Goal: Task Accomplishment & Management: Manage account settings

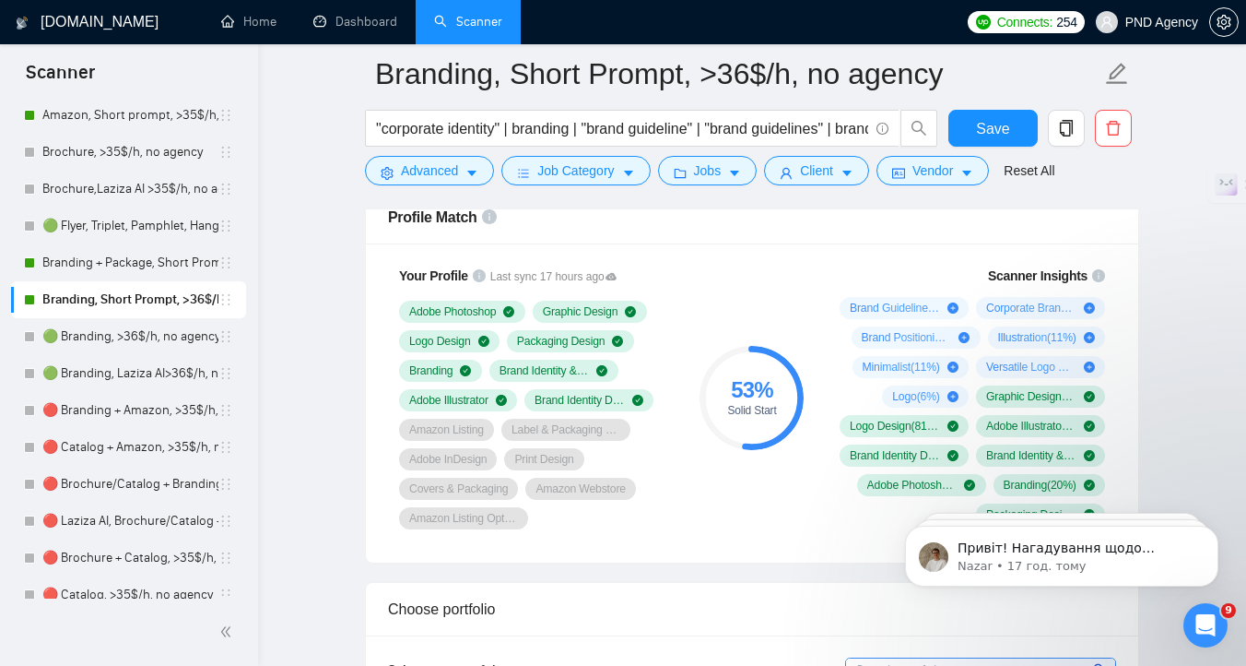
scroll to position [490, 0]
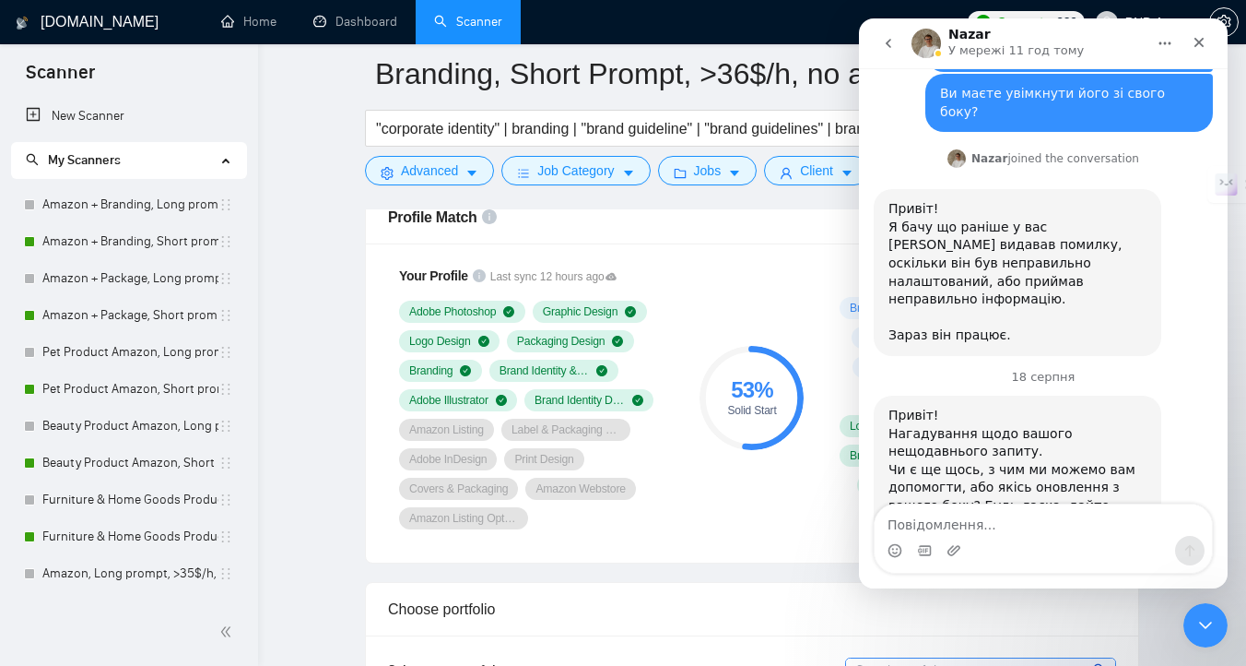
scroll to position [1887, 0]
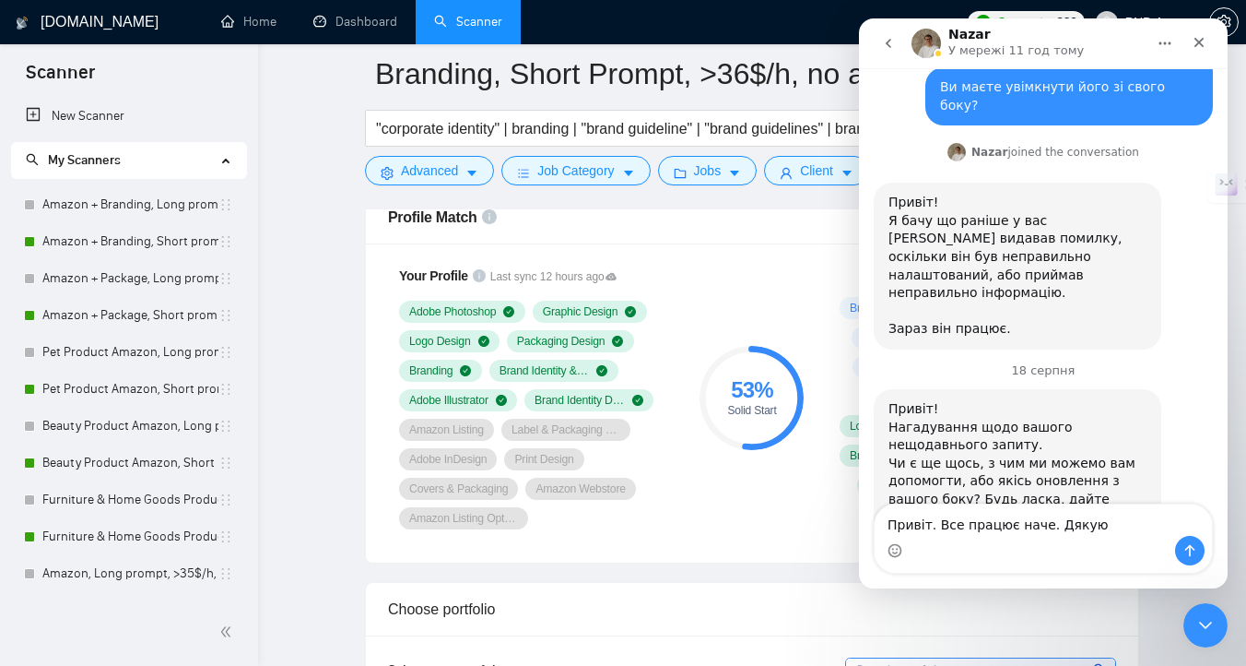
type textarea "Привіт. Все працює наче. Дякую"
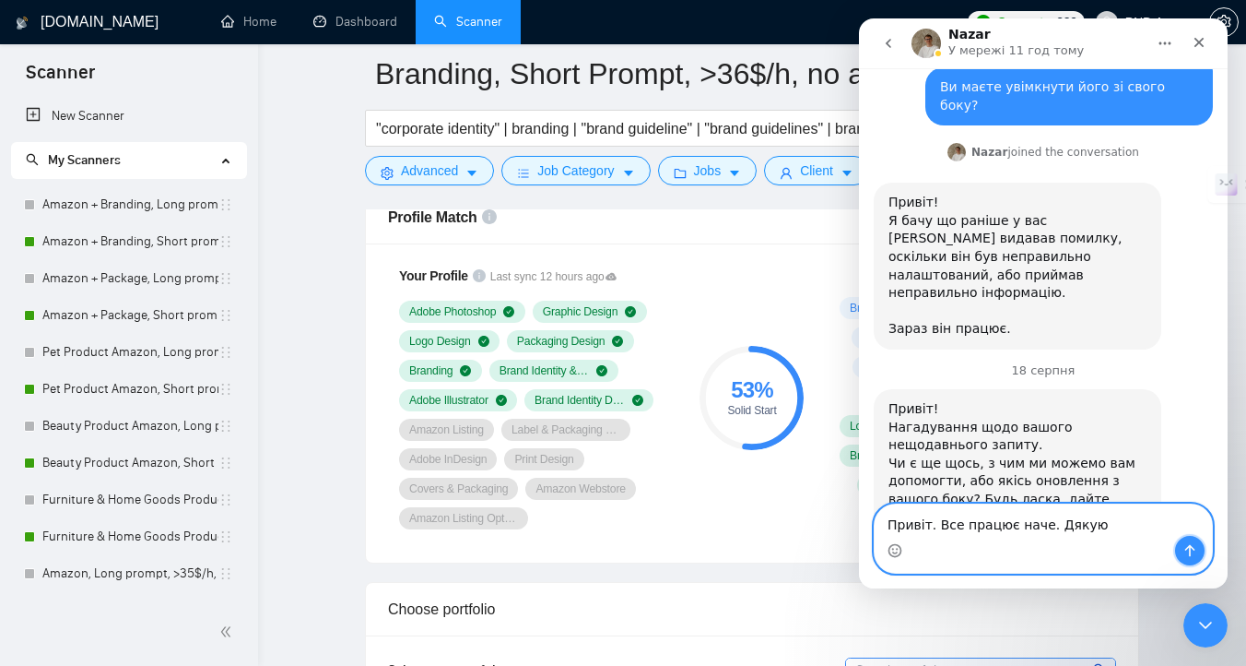
click at [1190, 545] on icon "Надіслати повідомлення…" at bounding box center [1191, 551] width 10 height 12
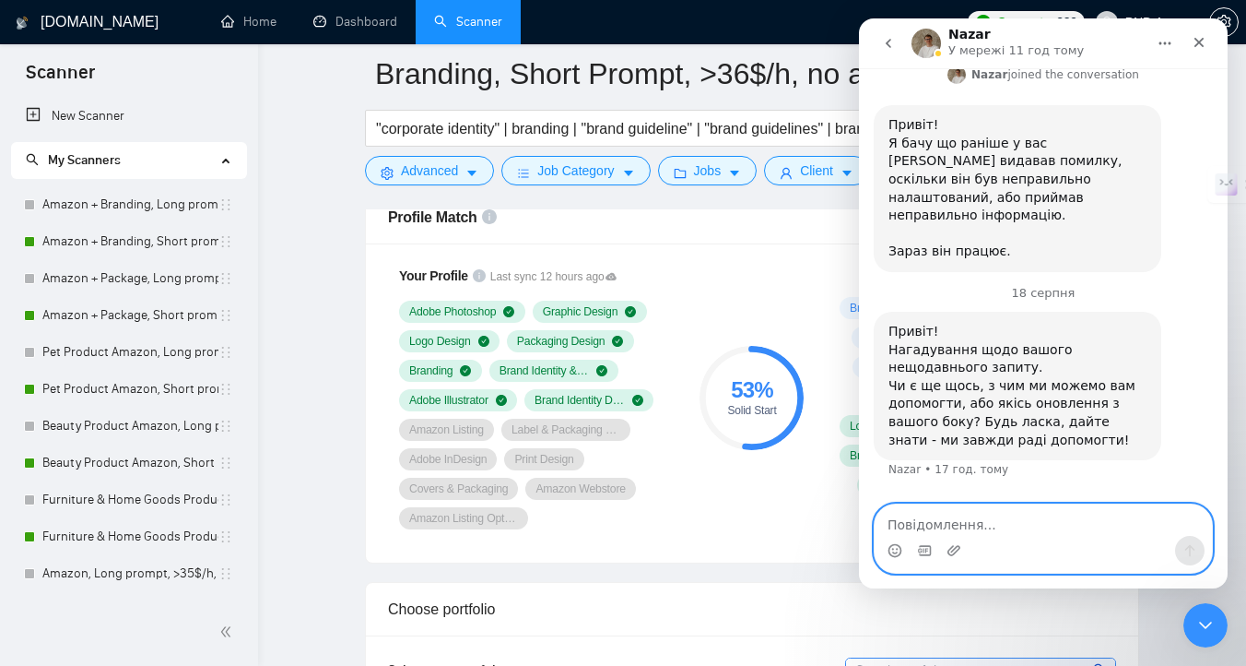
scroll to position [1966, 0]
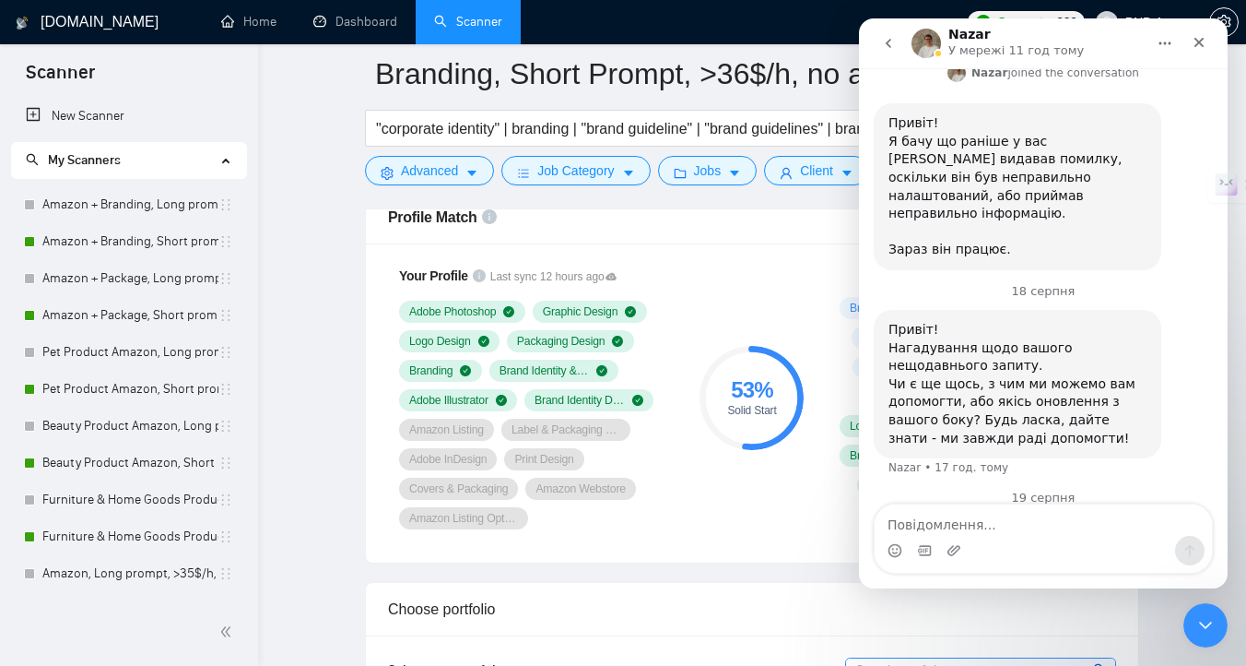
click at [888, 43] on icon "go back" at bounding box center [889, 43] width 6 height 9
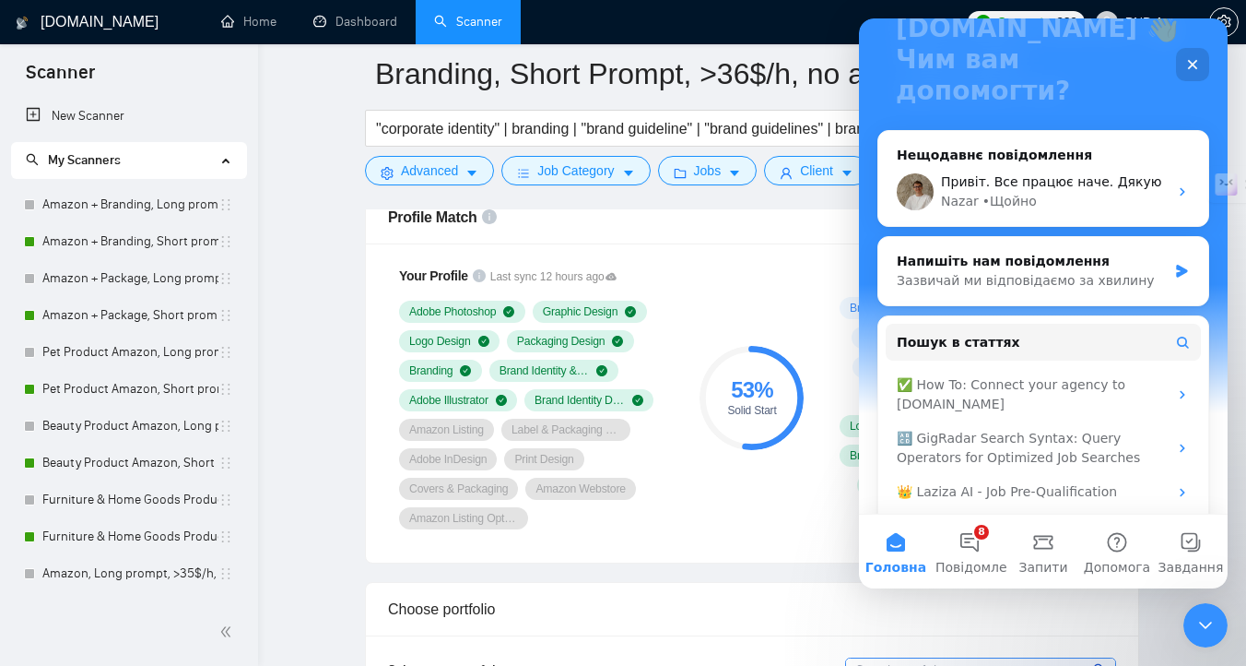
scroll to position [206, 0]
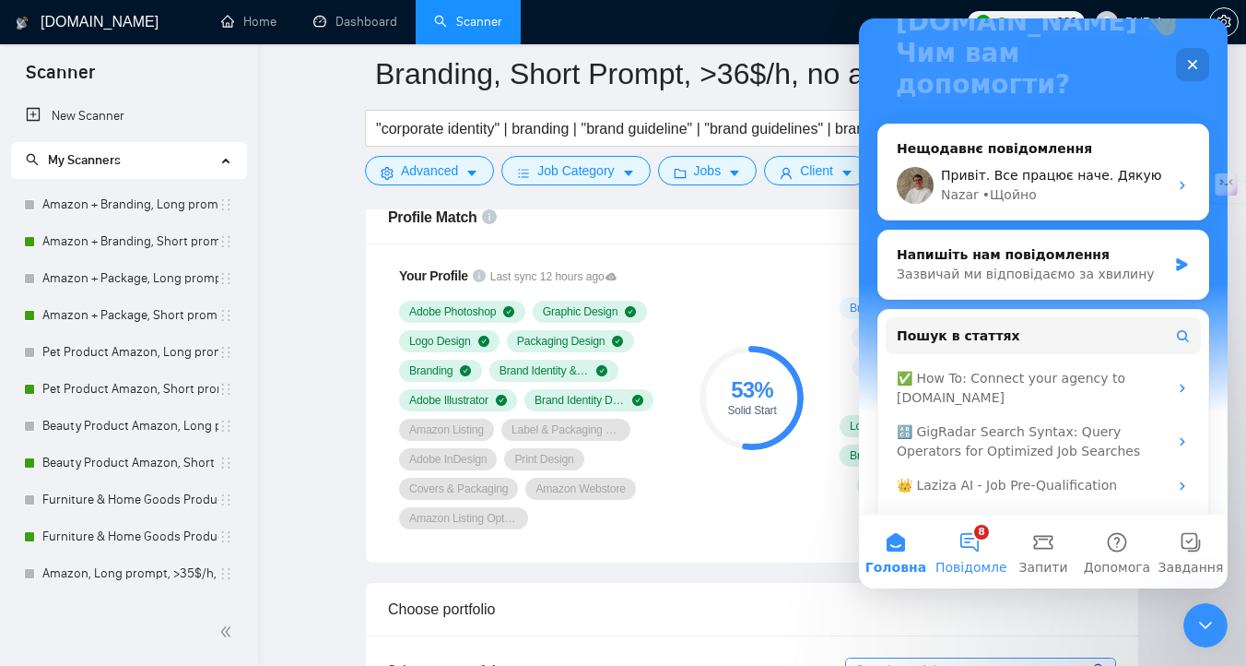
click at [981, 571] on span "Повідомлення" at bounding box center [984, 567] width 96 height 13
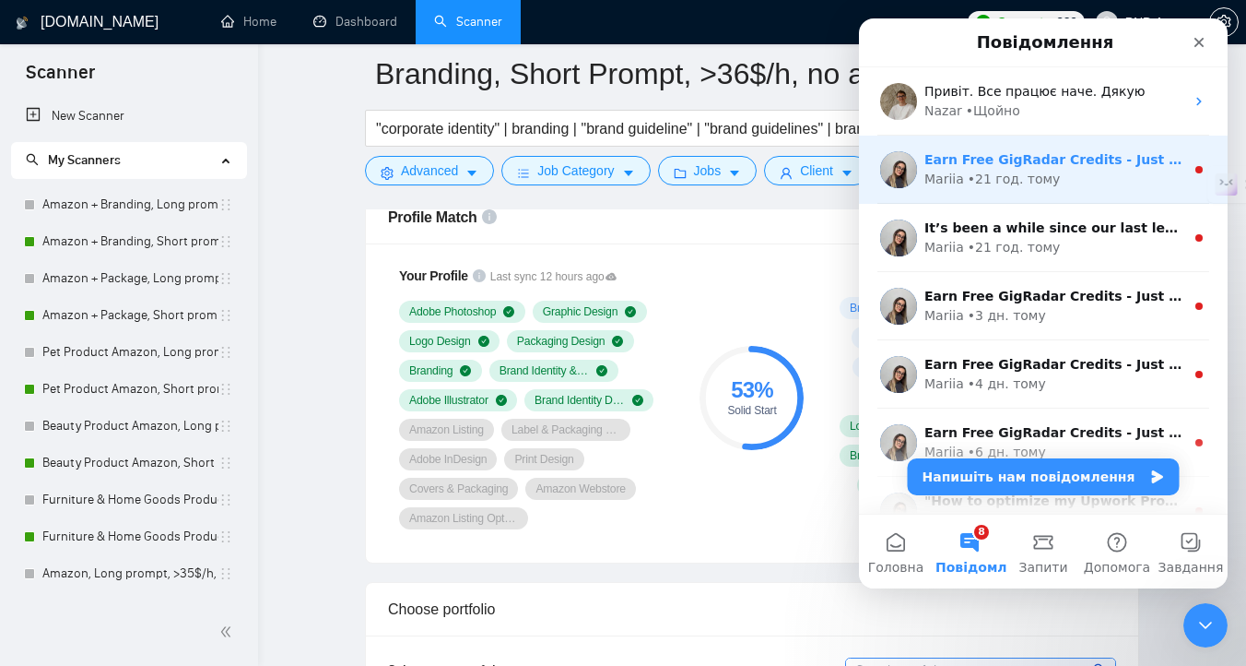
click at [1031, 177] on div "• 21 год. тому" at bounding box center [1014, 179] width 93 height 19
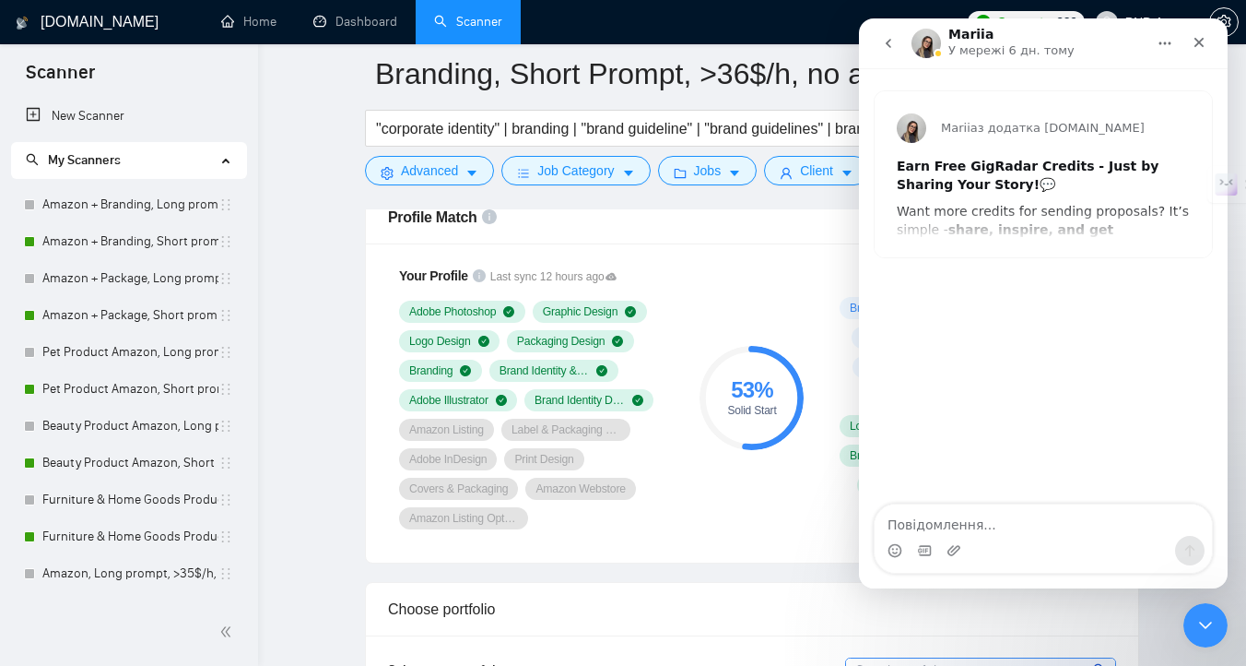
click at [891, 52] on button "go back" at bounding box center [888, 43] width 35 height 35
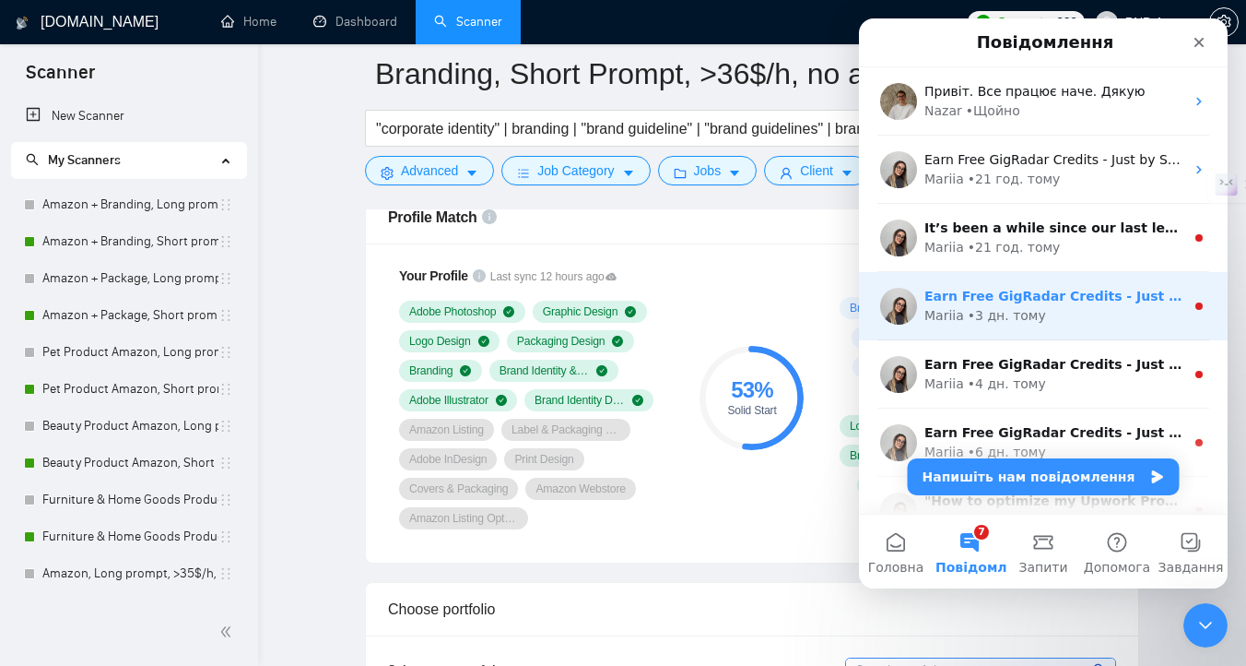
click at [997, 287] on div "Earn Free GigRadar Credits - Just by Sharing Your Story! 💬 Want more credits fo…" at bounding box center [1055, 296] width 260 height 19
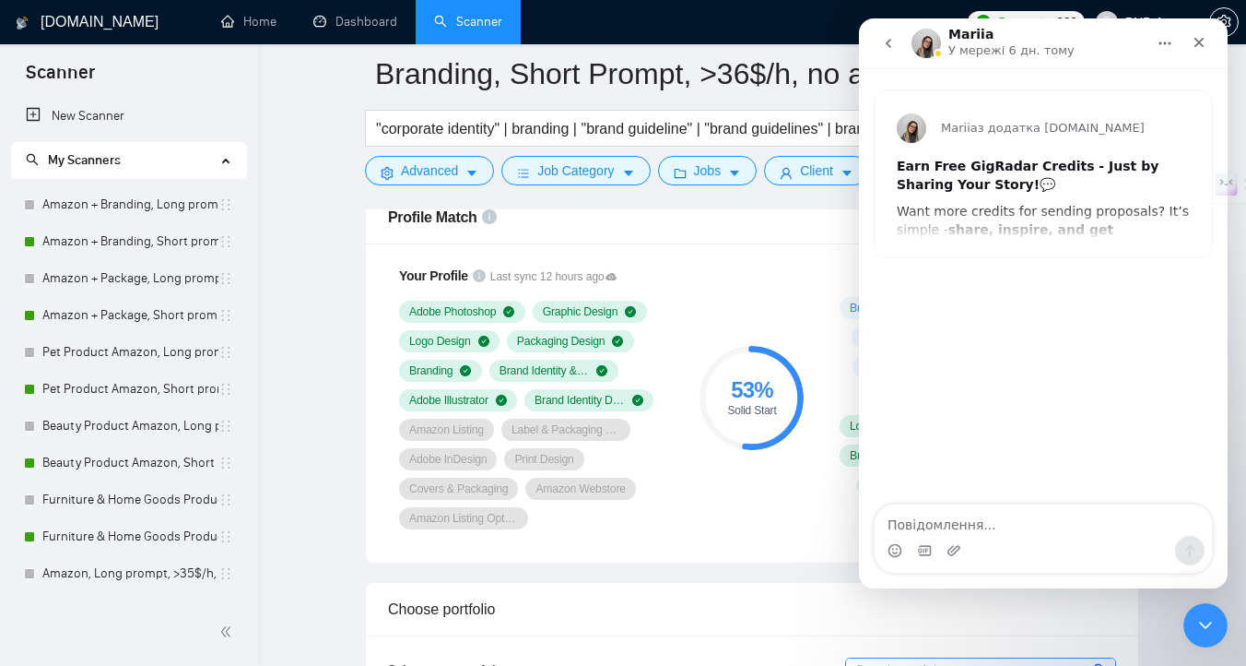
click at [892, 47] on icon "go back" at bounding box center [888, 43] width 15 height 15
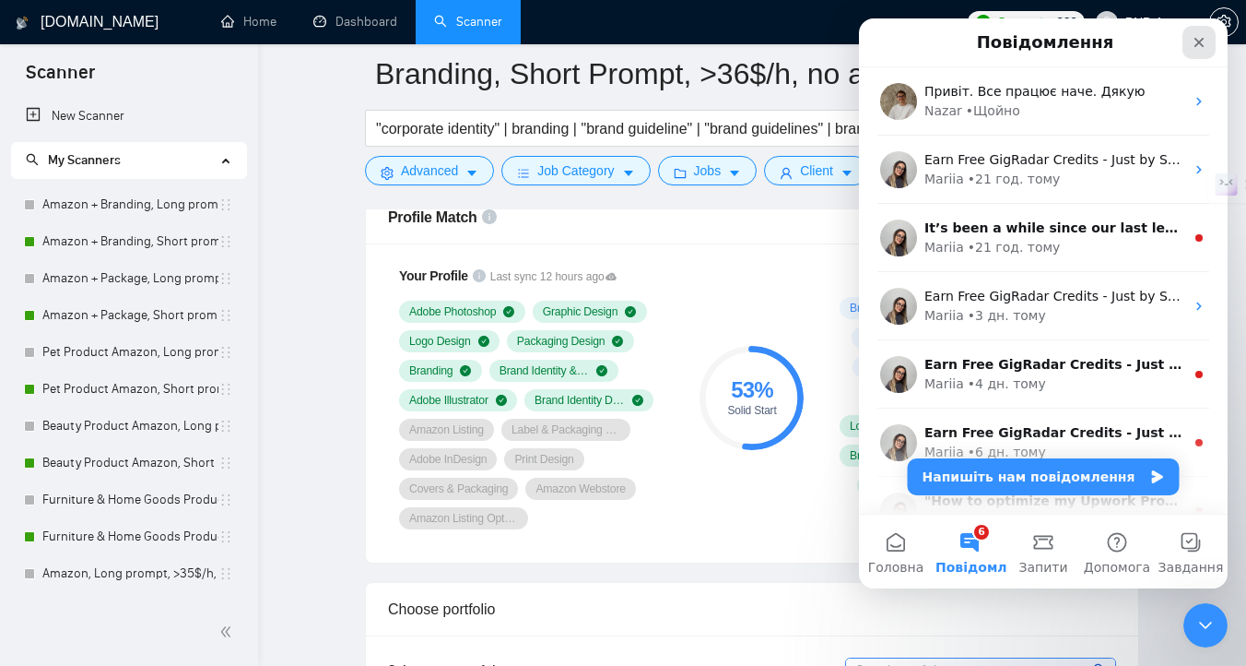
click at [1198, 40] on icon "Закрити" at bounding box center [1199, 42] width 15 height 15
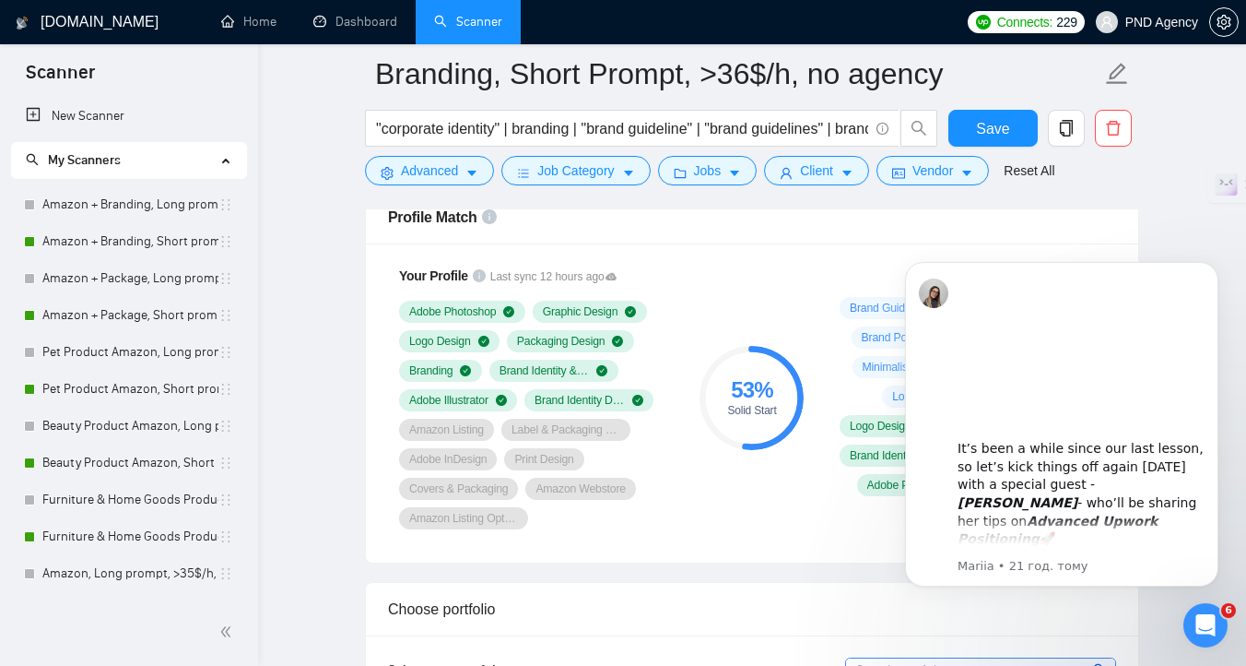
scroll to position [0, 0]
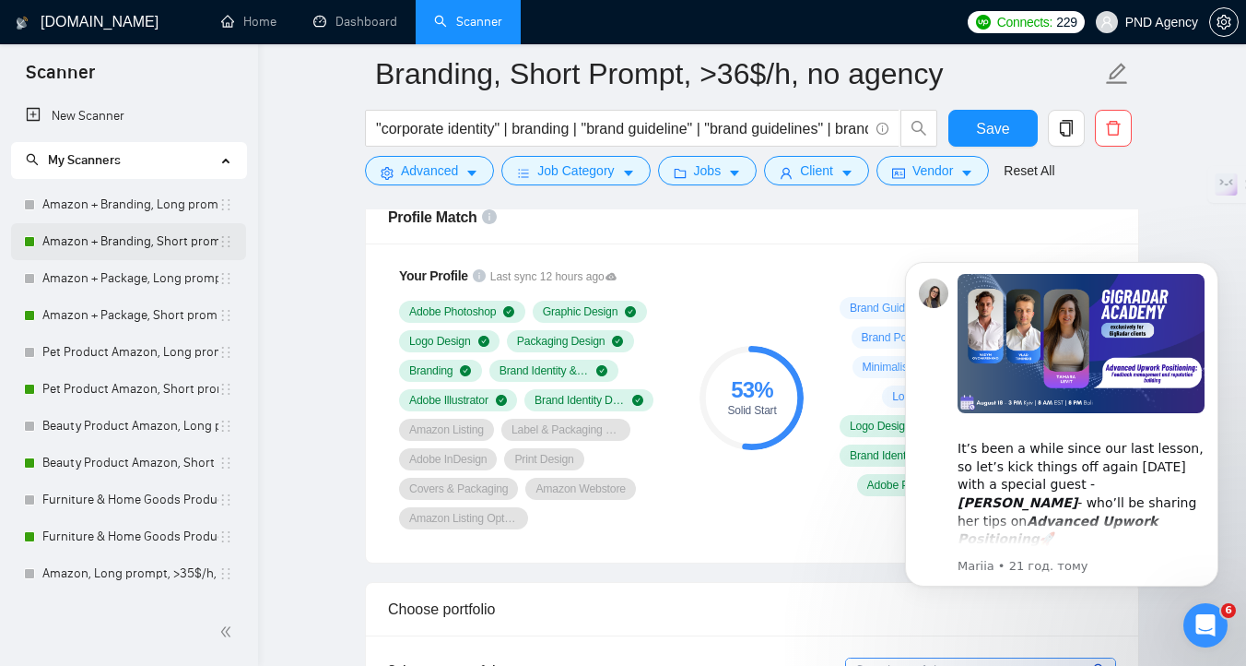
click at [114, 237] on link "Amazon + Branding, Short prompt, >35$/h, no agency" at bounding box center [130, 241] width 176 height 37
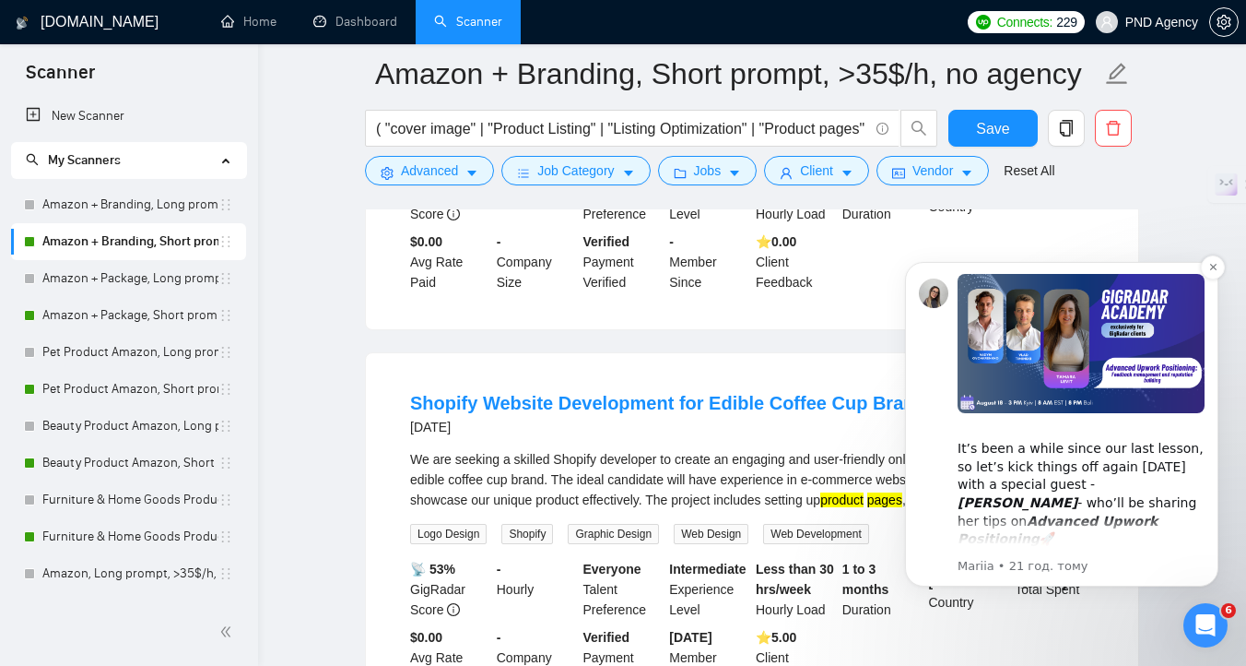
click at [1151, 370] on img "Message content" at bounding box center [1081, 343] width 247 height 139
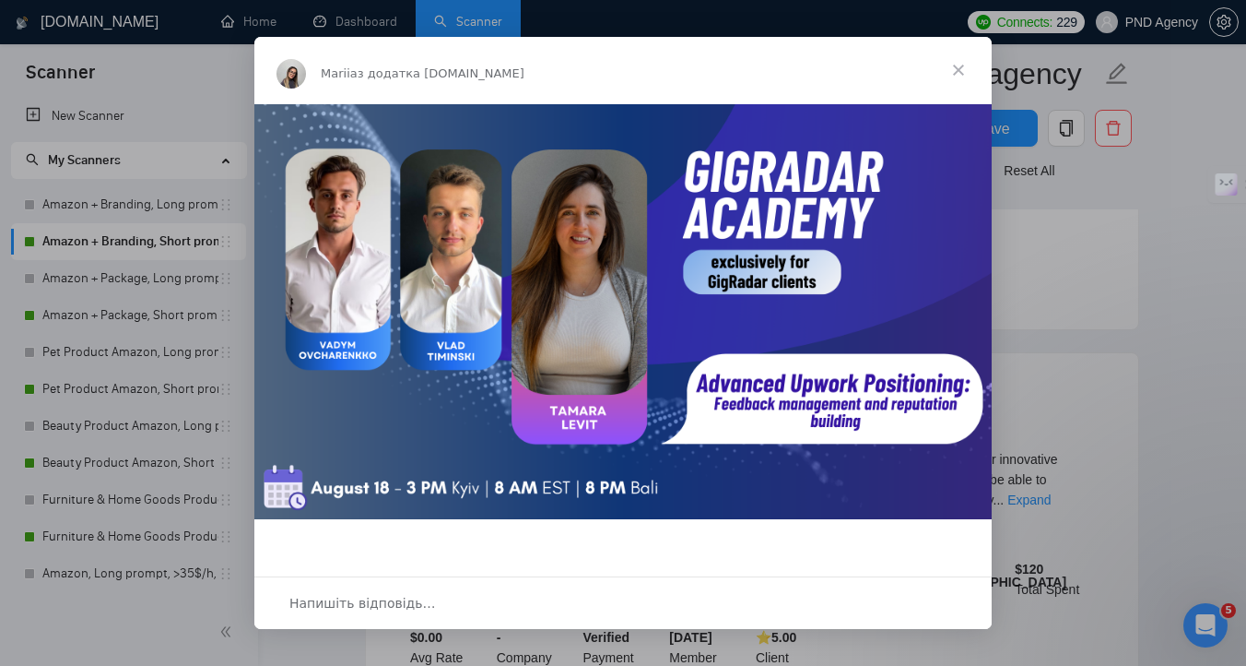
click at [1164, 148] on div "Месенджер Intercom" at bounding box center [623, 333] width 1246 height 666
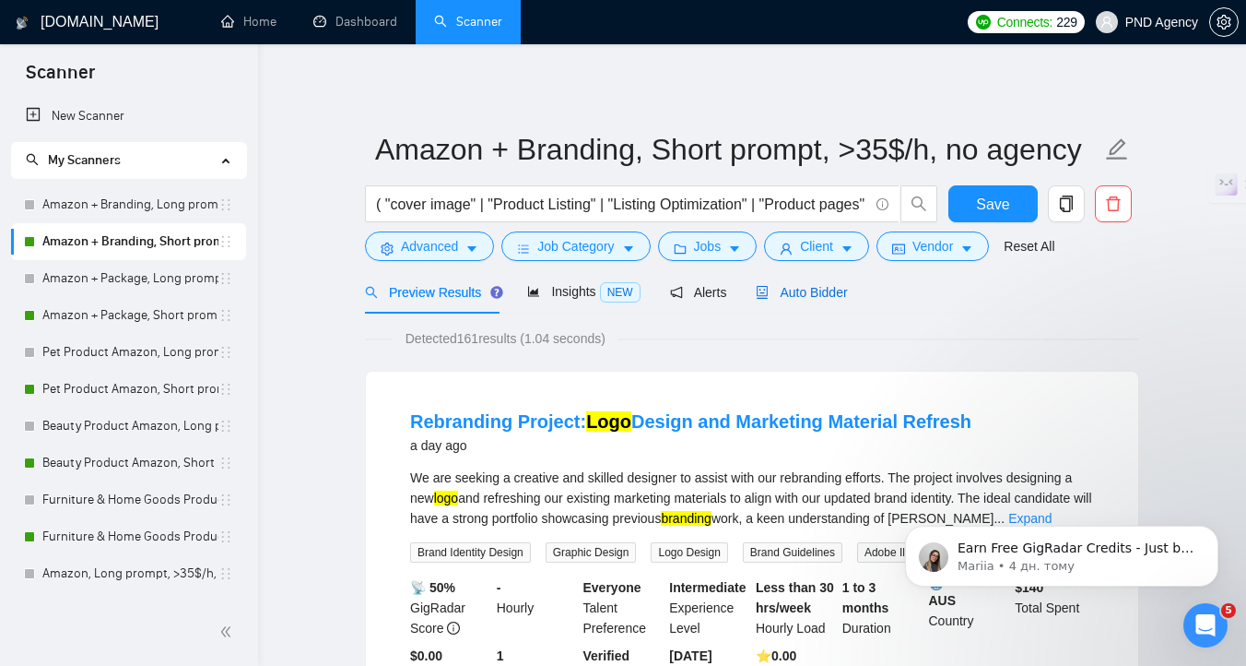
click at [797, 290] on span "Auto Bidder" at bounding box center [801, 292] width 91 height 15
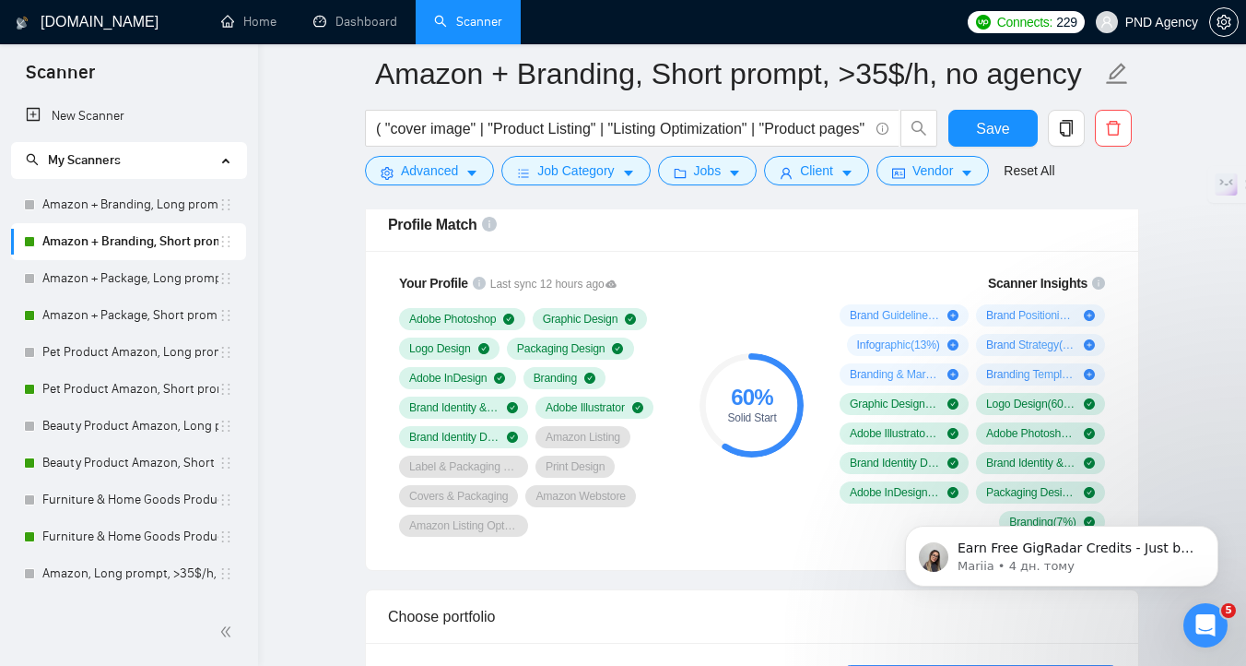
scroll to position [1217, 0]
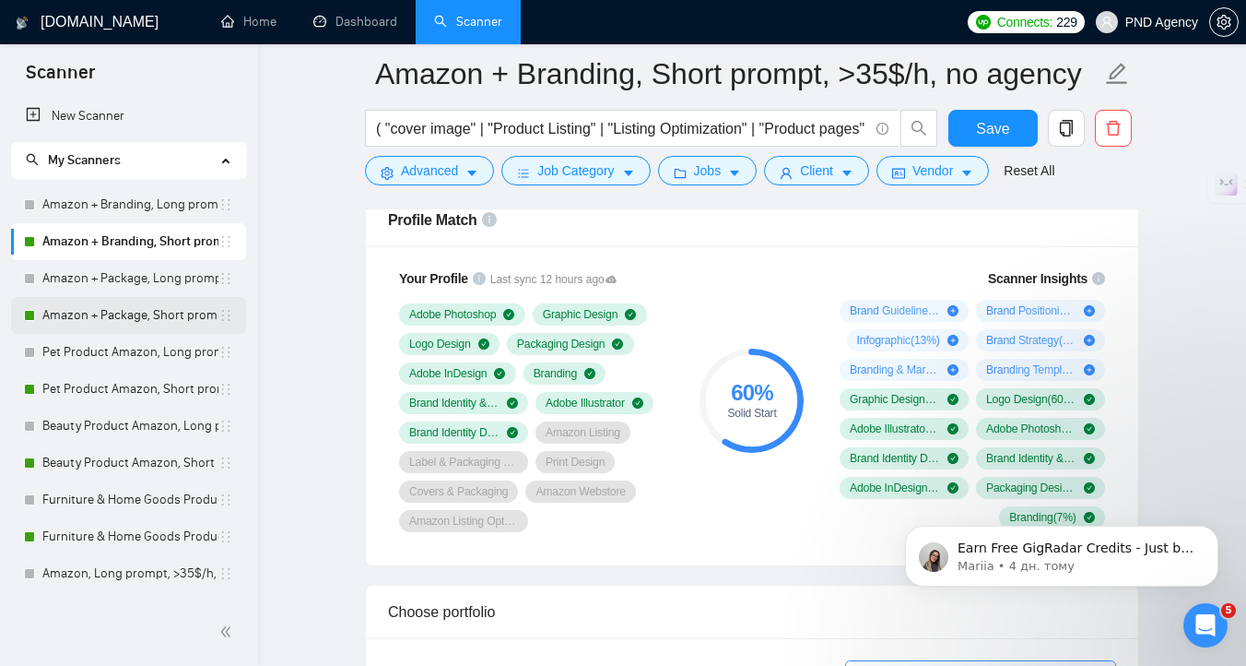
click at [126, 316] on link "Amazon + Package, Short prompt, >35$/h, no agency" at bounding box center [130, 315] width 176 height 37
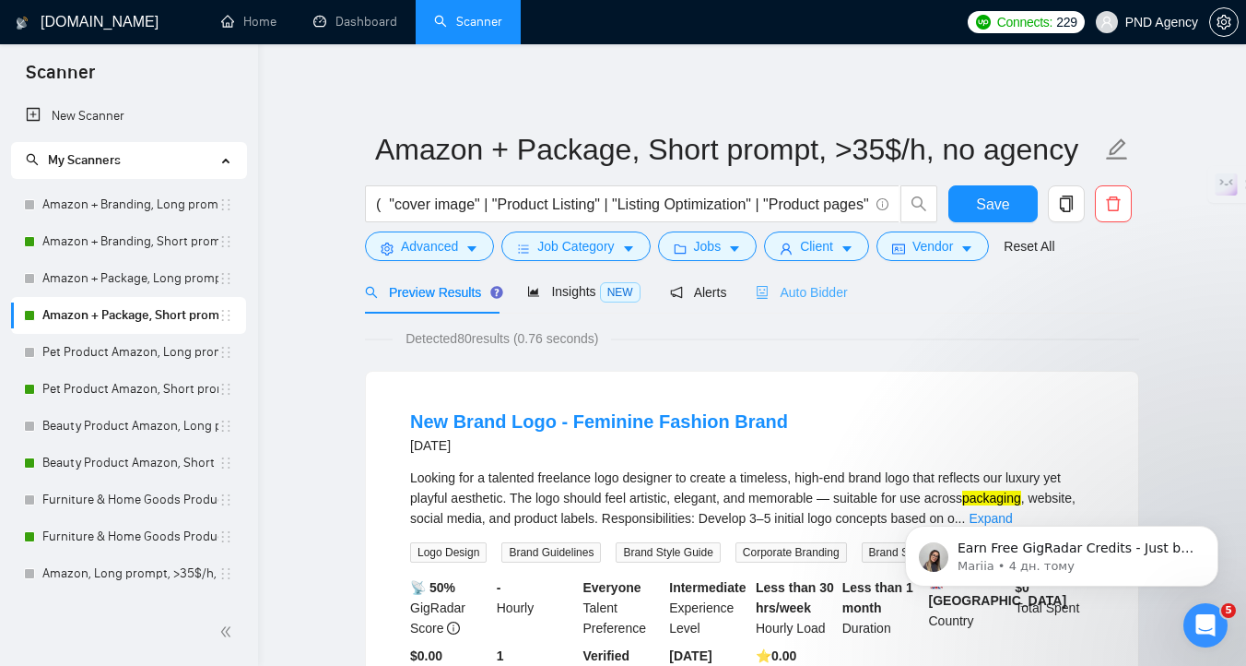
click at [809, 303] on div "Auto Bidder" at bounding box center [801, 291] width 91 height 43
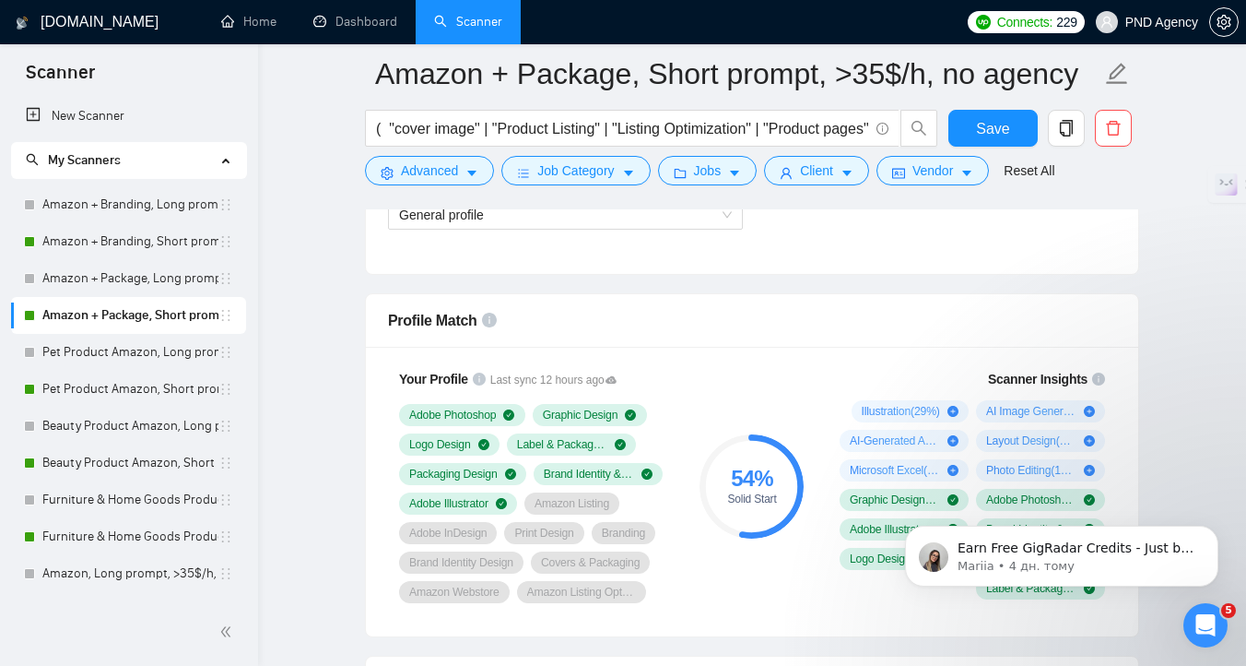
scroll to position [1166, 0]
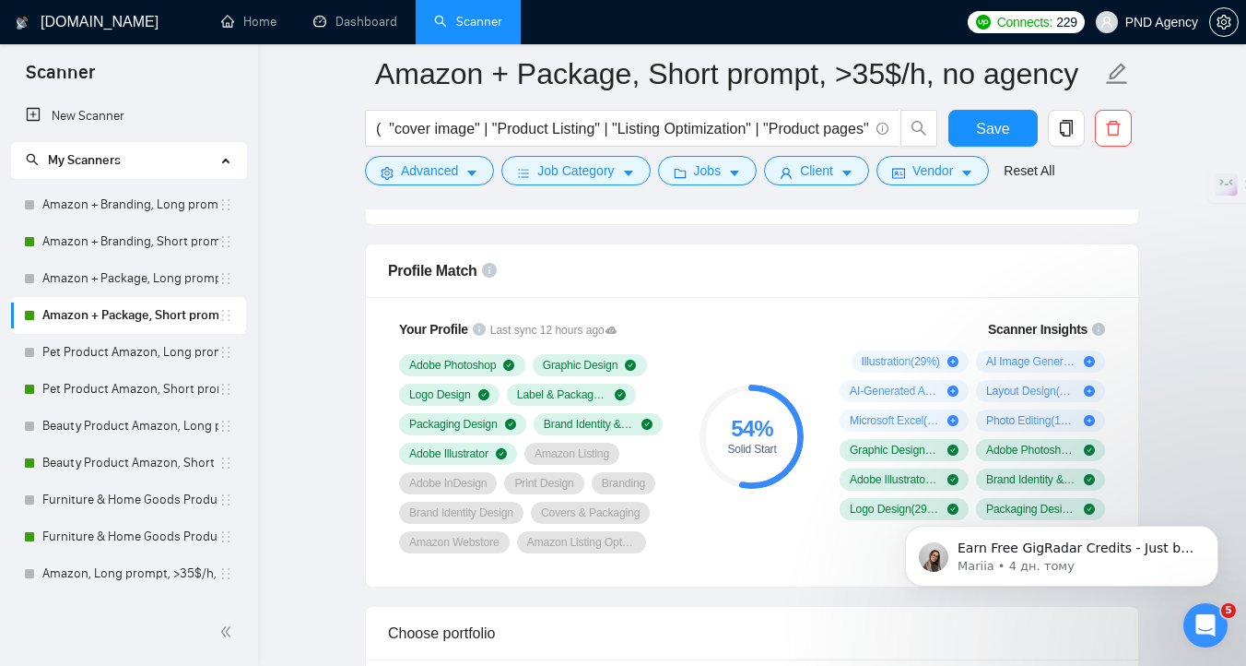
click at [123, 387] on link "Pet Product Amazon, Short prompt, >35$/h, no agency" at bounding box center [130, 389] width 176 height 37
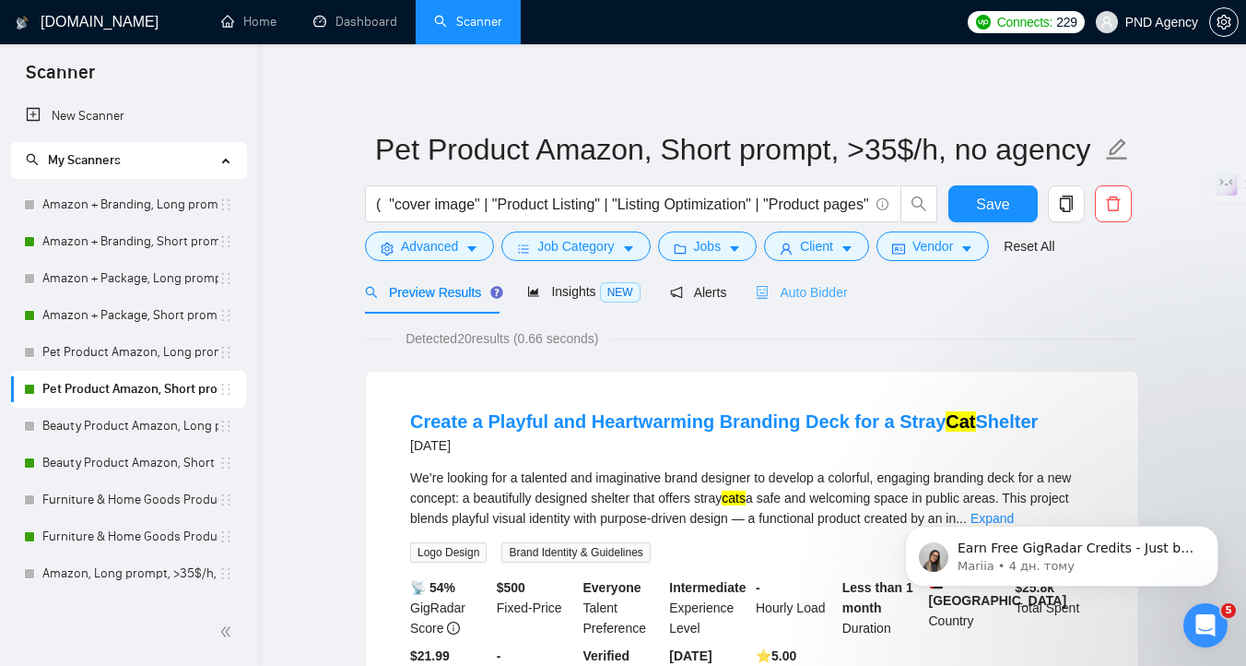
click at [827, 277] on div "Auto Bidder" at bounding box center [801, 291] width 91 height 43
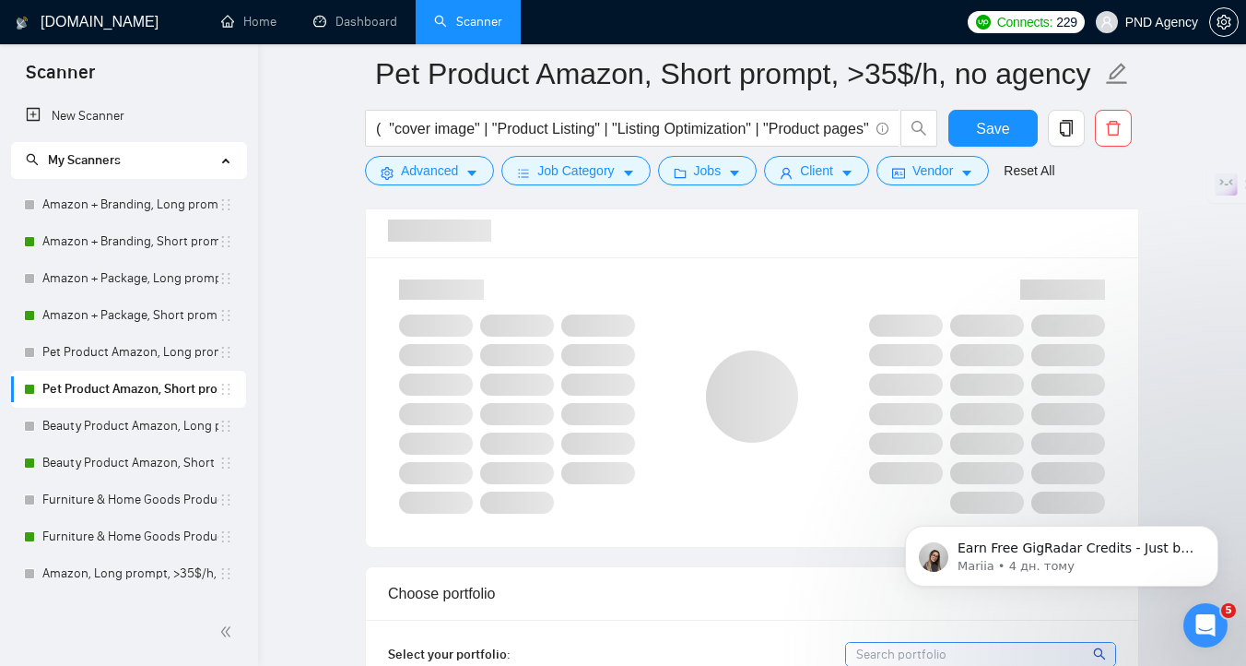
scroll to position [1214, 0]
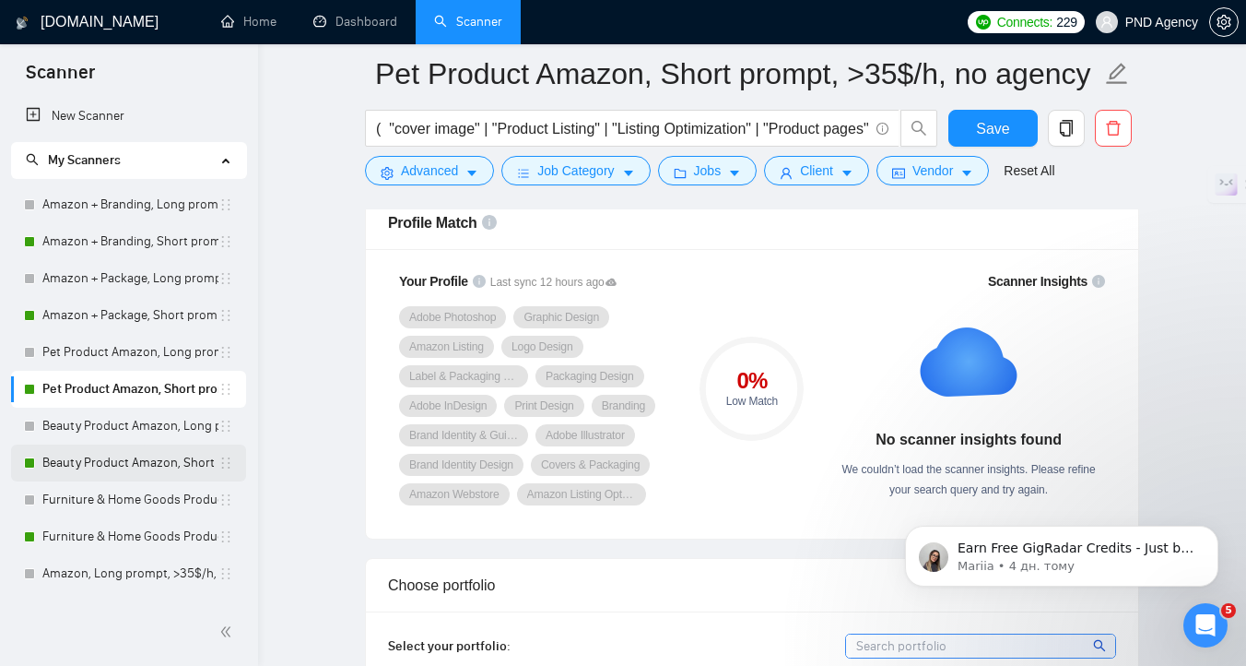
click at [96, 455] on link "Beauty Product Amazon, Short prompt, >35$/h, no agency" at bounding box center [130, 462] width 176 height 37
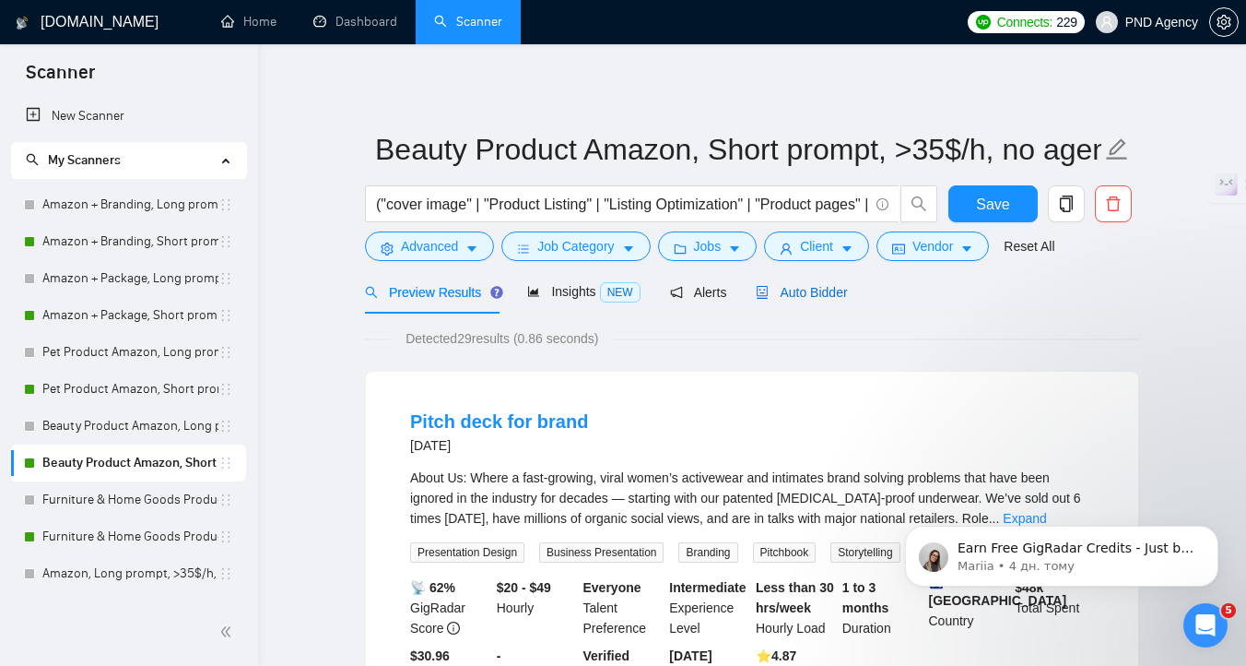
click at [831, 298] on span "Auto Bidder" at bounding box center [801, 292] width 91 height 15
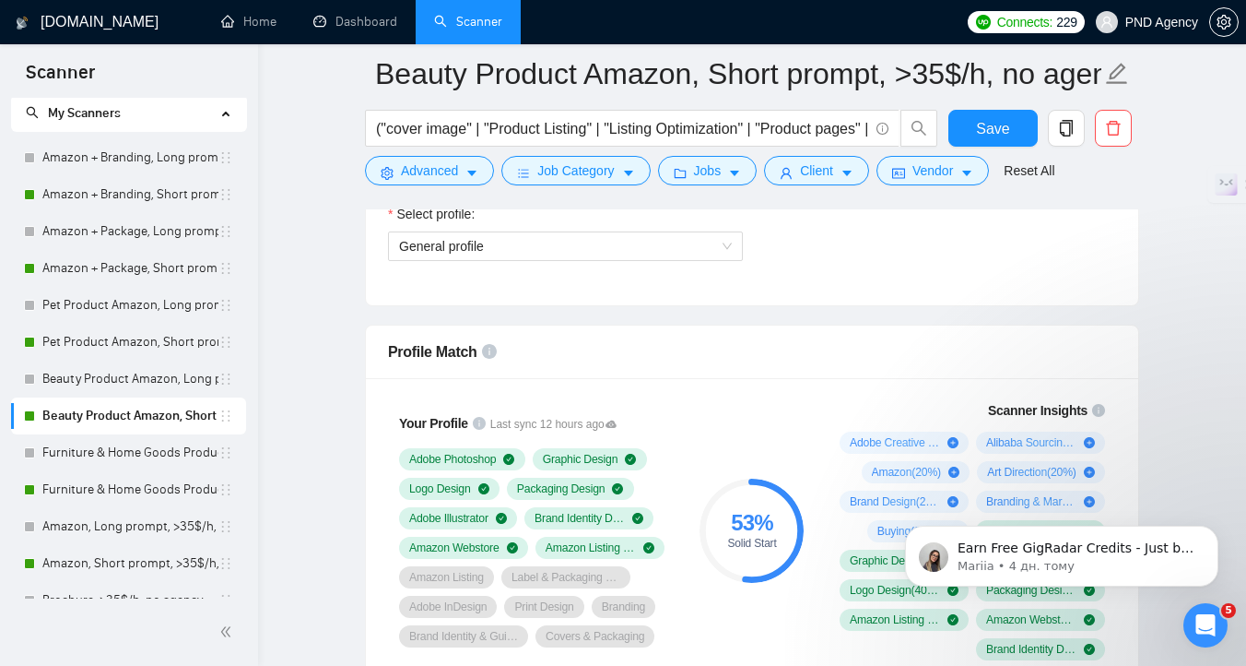
scroll to position [92, 0]
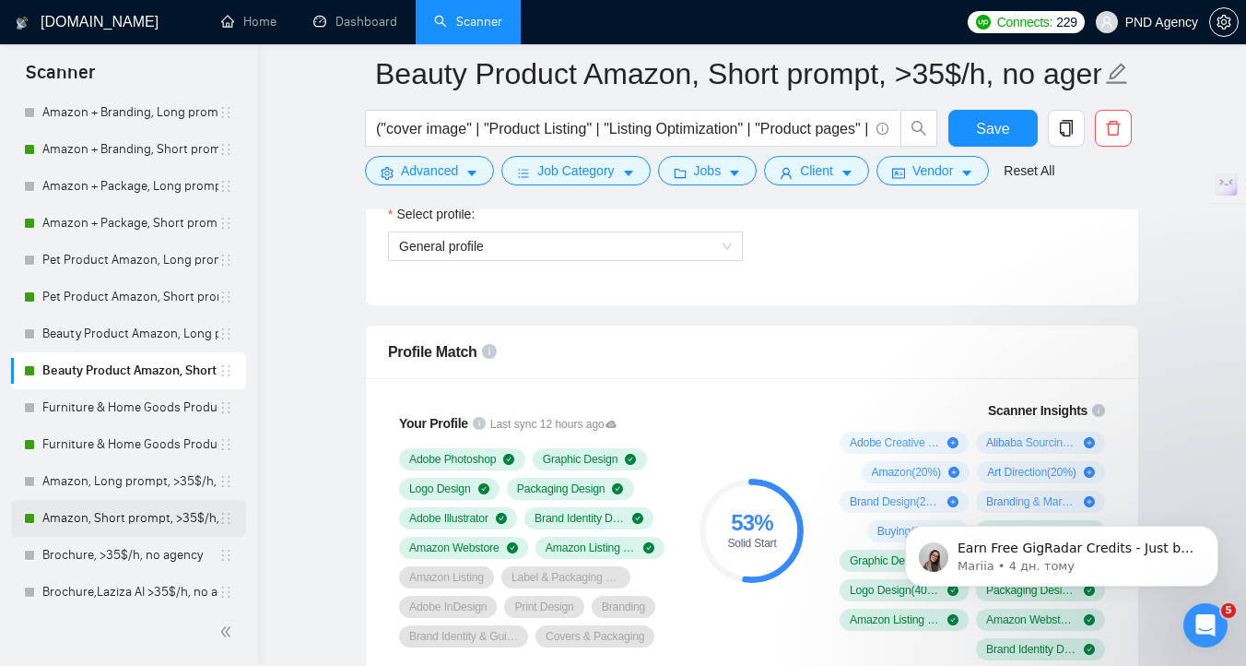
click at [126, 514] on link "Amazon, Short prompt, >35$/h, no agency" at bounding box center [130, 518] width 176 height 37
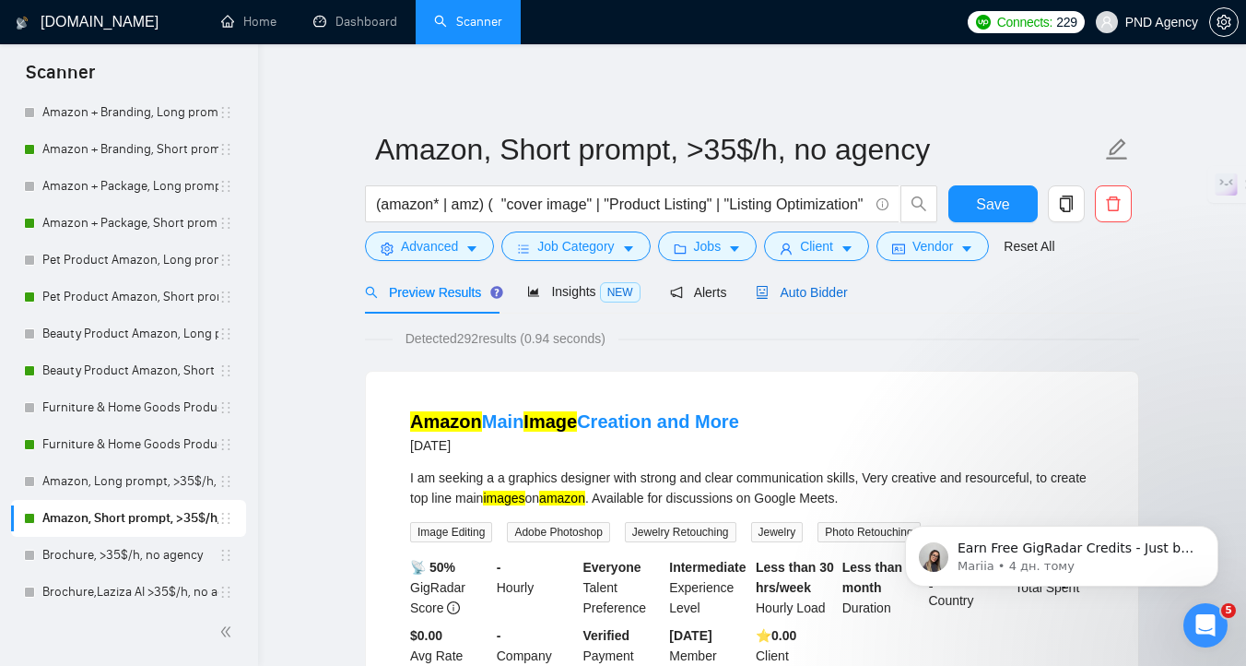
click at [834, 291] on span "Auto Bidder" at bounding box center [801, 292] width 91 height 15
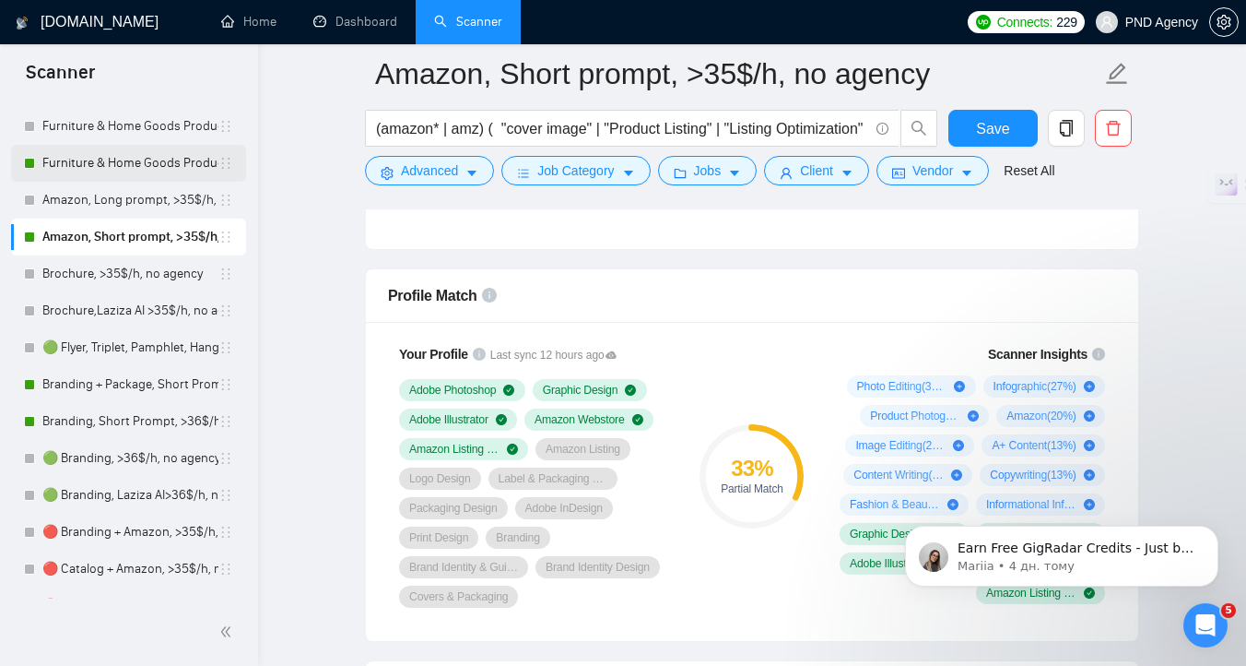
scroll to position [376, 0]
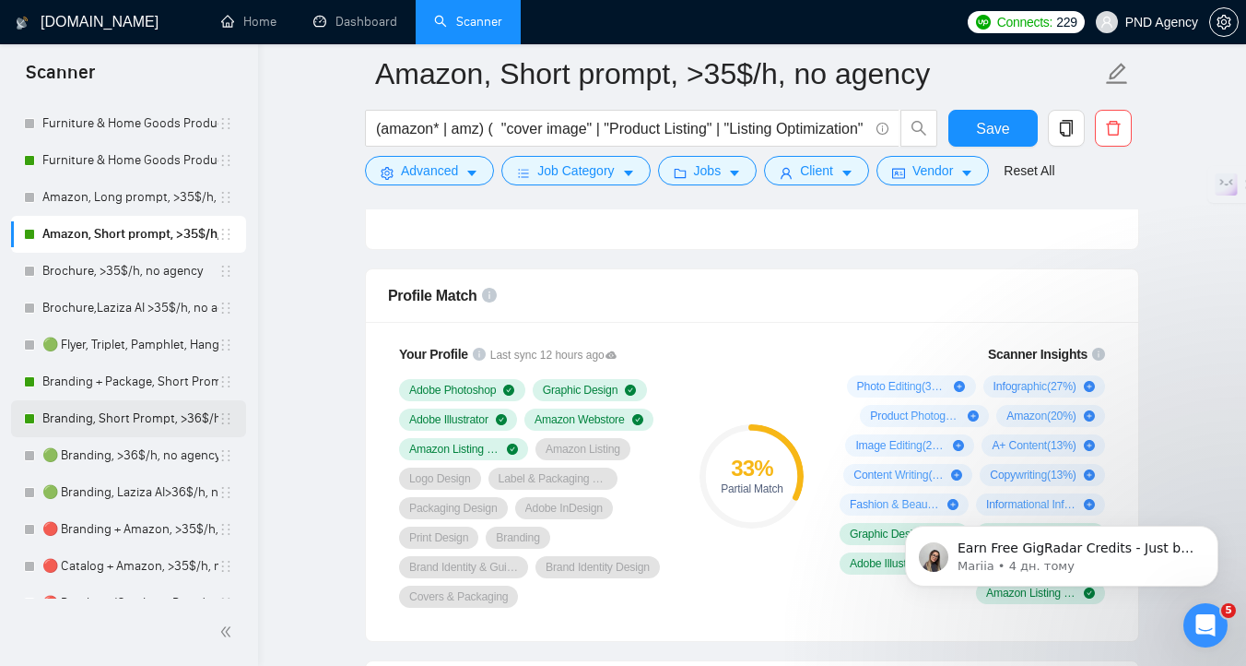
click at [116, 413] on link "Branding, Short Prompt, >36$/h, no agency" at bounding box center [130, 418] width 176 height 37
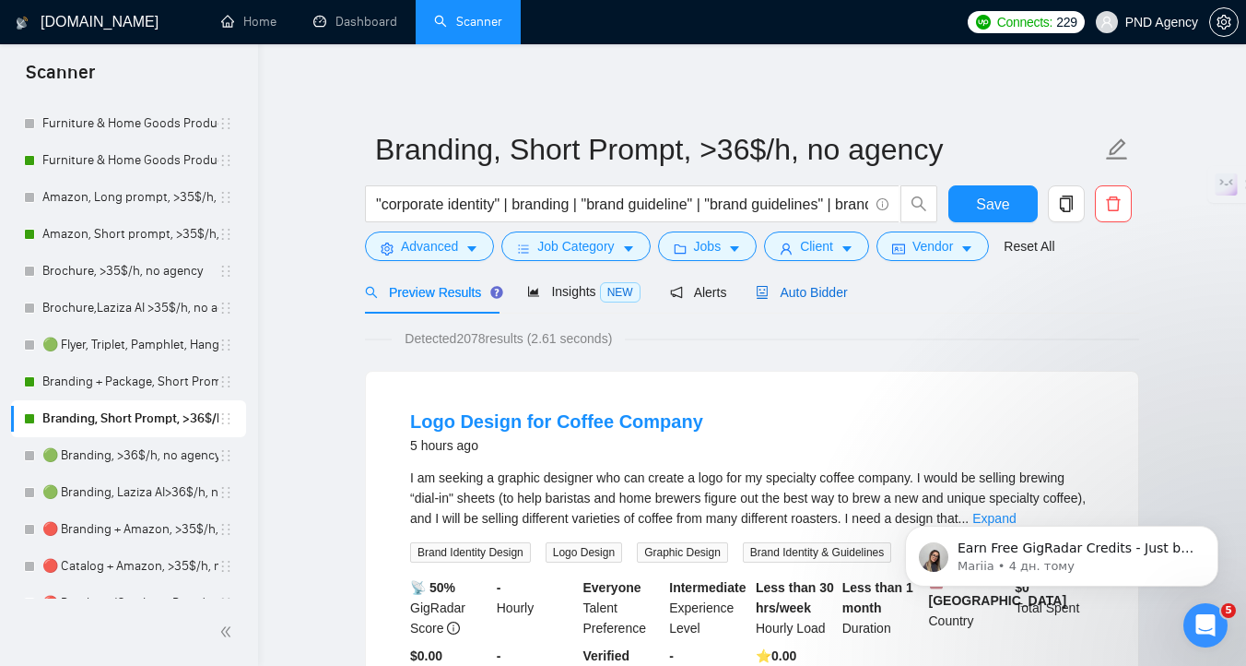
click at [835, 287] on span "Auto Bidder" at bounding box center [801, 292] width 91 height 15
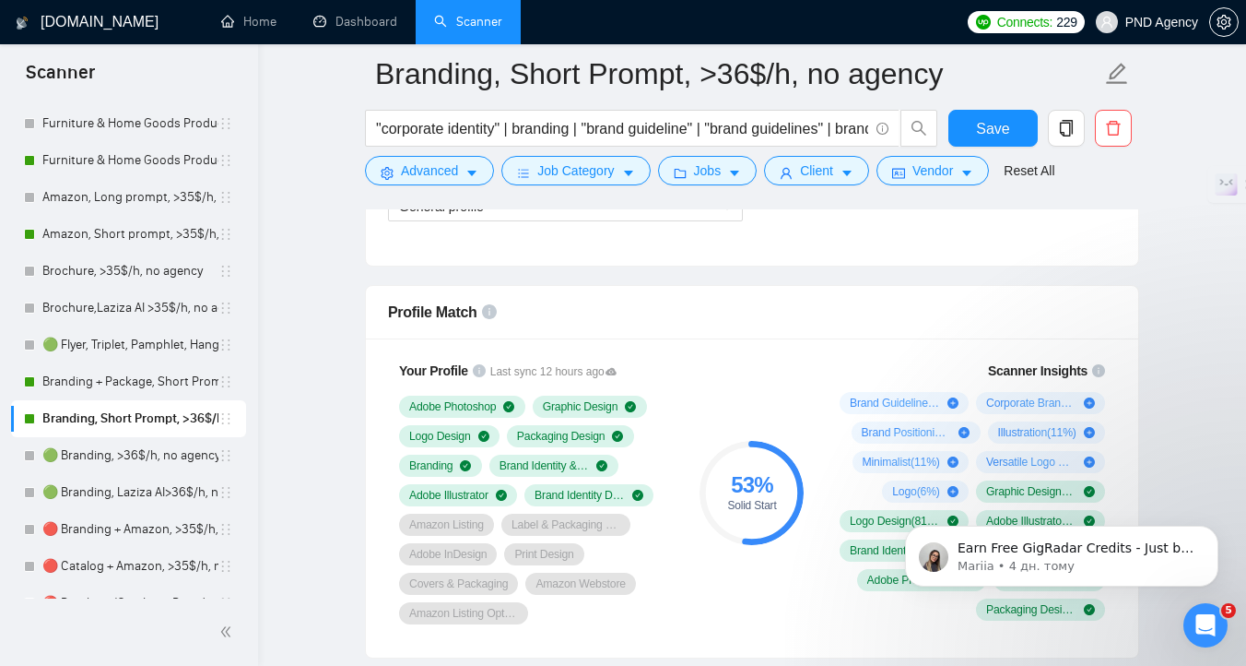
scroll to position [1126, 0]
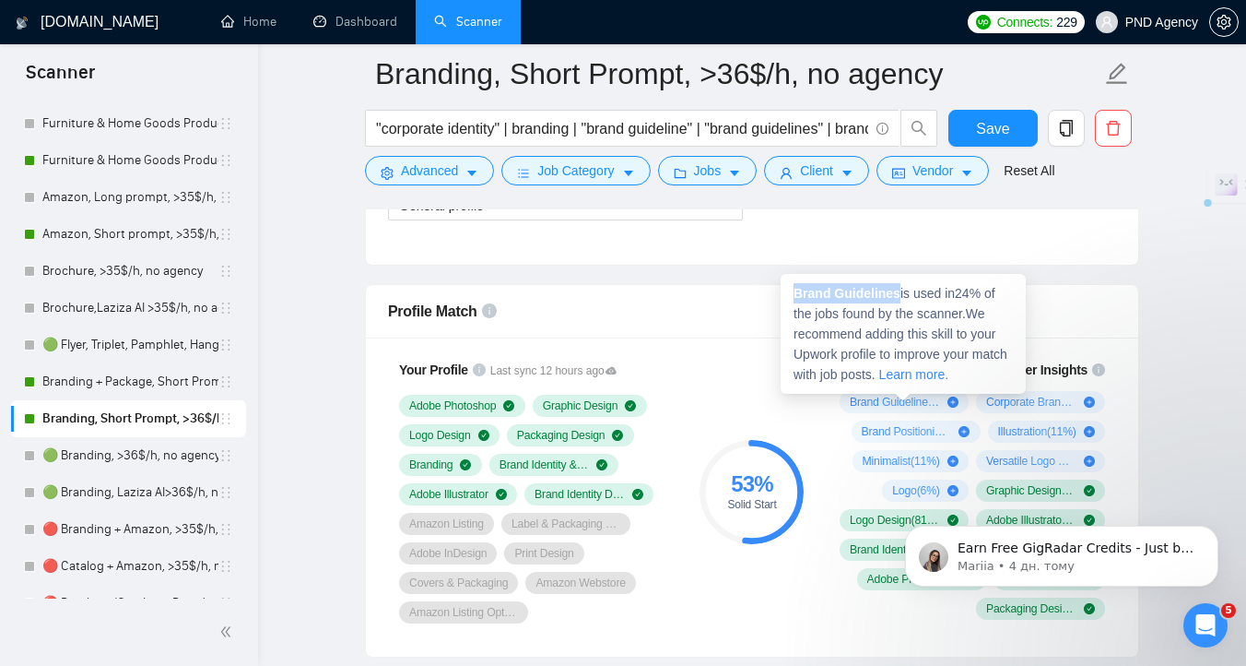
drag, startPoint x: 902, startPoint y: 294, endPoint x: 795, endPoint y: 294, distance: 106.9
click at [795, 294] on span "Brand Guidelines is used in 24 % of the jobs found by the scanner. We recommend…" at bounding box center [901, 334] width 214 height 96
copy strong "Brand Guidelines"
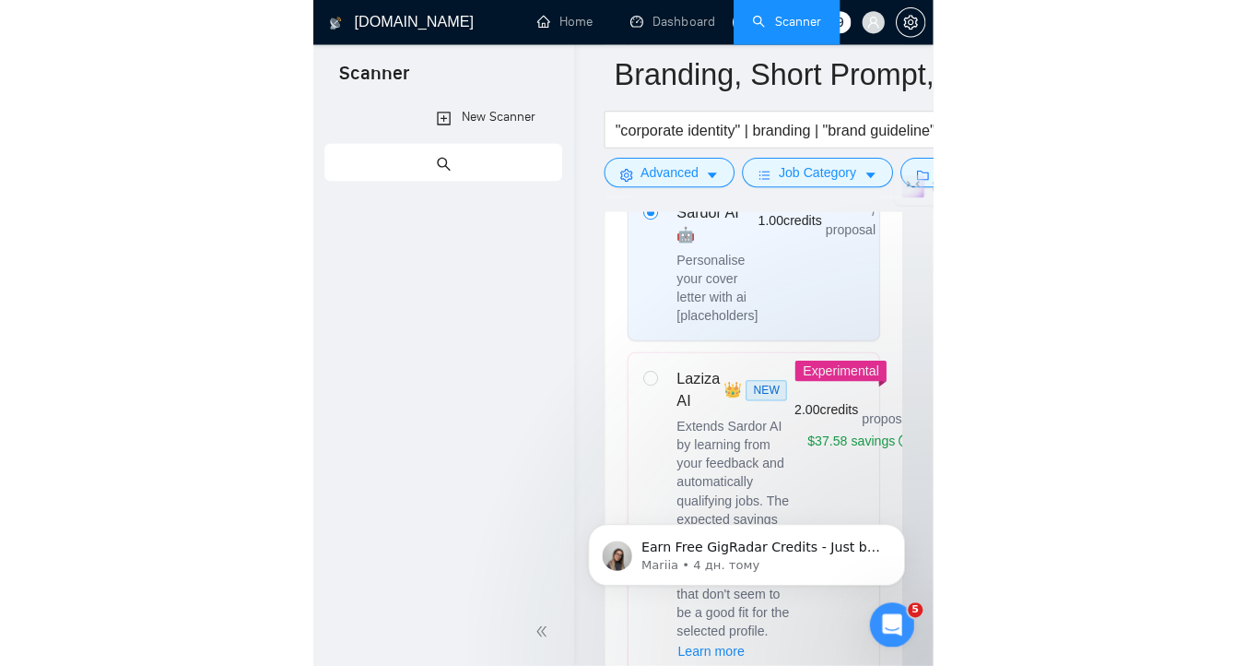
scroll to position [1167, 0]
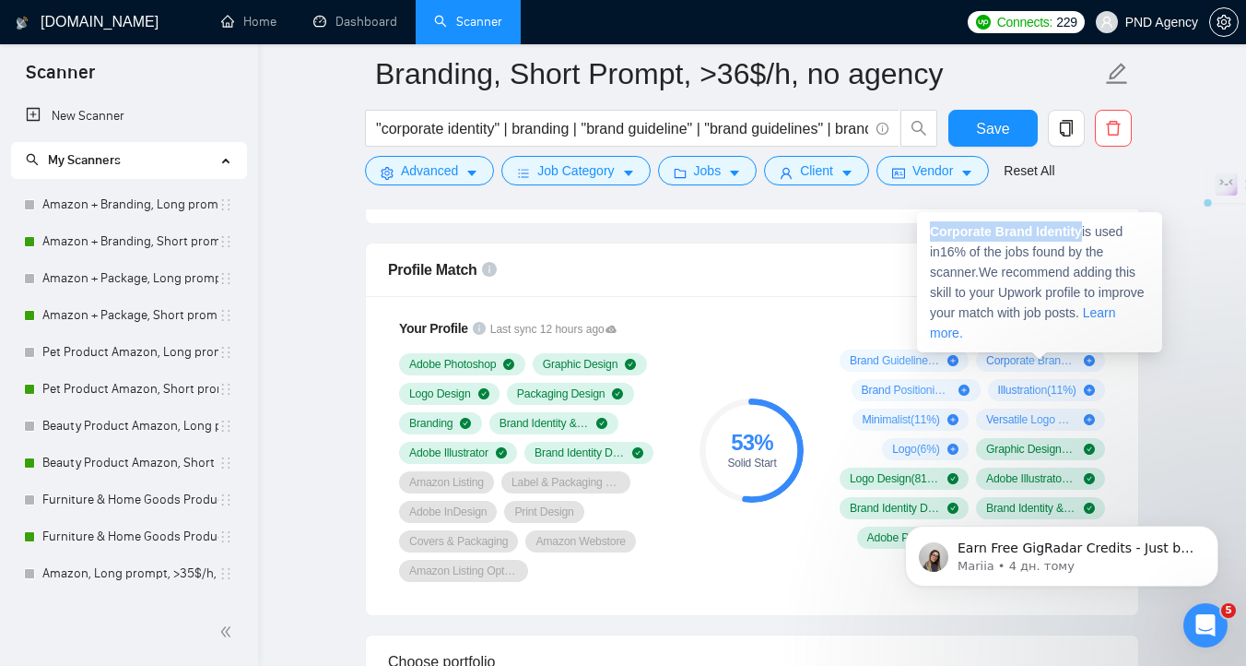
copy strong "Corporate Brand Identity"
drag, startPoint x: 1089, startPoint y: 231, endPoint x: 935, endPoint y: 232, distance: 154.0
click at [935, 232] on span "Corporate Brand Identity is used in 16 % of the jobs found by the scanner. We r…" at bounding box center [1037, 282] width 215 height 116
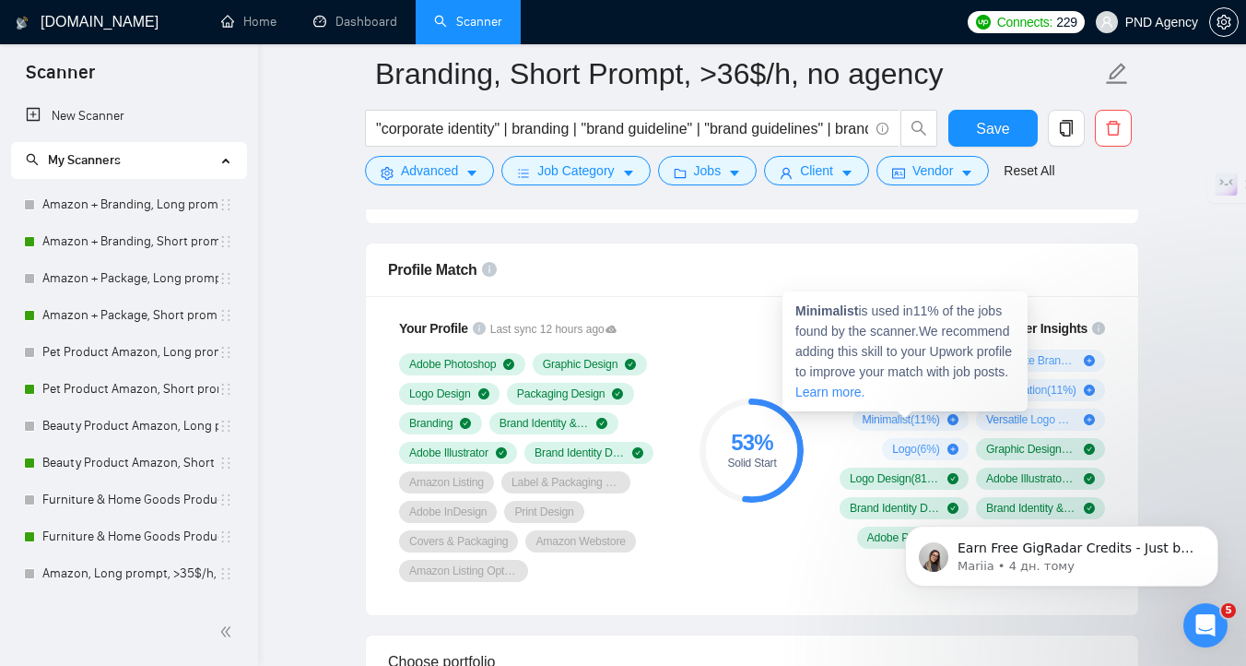
click at [856, 313] on strong "Minimalist" at bounding box center [827, 310] width 63 height 15
copy strong "Corporate Brand Identity"
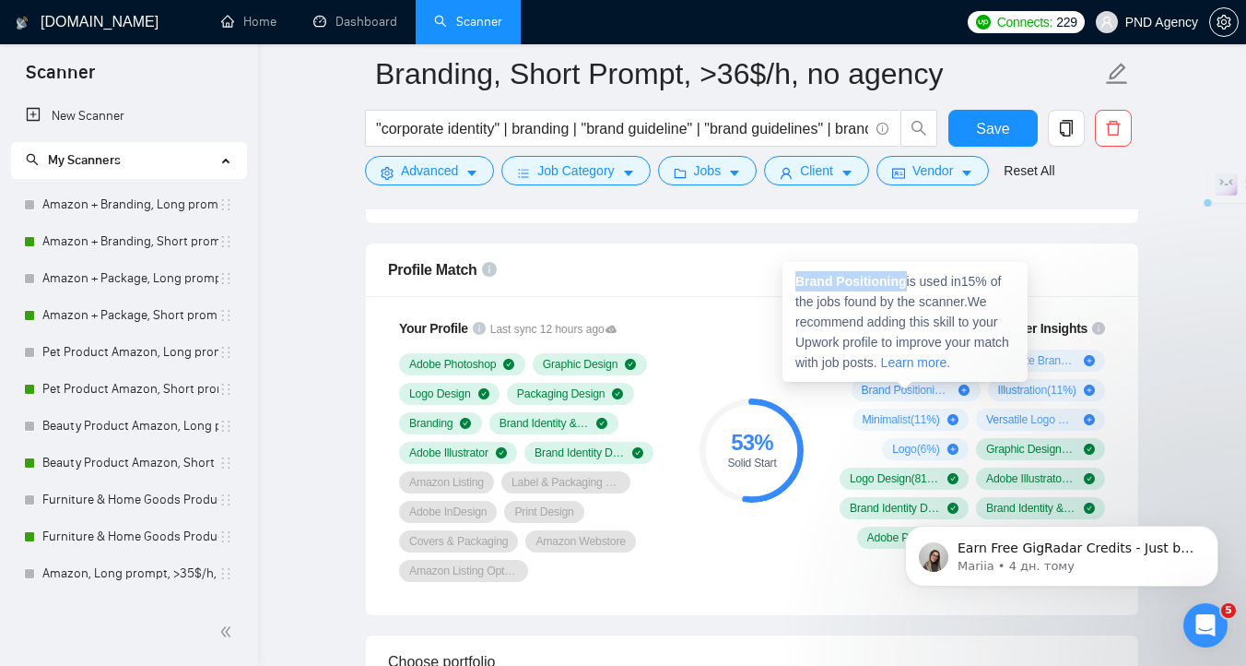
copy strong "Brand Positioning"
click at [796, 279] on strong "Brand Positioning" at bounding box center [852, 281] width 112 height 15
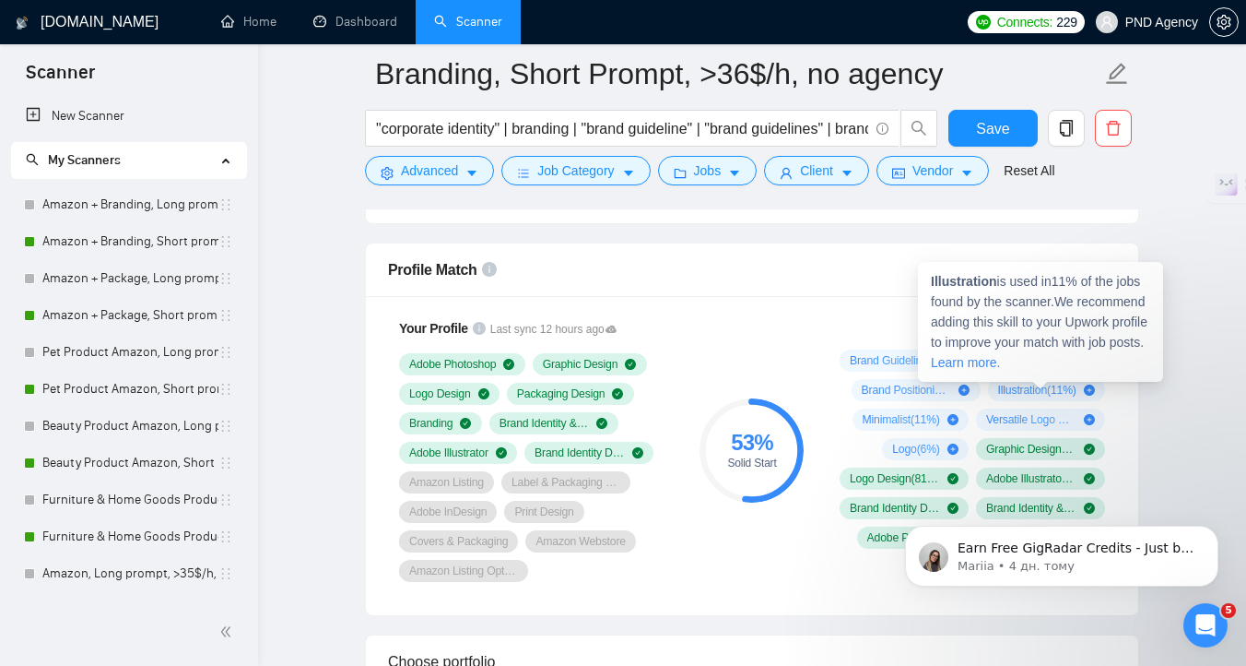
click at [962, 281] on strong "Illustration" at bounding box center [964, 281] width 66 height 15
copy strong "Brand Positioning"
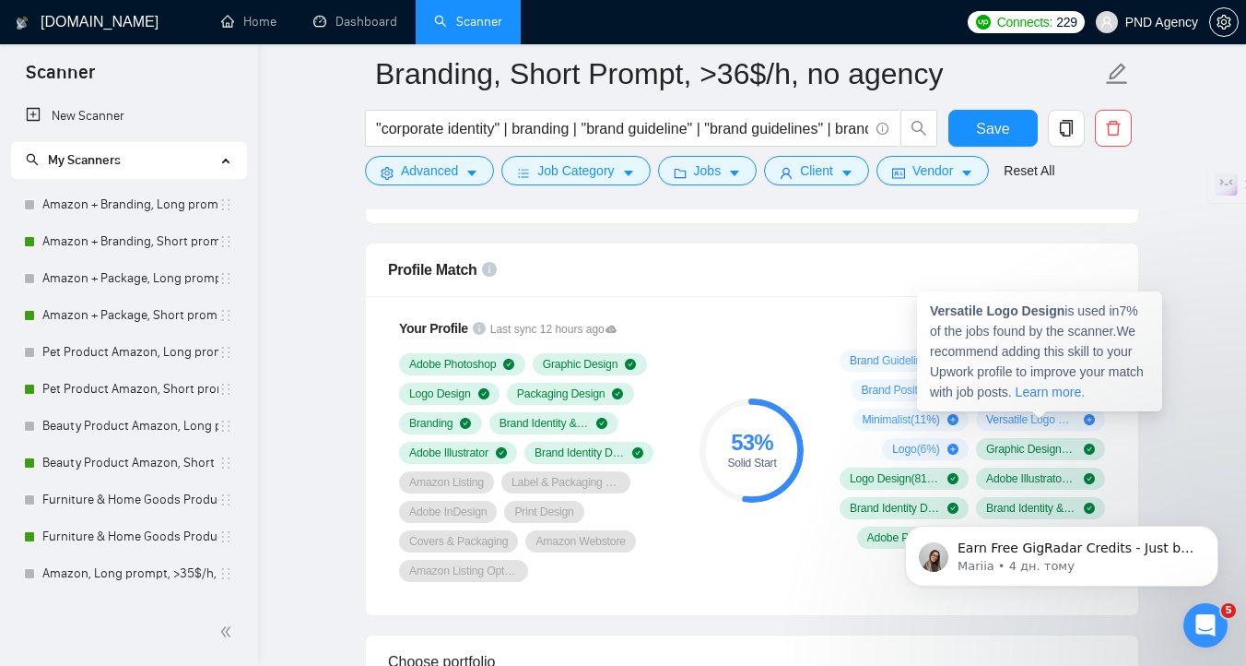
click at [937, 313] on strong "Versatile Logo Design" at bounding box center [997, 310] width 135 height 15
copy strong "Illustration"
click at [937, 313] on strong "Versatile Logo Design" at bounding box center [997, 310] width 135 height 15
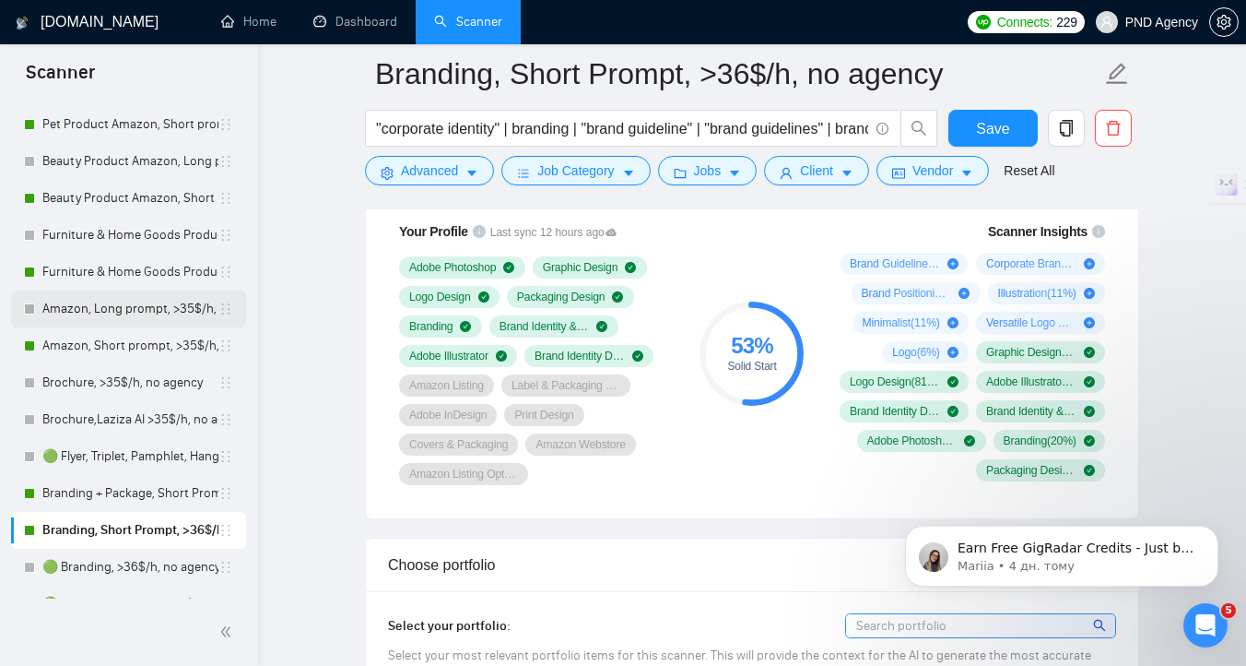
scroll to position [314, 0]
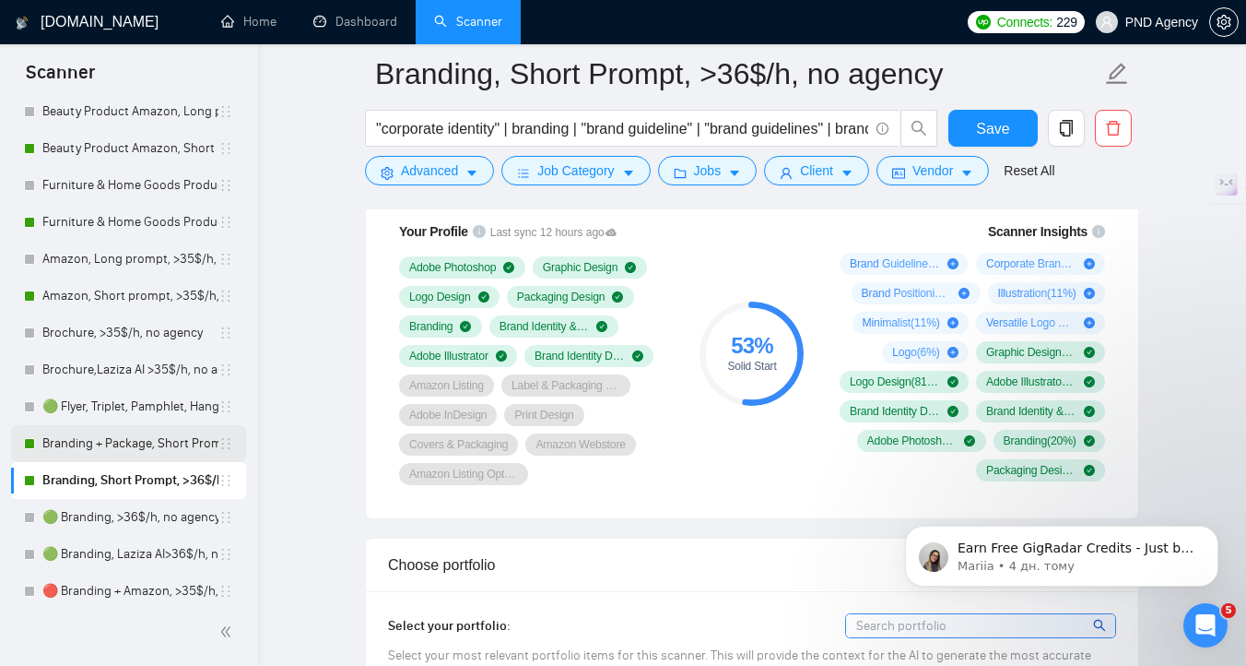
click at [136, 455] on link "Branding + Package, Short Prompt, >36$/h, no agency" at bounding box center [130, 443] width 176 height 37
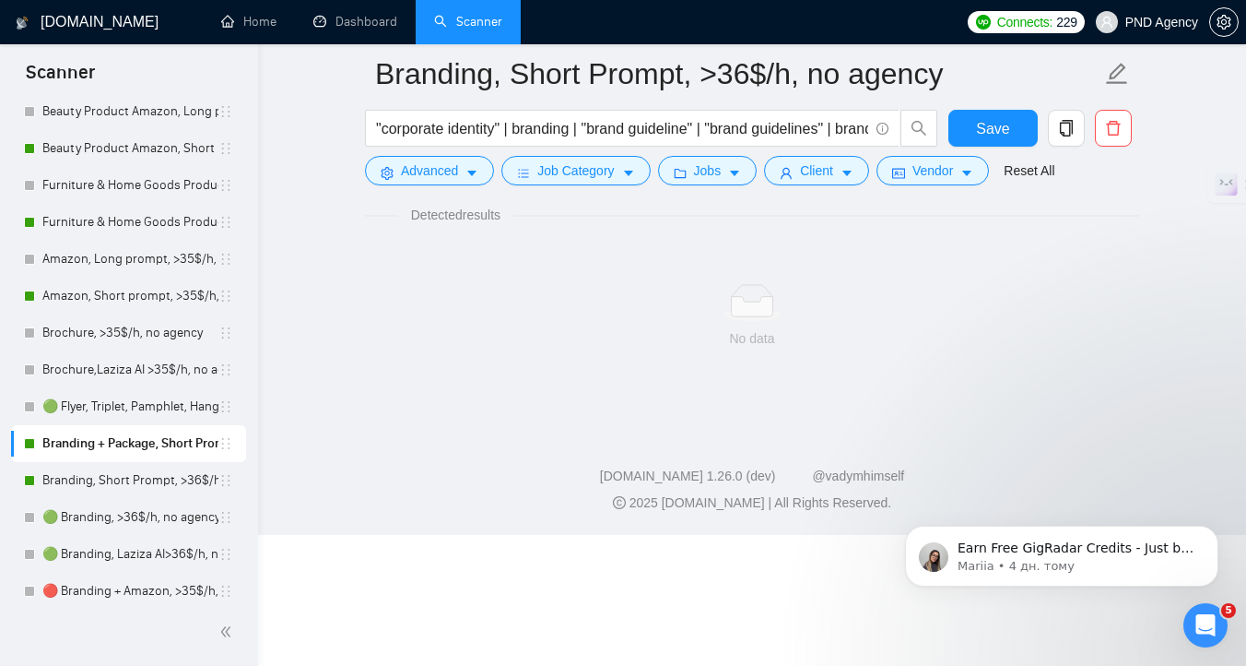
scroll to position [7, 0]
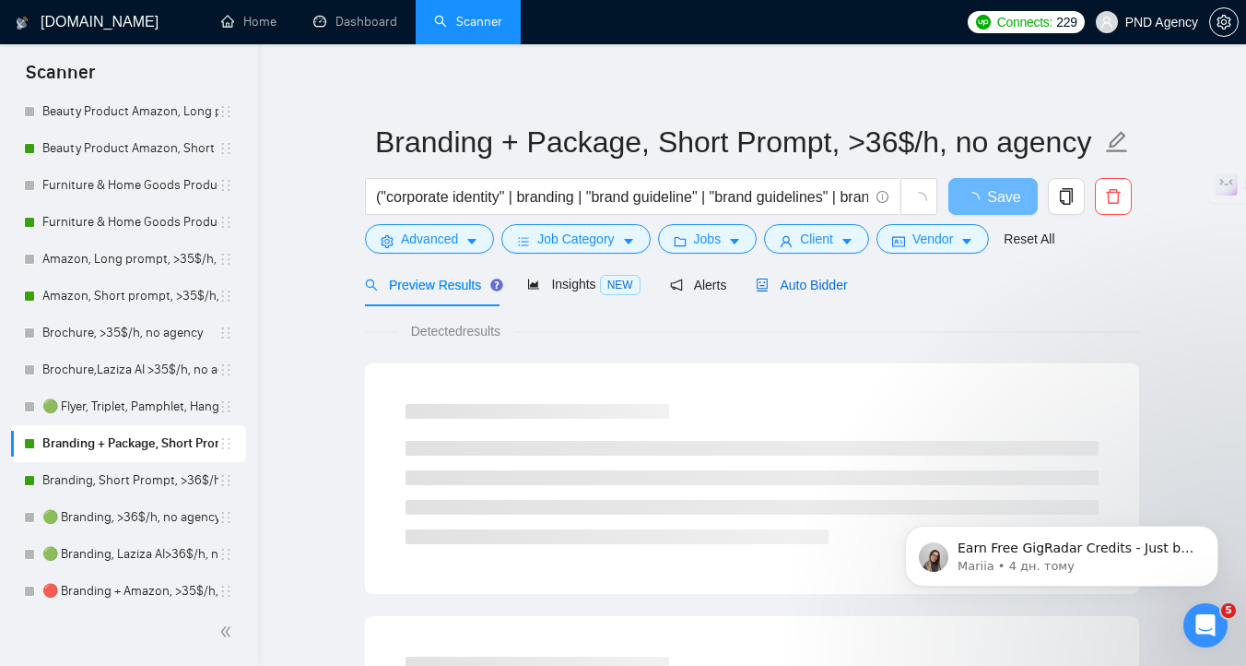
click at [826, 281] on span "Auto Bidder" at bounding box center [801, 284] width 91 height 15
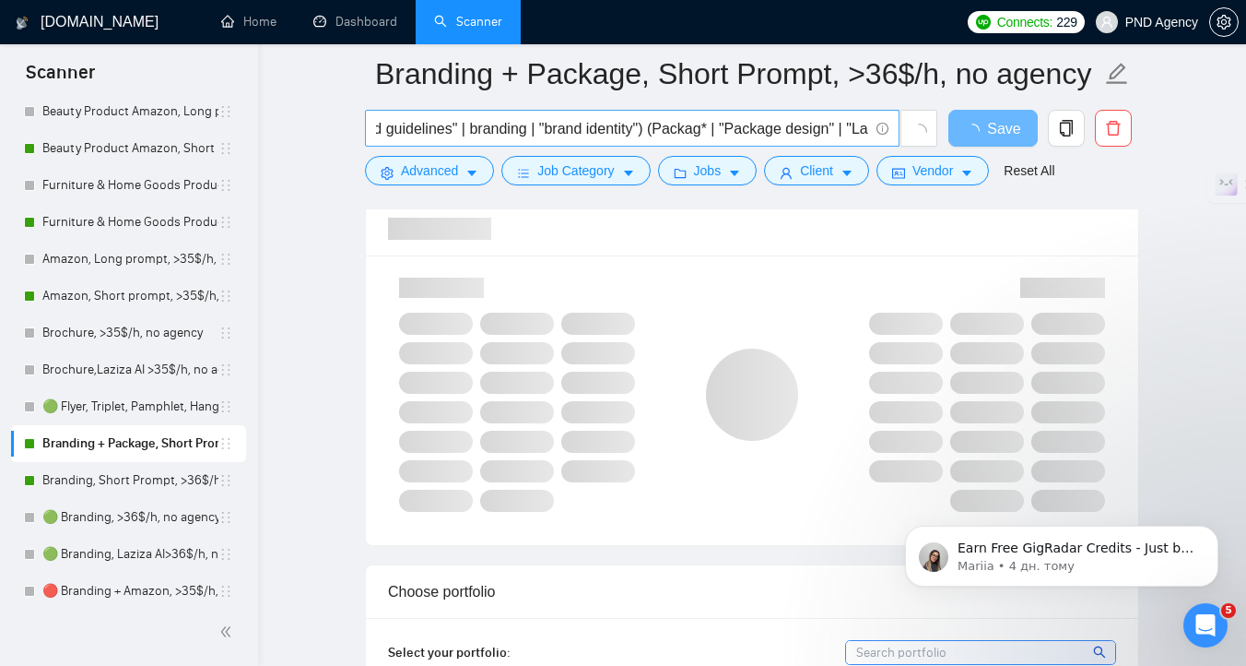
scroll to position [0, 483]
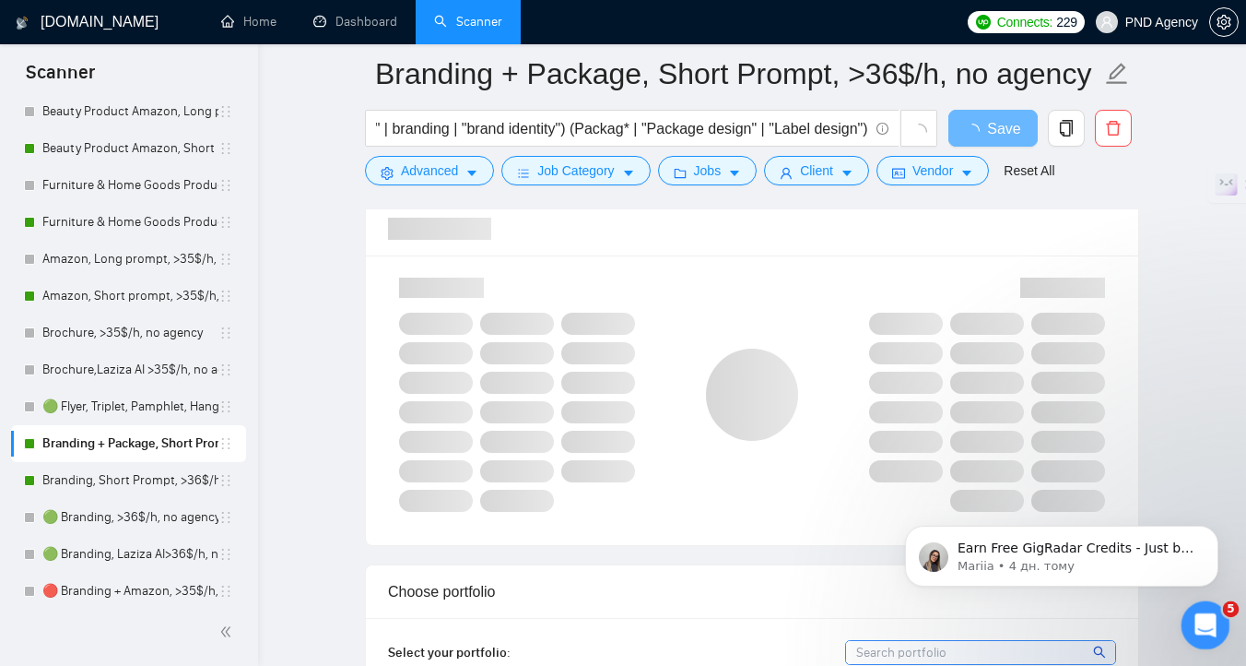
click at [1213, 630] on div "Відкрити програму для спілкування Intercom" at bounding box center [1203, 622] width 61 height 61
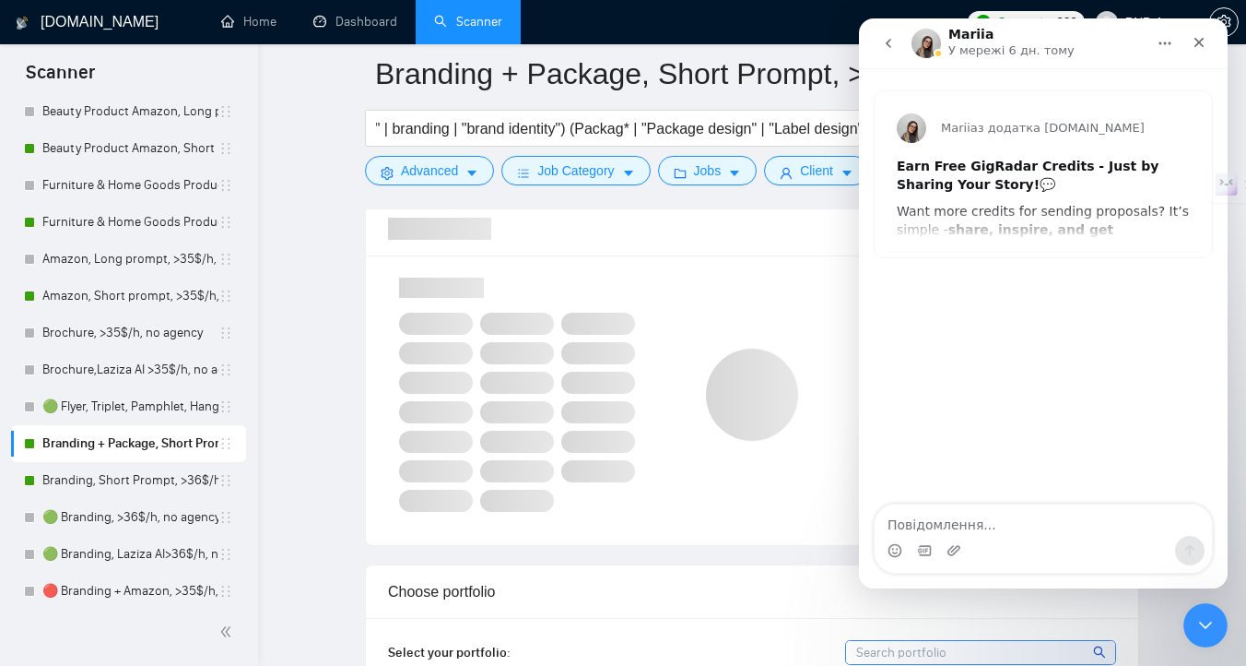
click at [891, 48] on icon "go back" at bounding box center [888, 43] width 15 height 15
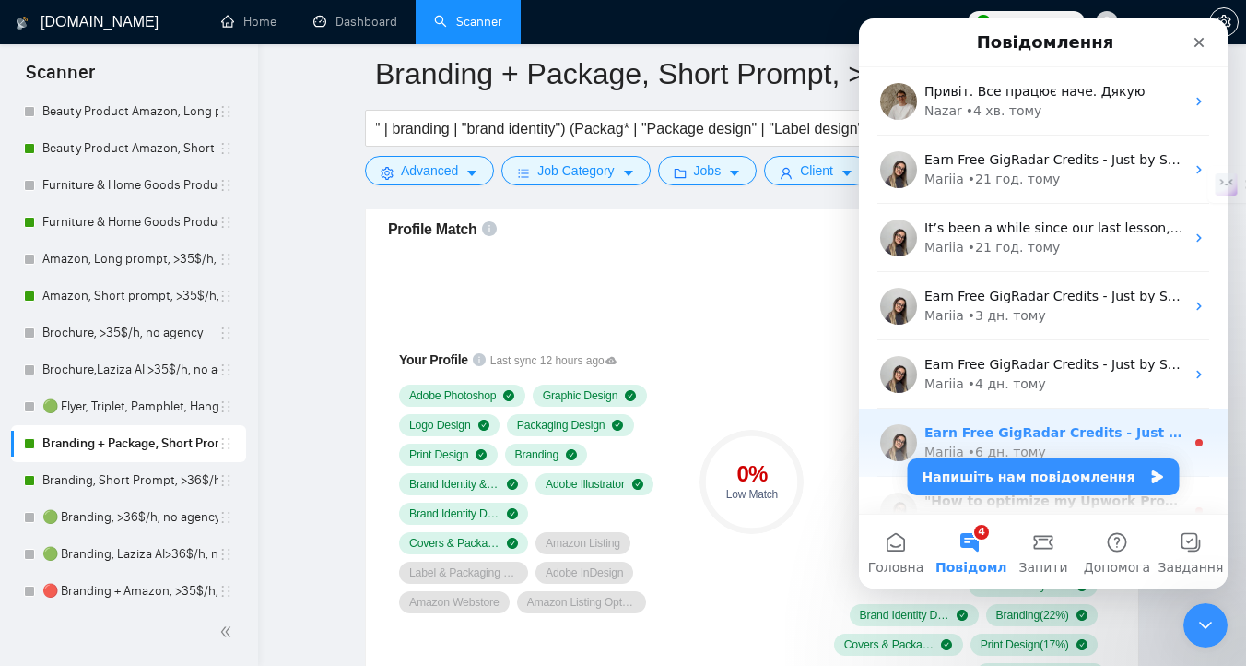
click at [980, 443] on div "• 6 дн. тому" at bounding box center [1007, 452] width 78 height 19
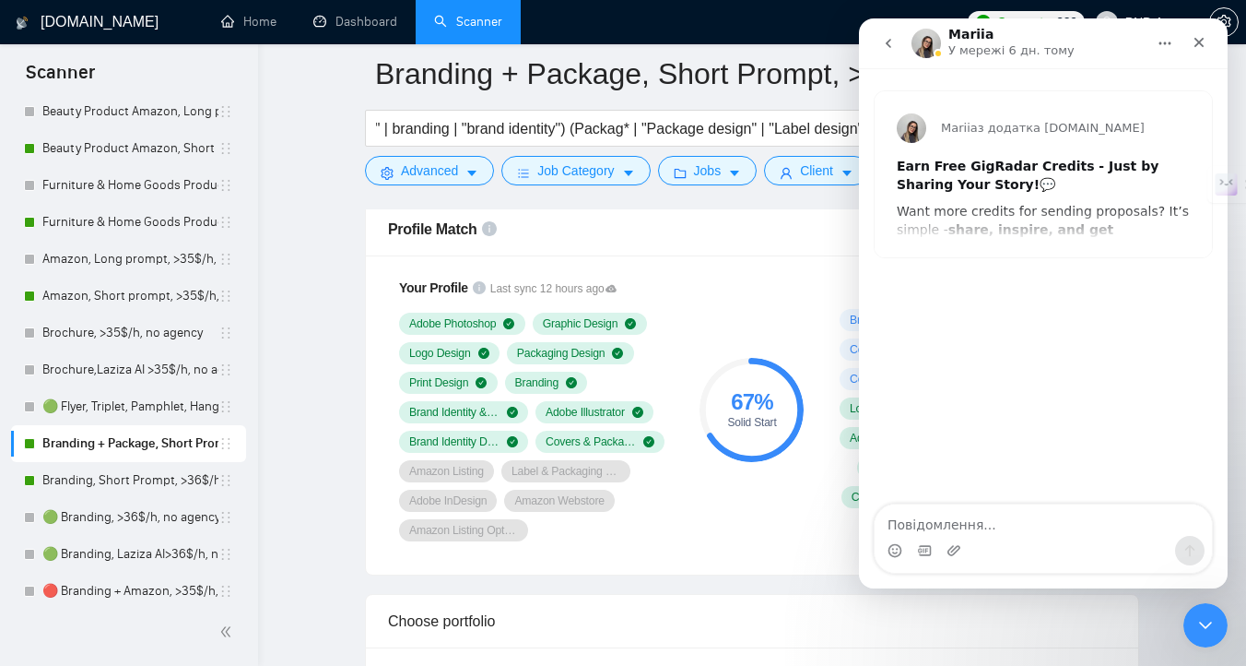
click at [887, 45] on icon "go back" at bounding box center [888, 43] width 15 height 15
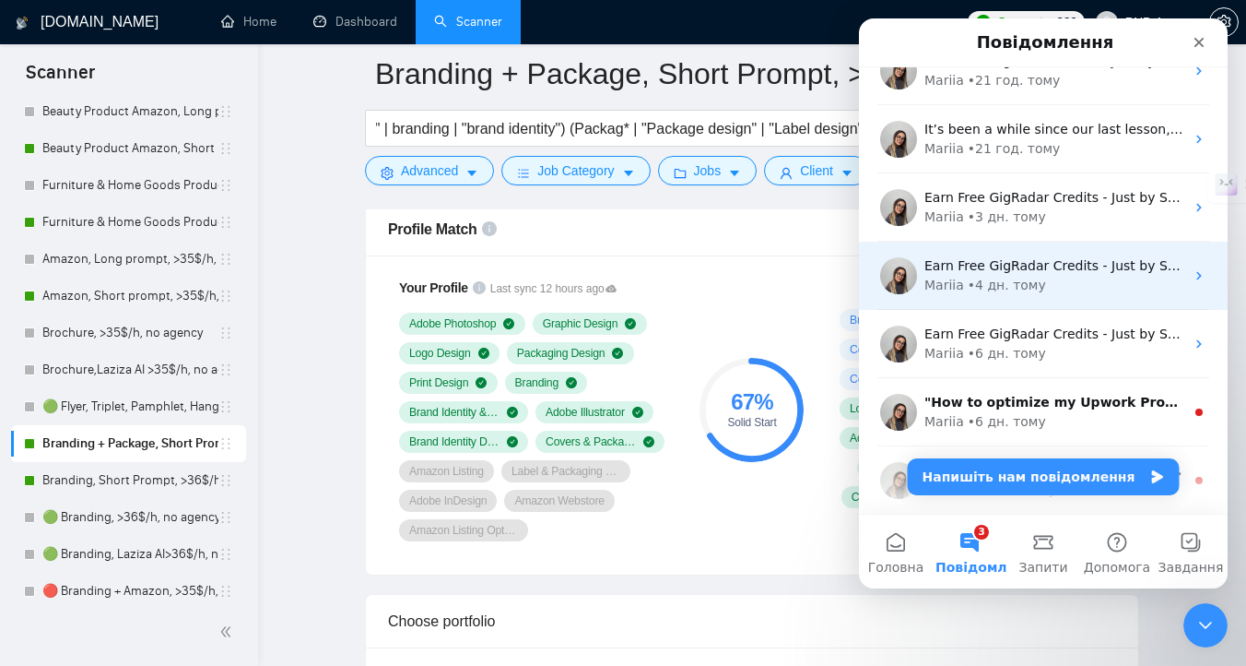
scroll to position [155, 0]
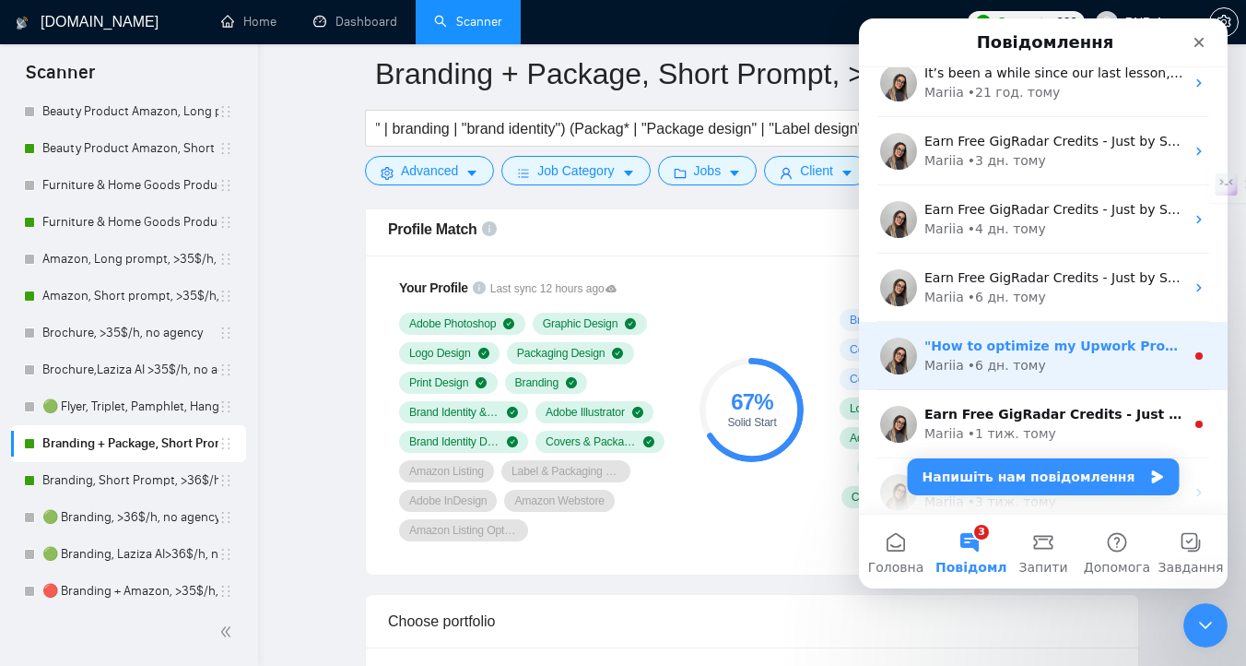
click at [973, 379] on div ""How to optimize my Upwork Profile (and win more Projects?" 😩 🚀 [DATE], we’re b…" at bounding box center [1043, 356] width 369 height 68
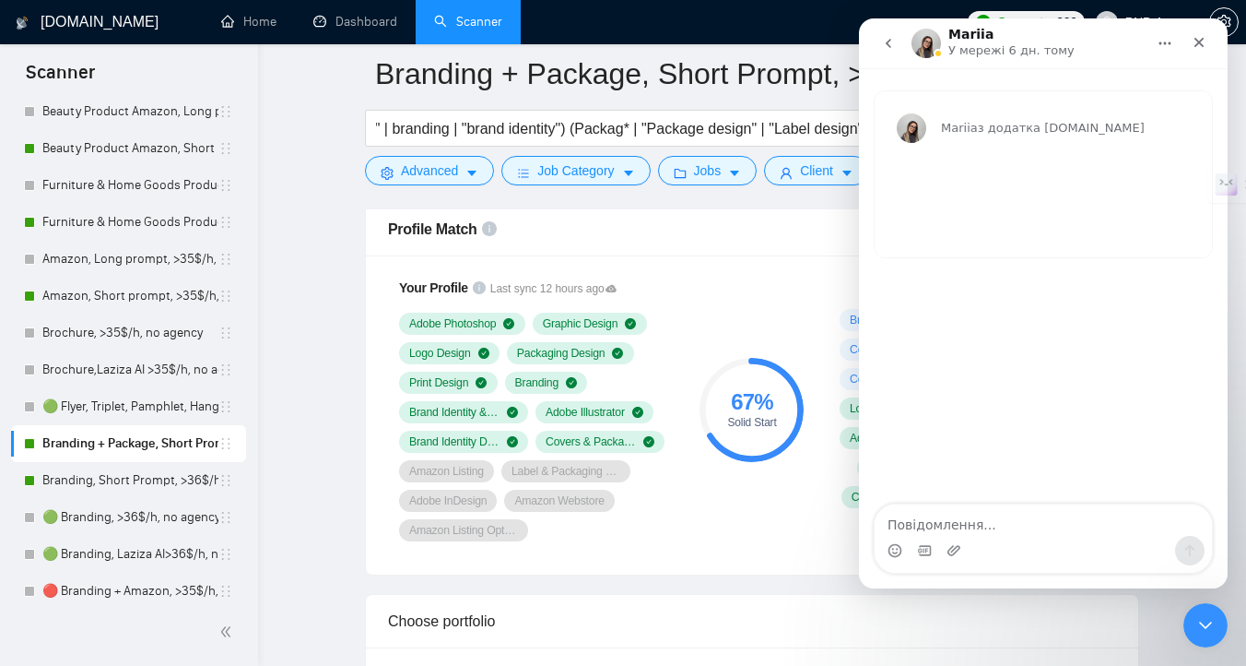
click at [898, 42] on button "go back" at bounding box center [888, 43] width 35 height 35
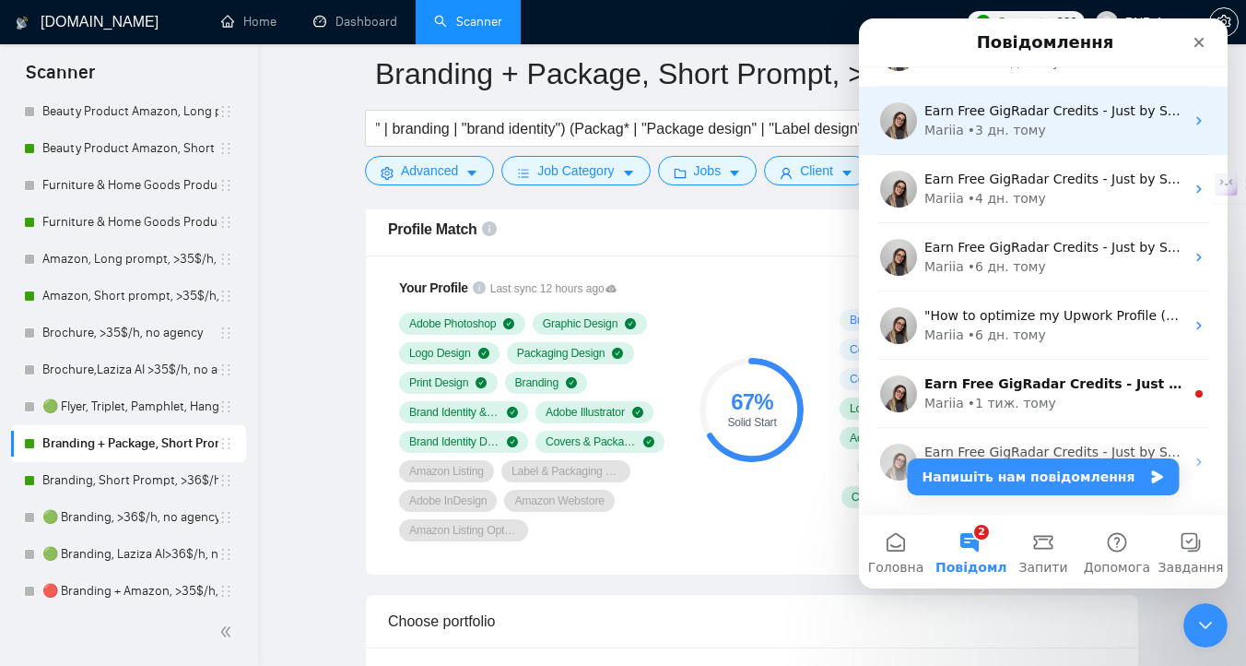
scroll to position [241, 0]
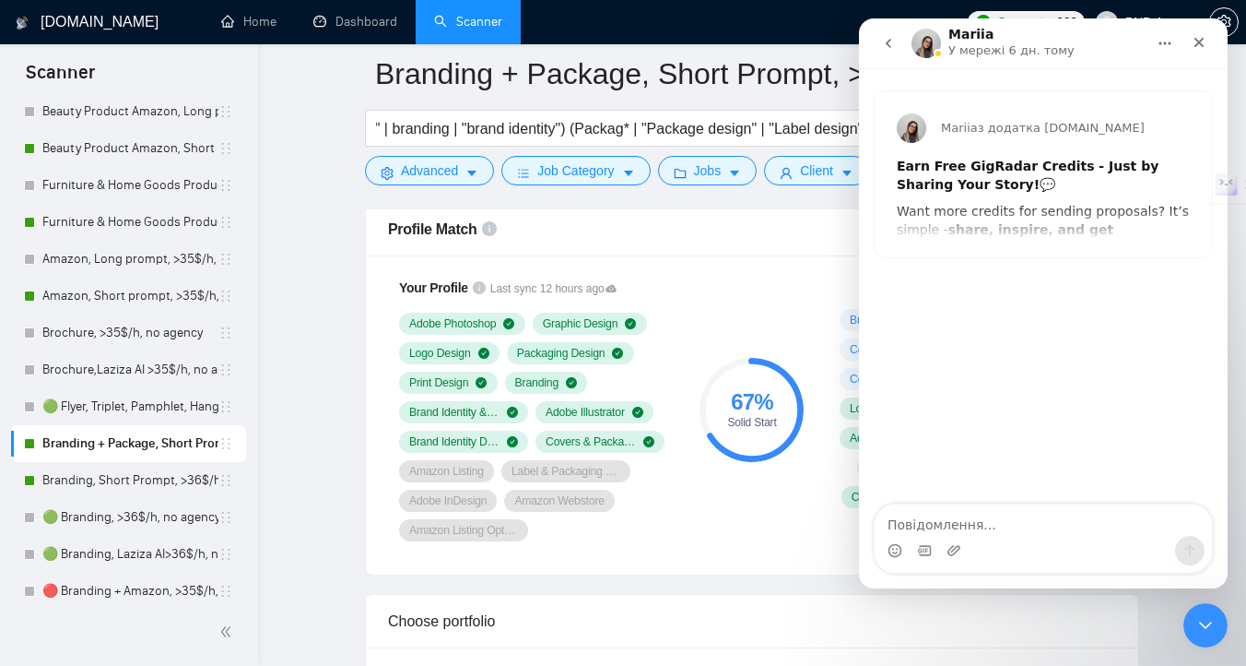
click at [882, 39] on icon "go back" at bounding box center [888, 43] width 15 height 15
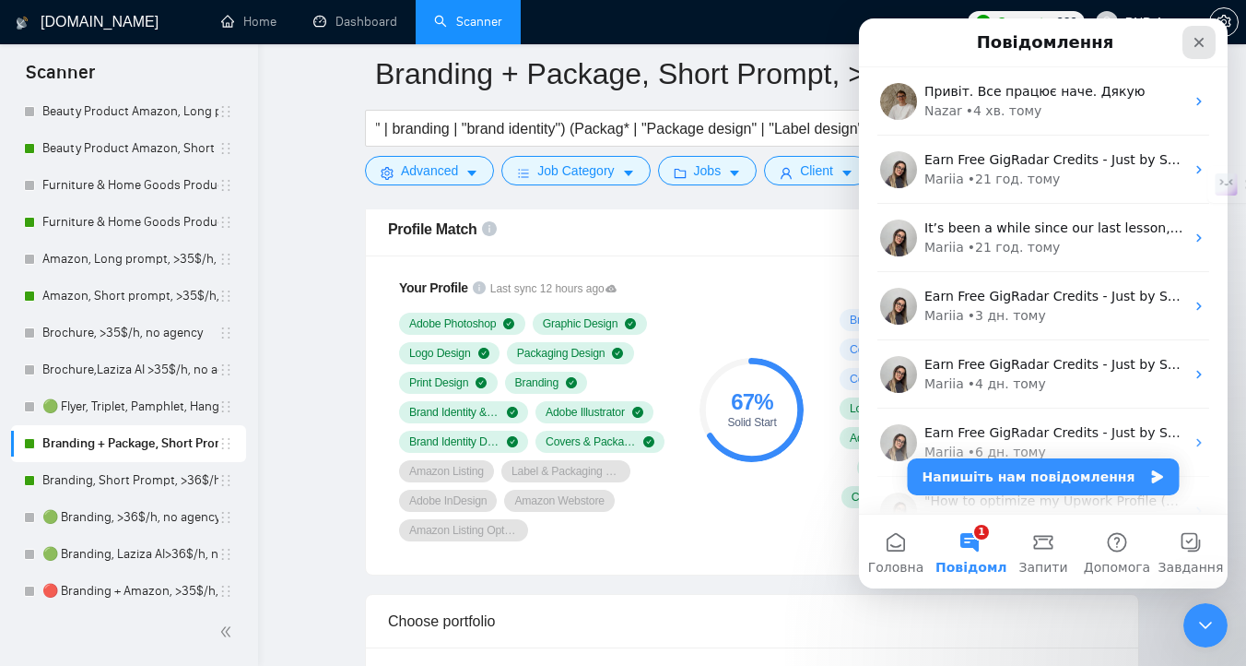
drag, startPoint x: 1200, startPoint y: 43, endPoint x: 1856, endPoint y: 524, distance: 812.6
click at [1200, 43] on icon "Закрити" at bounding box center [1200, 43] width 10 height 10
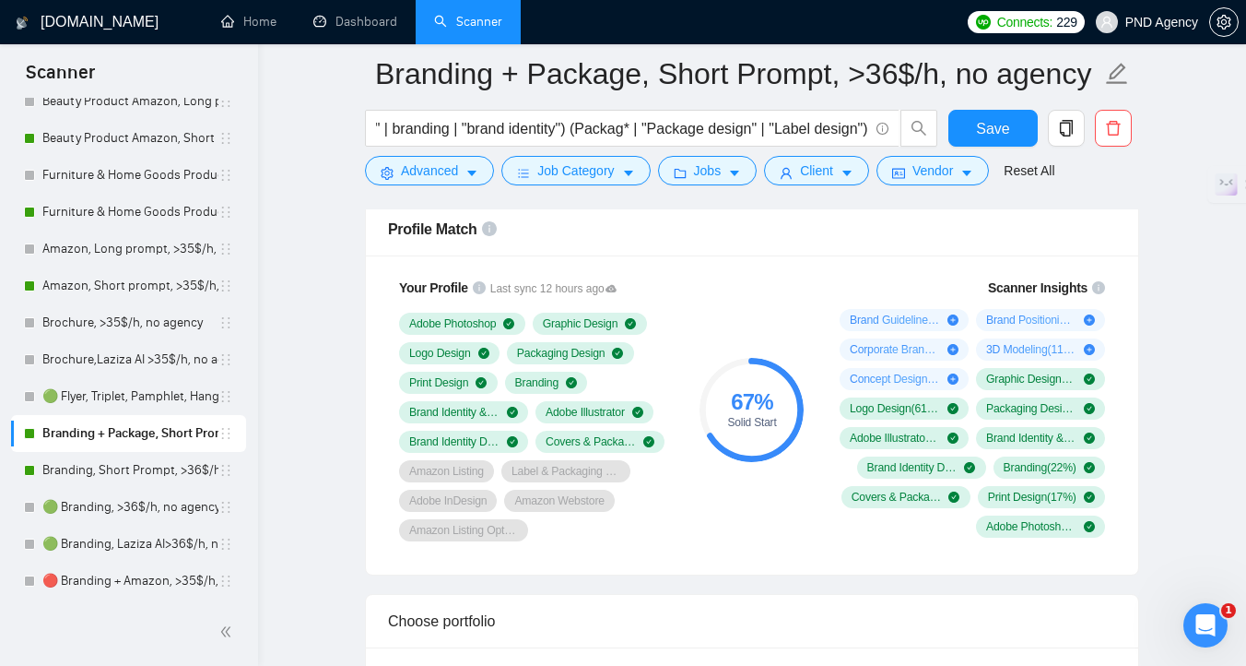
scroll to position [315, 0]
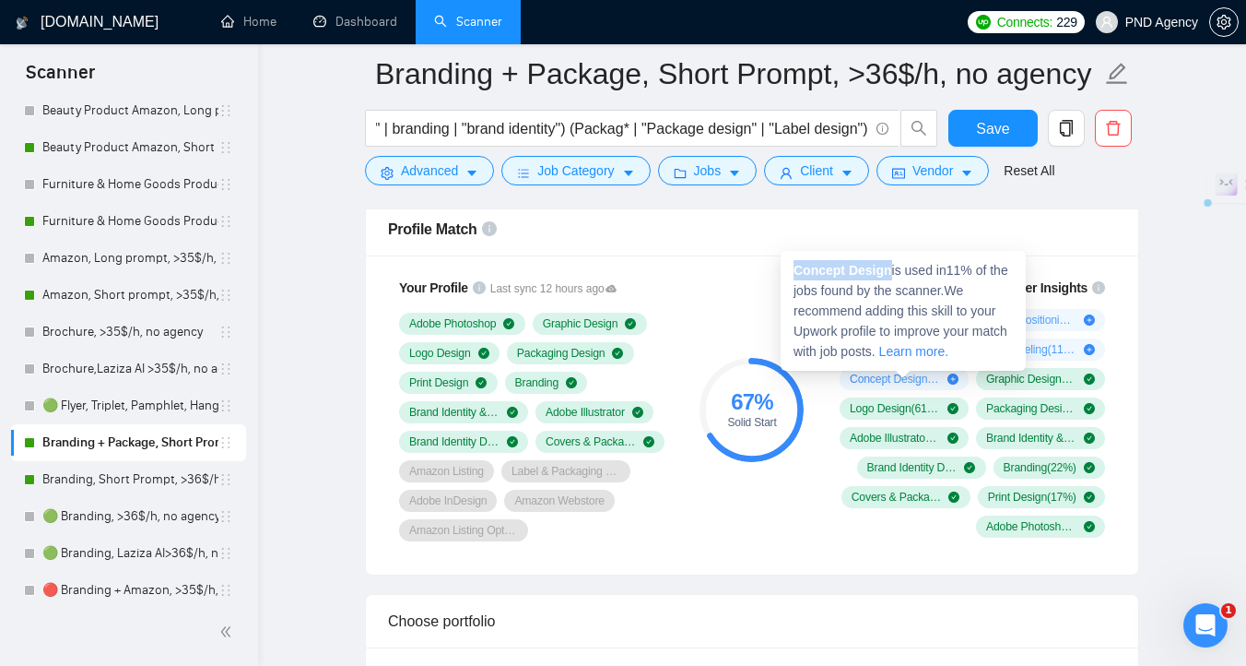
drag, startPoint x: 895, startPoint y: 267, endPoint x: 784, endPoint y: 266, distance: 111.6
click at [784, 266] on div "Concept Design is used in 11 % of the jobs found by the scanner. We recommend a…" at bounding box center [903, 311] width 245 height 120
copy strong "Concept Design"
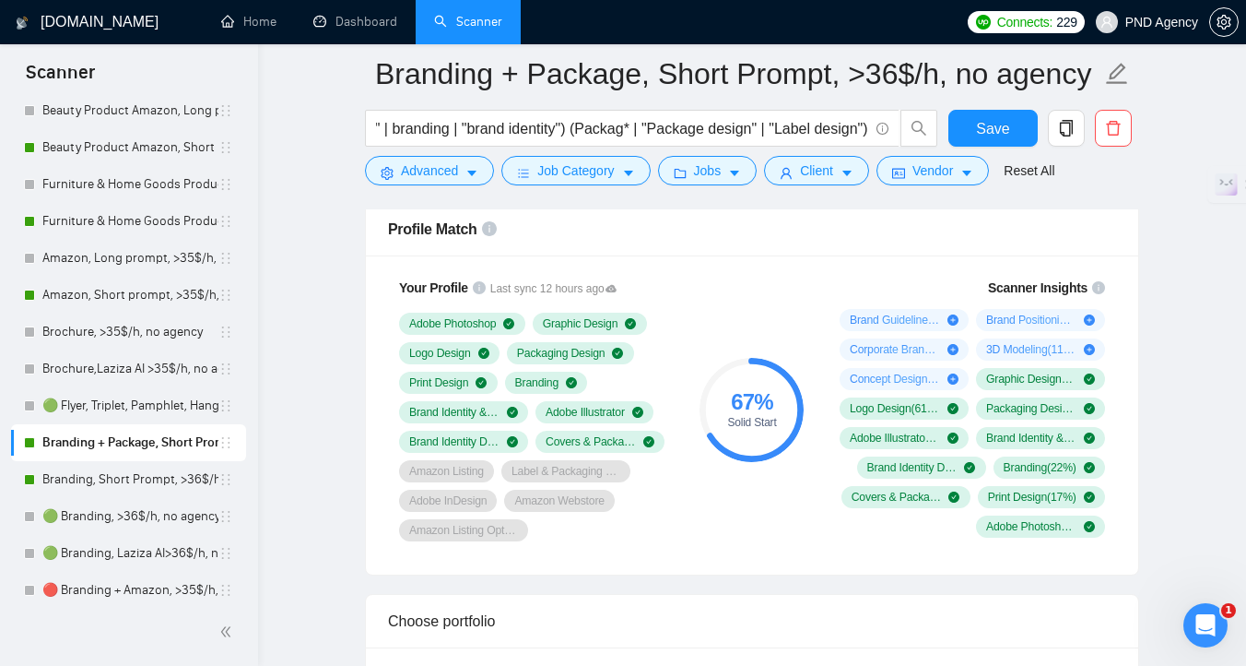
click at [112, 295] on link "Amazon, Short prompt, >35$/h, no agency" at bounding box center [130, 295] width 176 height 37
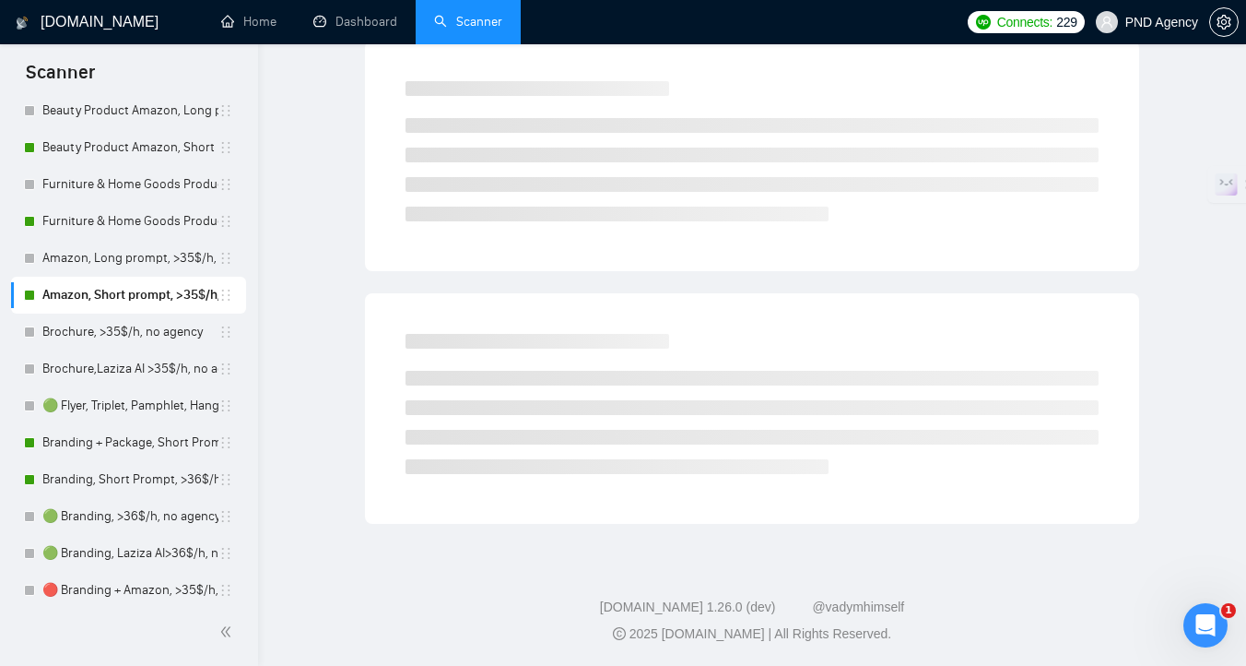
scroll to position [7, 0]
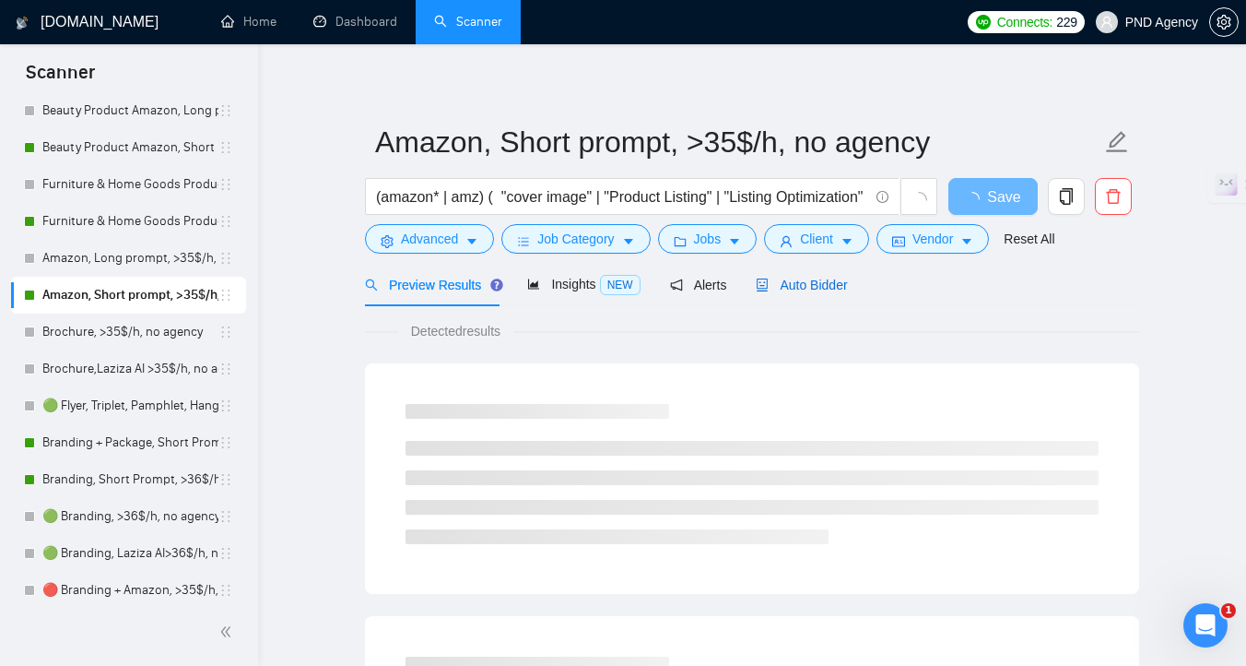
click at [774, 286] on span "Auto Bidder" at bounding box center [801, 284] width 91 height 15
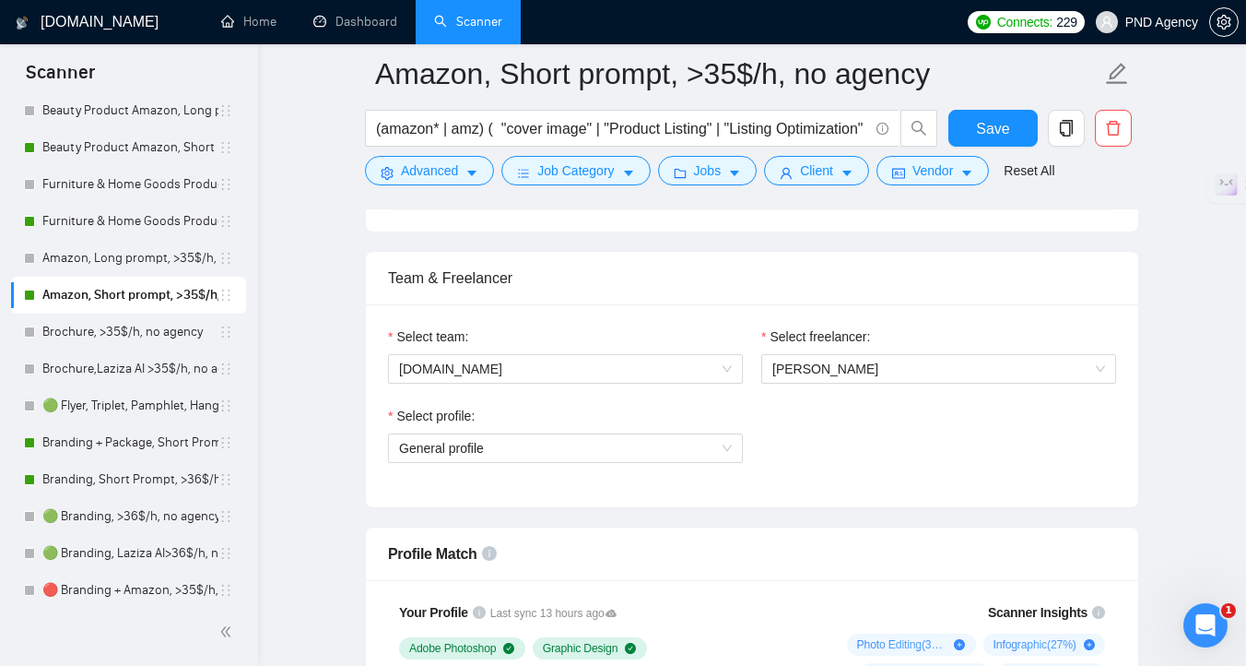
scroll to position [860, 0]
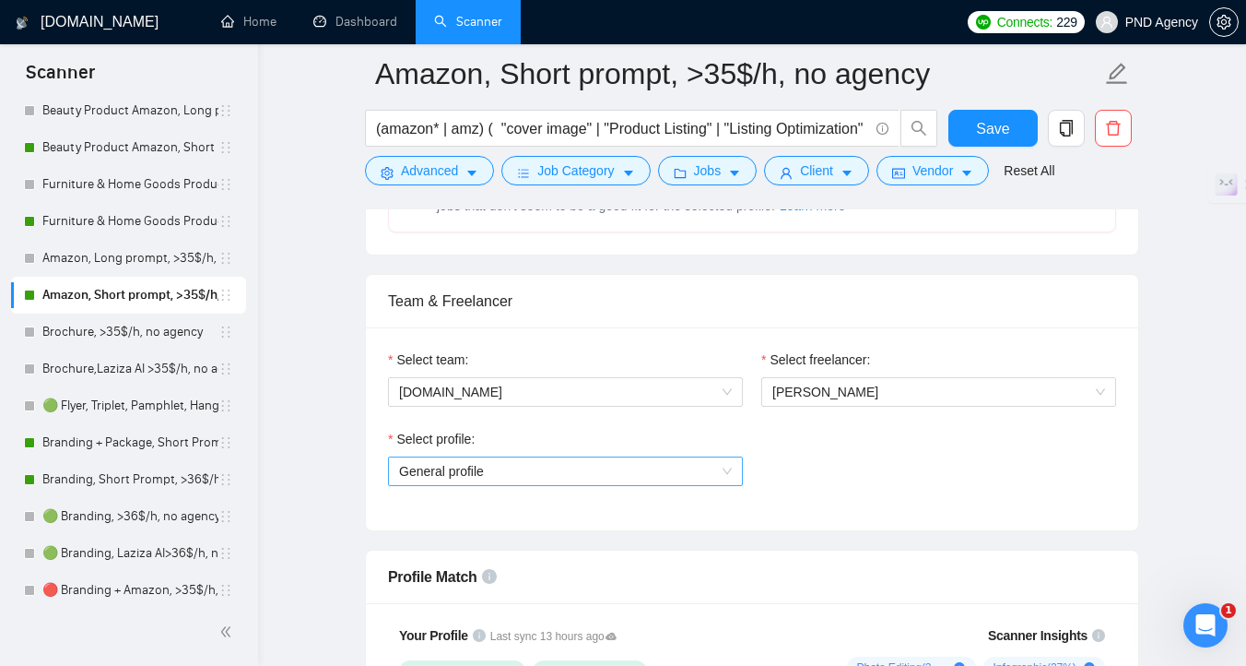
click at [493, 465] on span "General profile" at bounding box center [565, 471] width 333 height 28
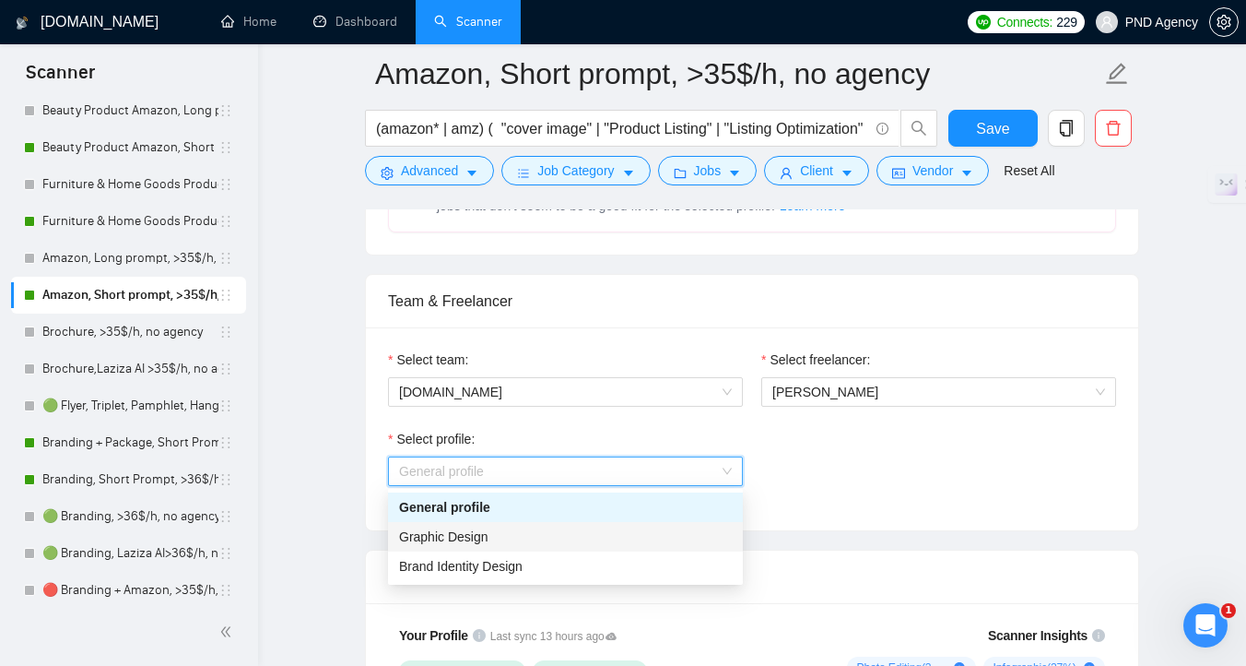
click at [508, 537] on div "Graphic Design" at bounding box center [565, 536] width 333 height 20
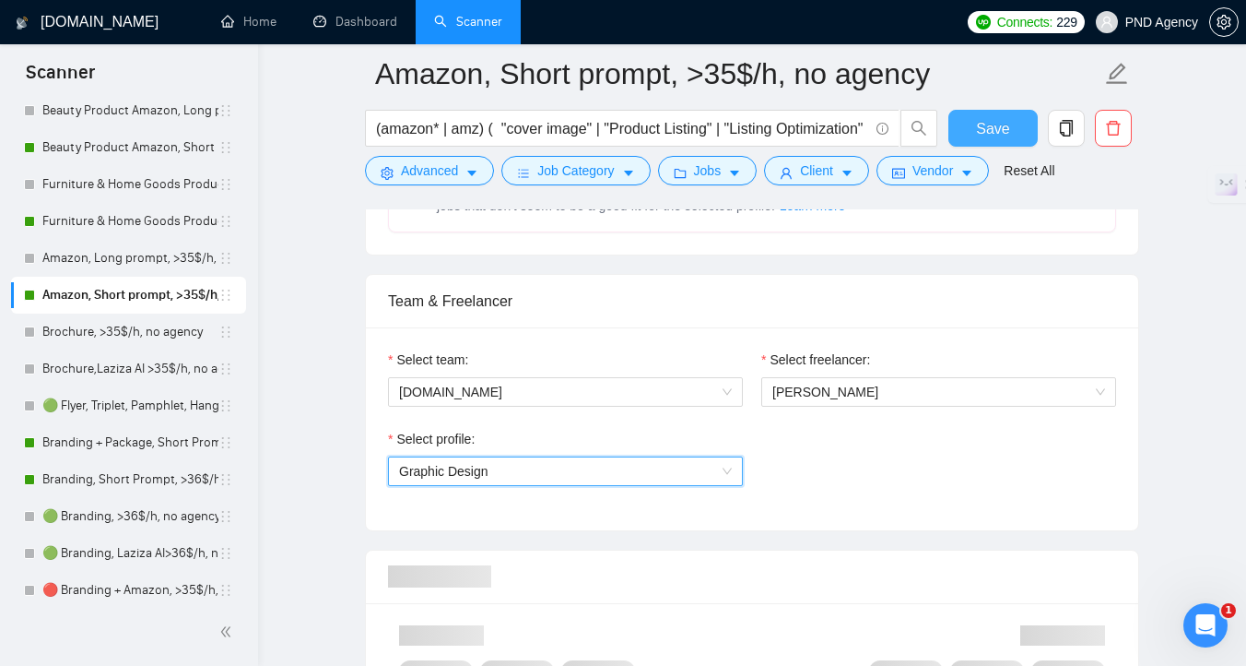
click at [997, 127] on span "Save" at bounding box center [992, 128] width 33 height 23
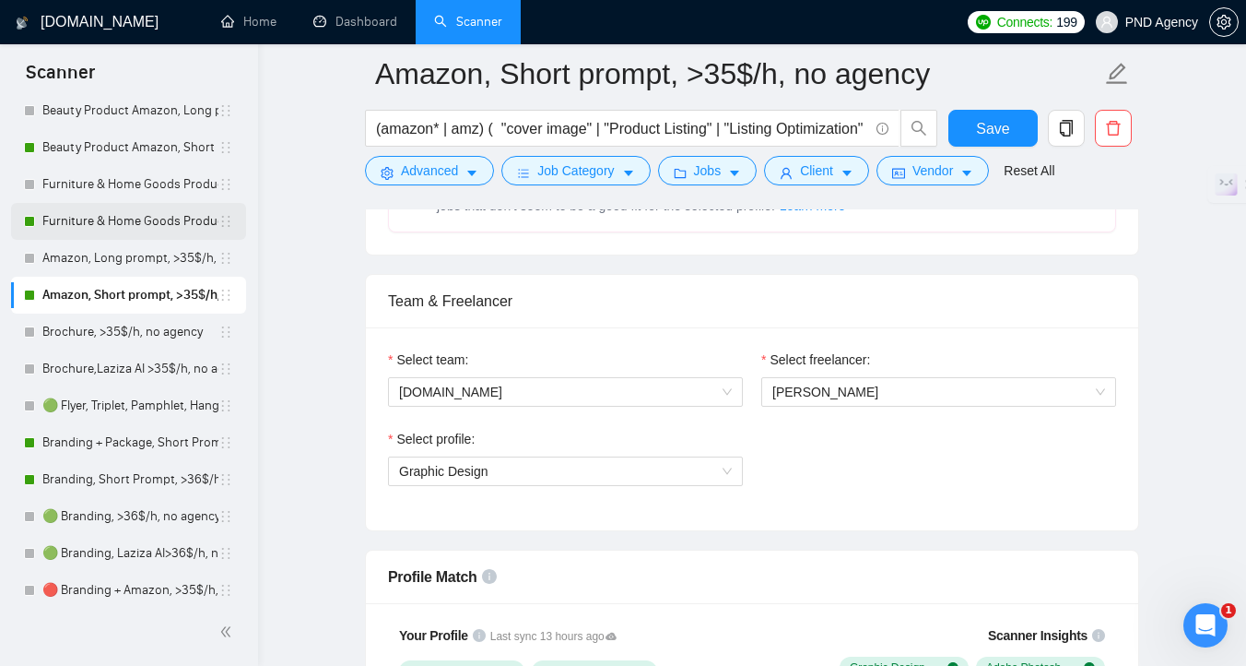
click at [148, 222] on link "Furniture & Home Goods Product Amazon, Short prompt, >35$/h, no agency" at bounding box center [130, 221] width 176 height 37
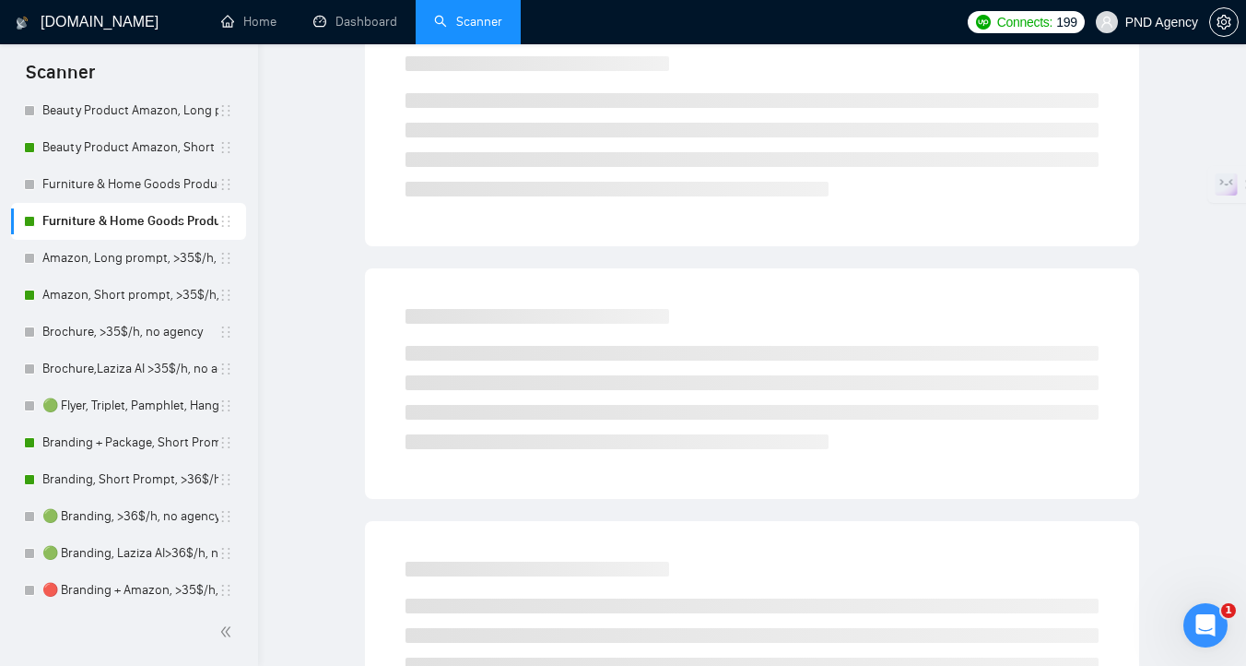
scroll to position [7, 0]
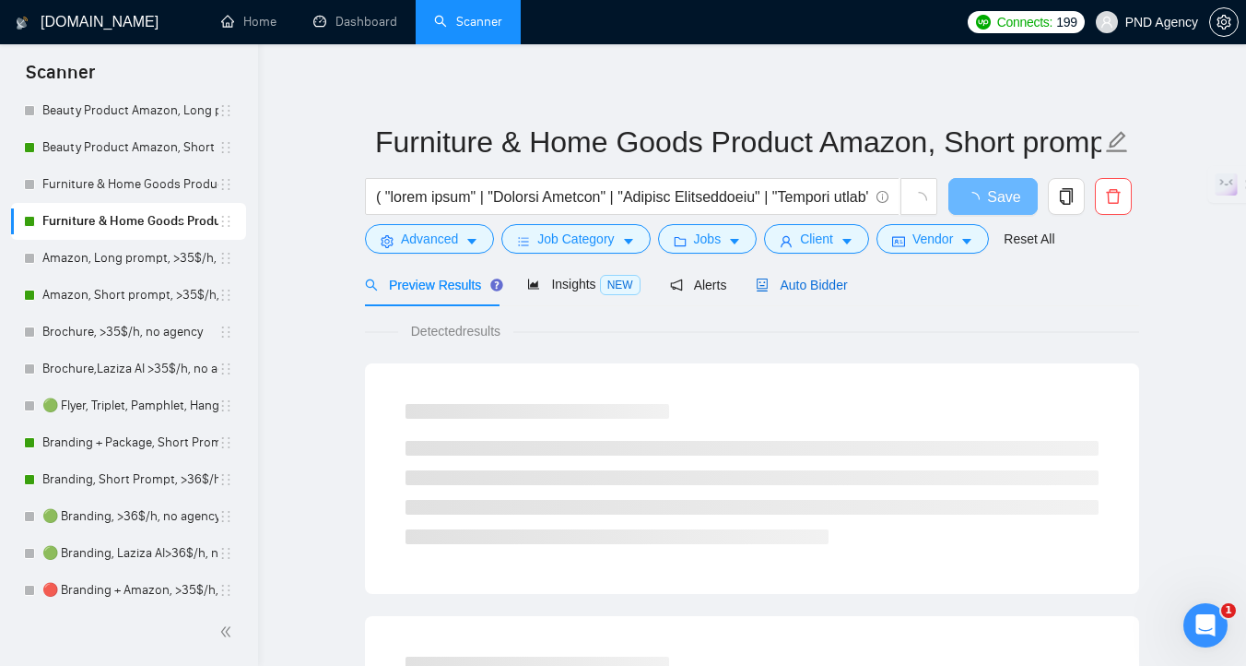
click at [814, 293] on div "Auto Bidder" at bounding box center [801, 285] width 91 height 20
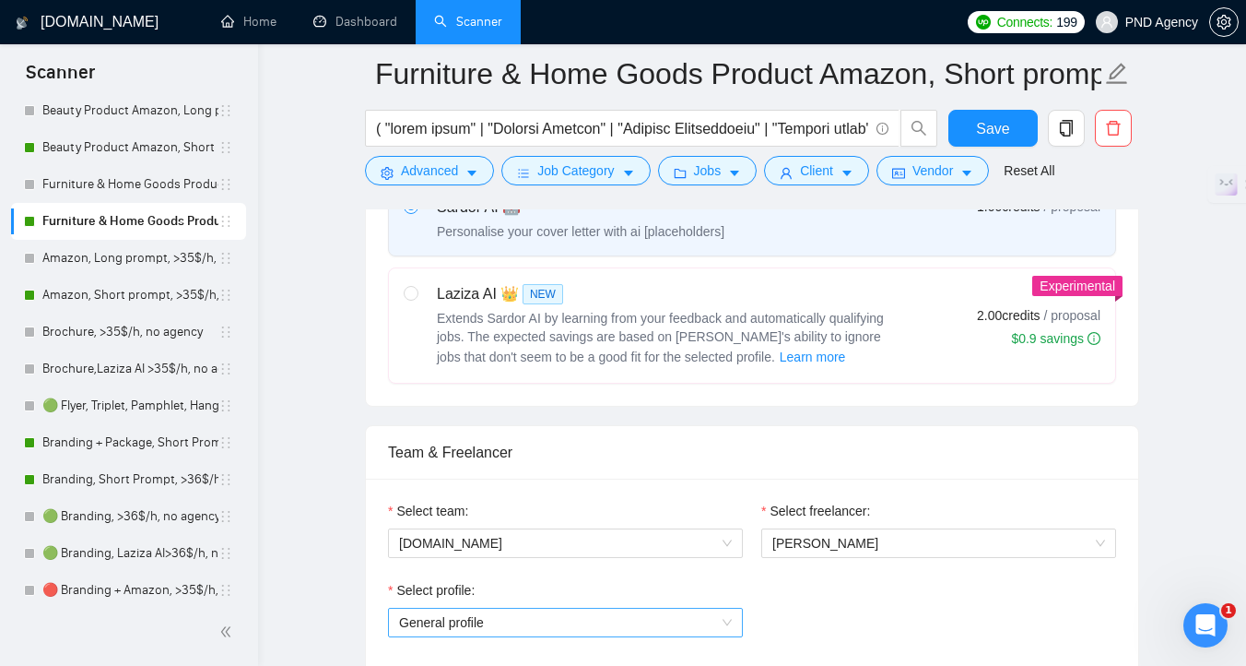
scroll to position [864, 0]
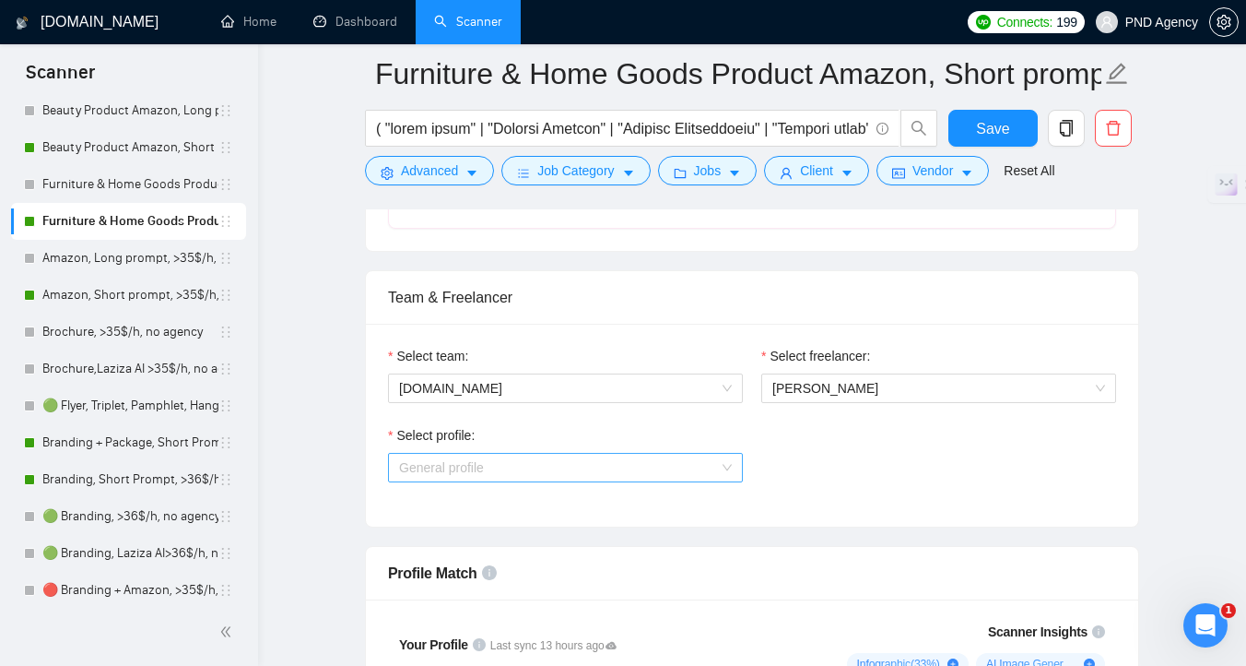
click at [496, 474] on span "General profile" at bounding box center [565, 468] width 333 height 28
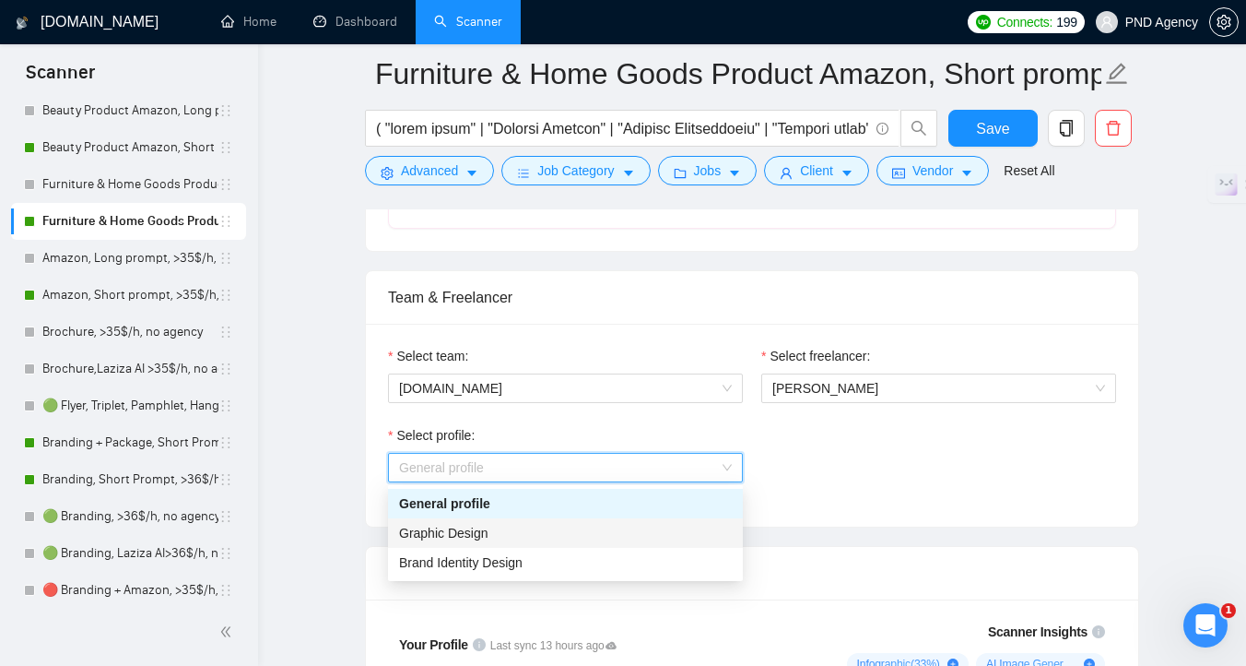
click at [498, 541] on div "Graphic Design" at bounding box center [565, 533] width 333 height 20
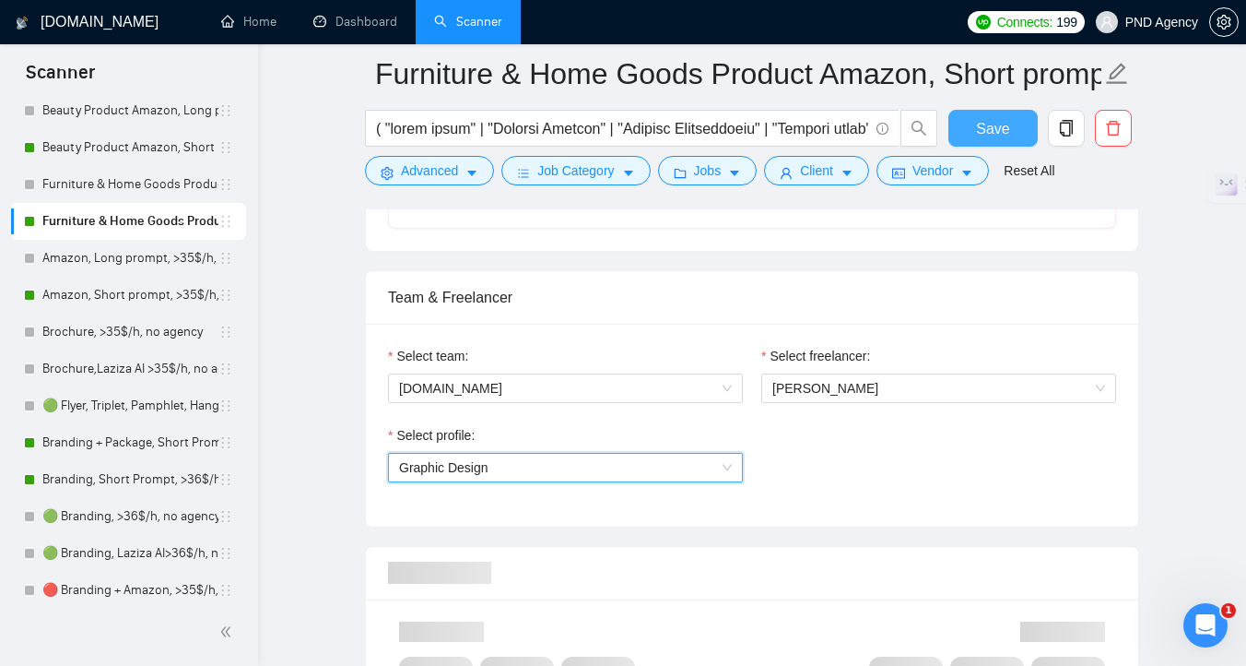
click at [984, 133] on span "Save" at bounding box center [992, 128] width 33 height 23
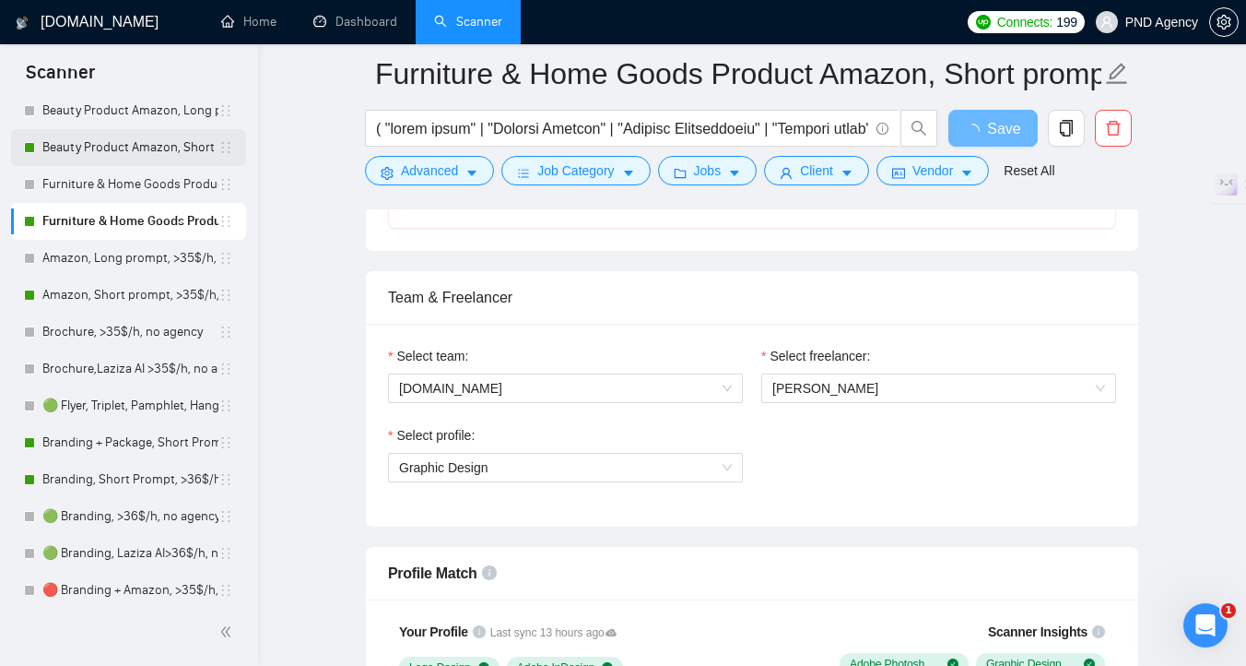
click at [169, 145] on link "Beauty Product Amazon, Short prompt, >35$/h, no agency" at bounding box center [130, 147] width 176 height 37
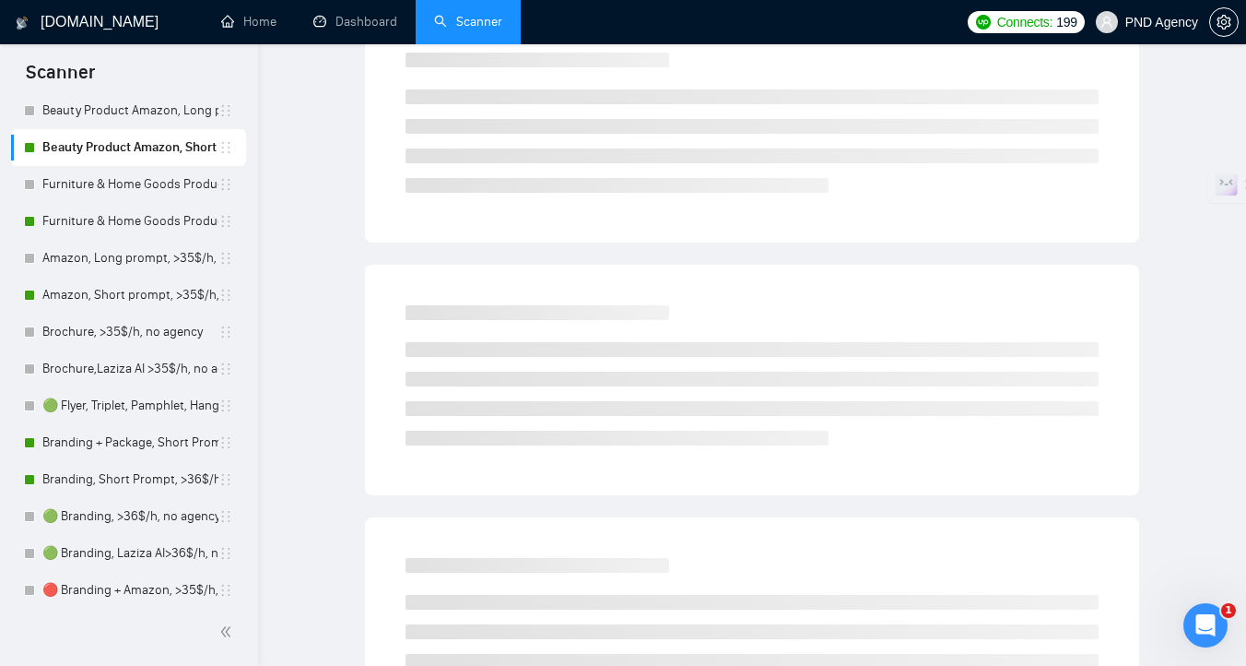
scroll to position [7, 0]
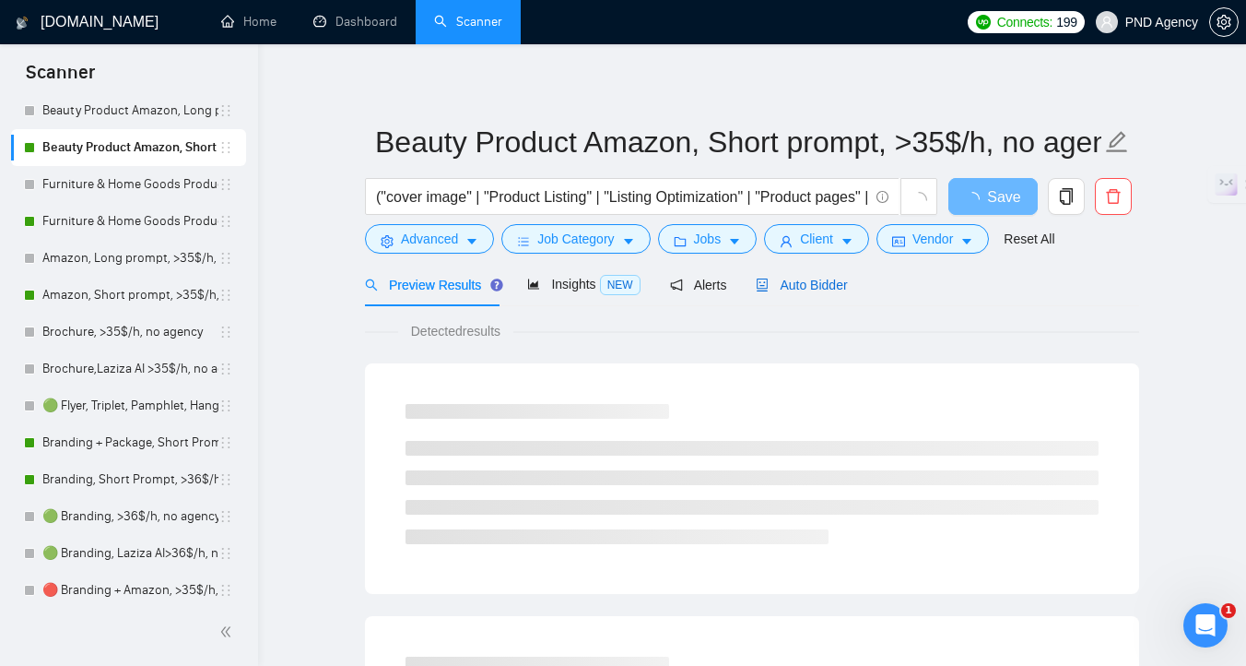
click at [798, 294] on div "Auto Bidder" at bounding box center [801, 285] width 91 height 20
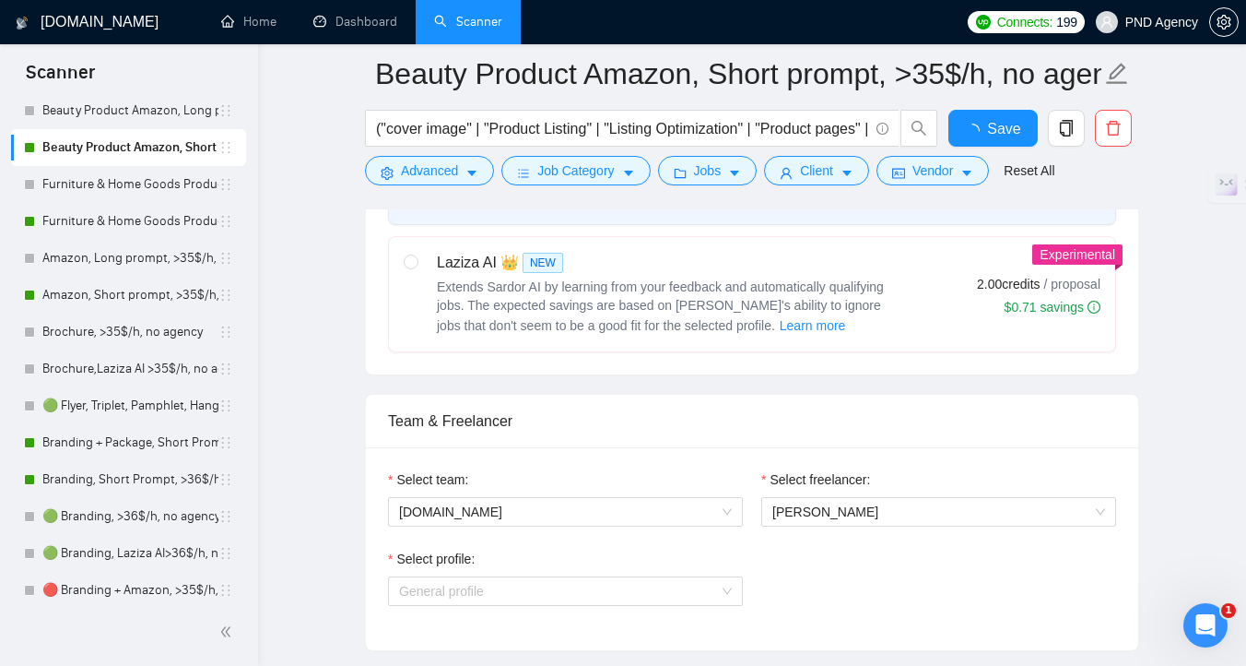
scroll to position [1050, 0]
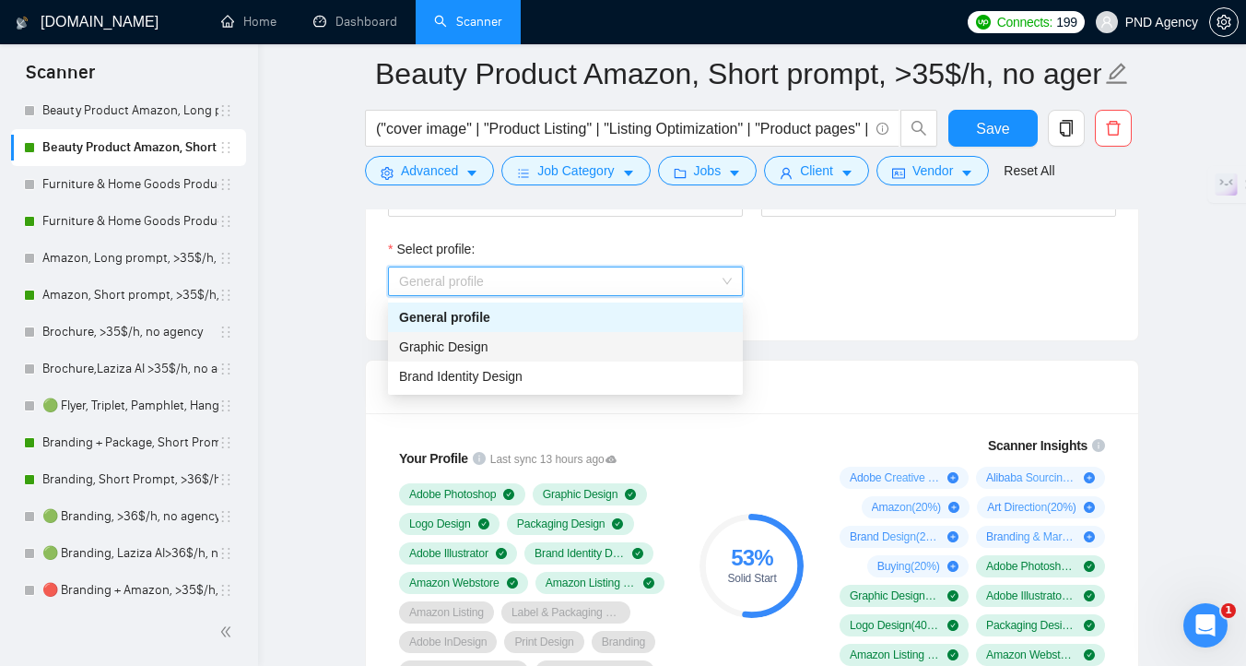
click at [482, 339] on span "Graphic Design" at bounding box center [443, 346] width 89 height 15
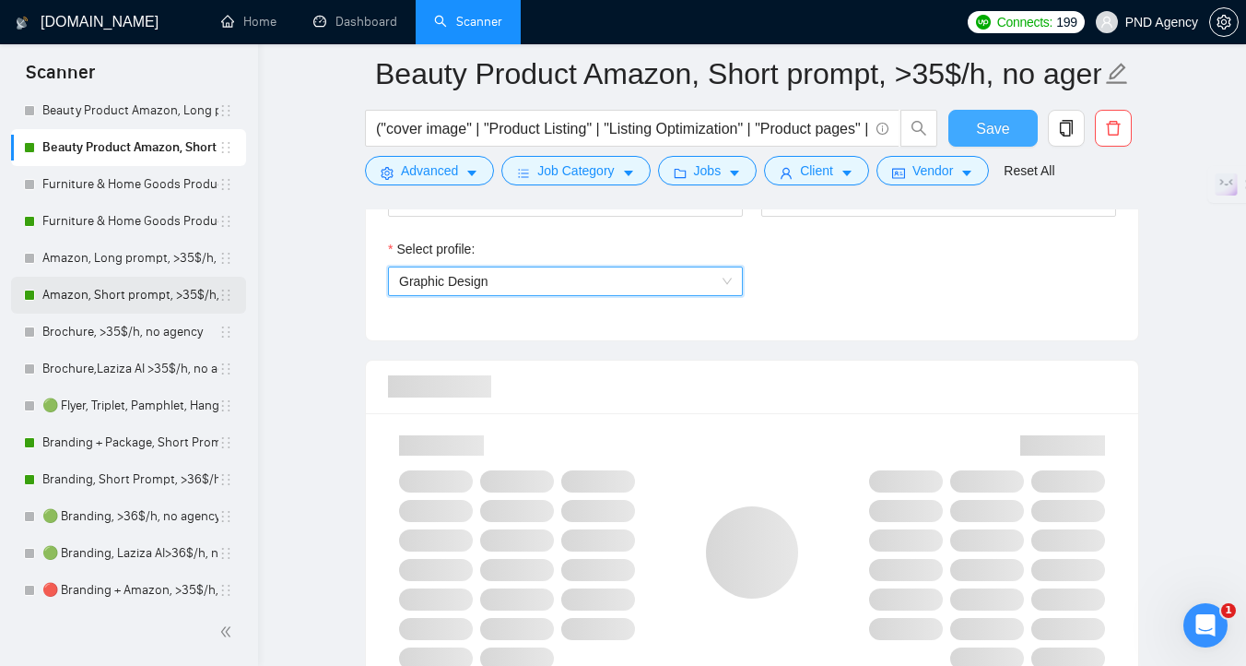
click at [1002, 132] on span "Save" at bounding box center [992, 128] width 33 height 23
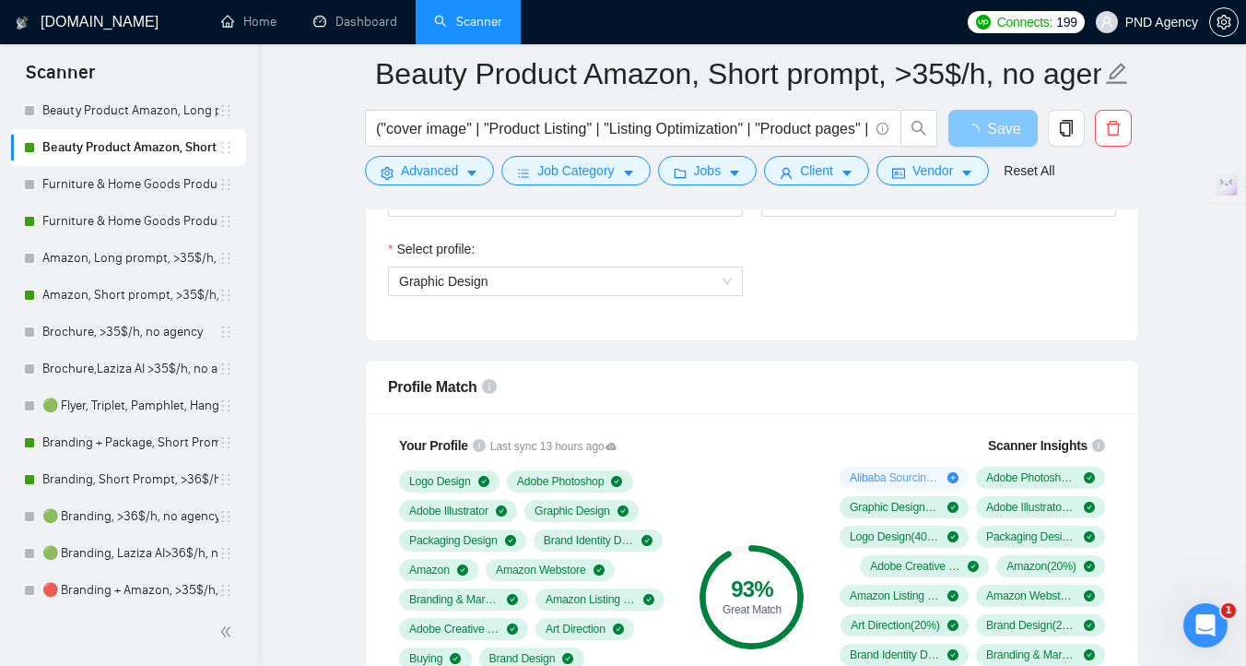
scroll to position [142, 0]
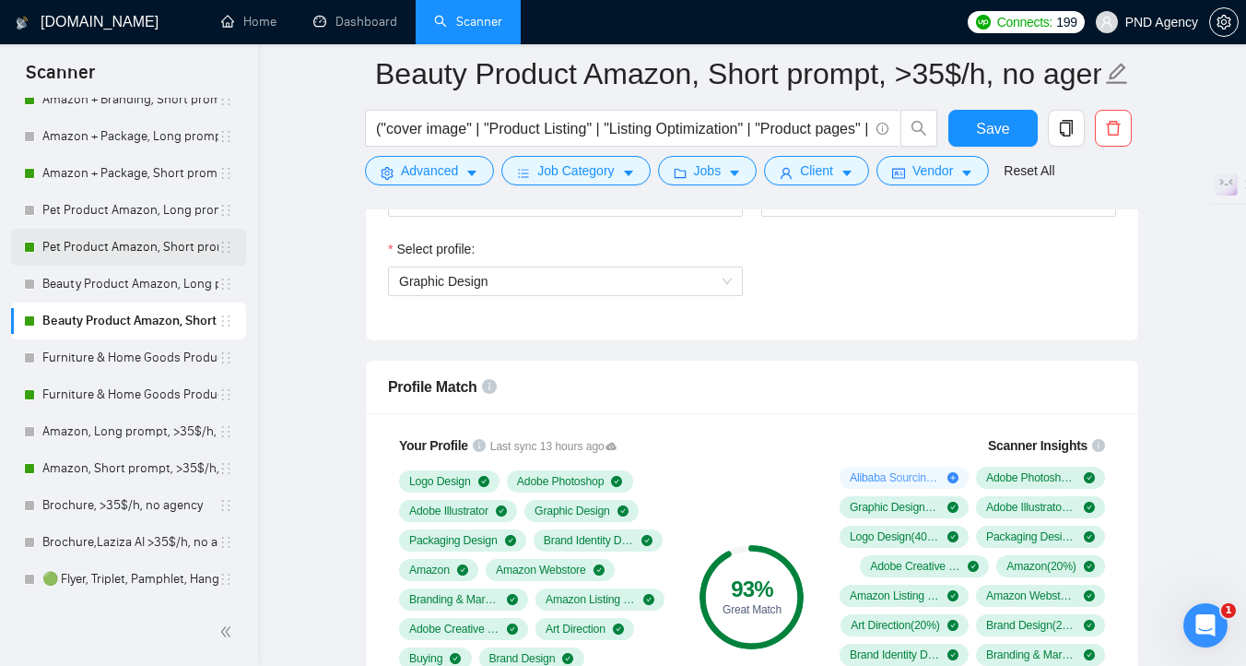
click at [131, 248] on link "Pet Product Amazon, Short prompt, >35$/h, no agency" at bounding box center [130, 247] width 176 height 37
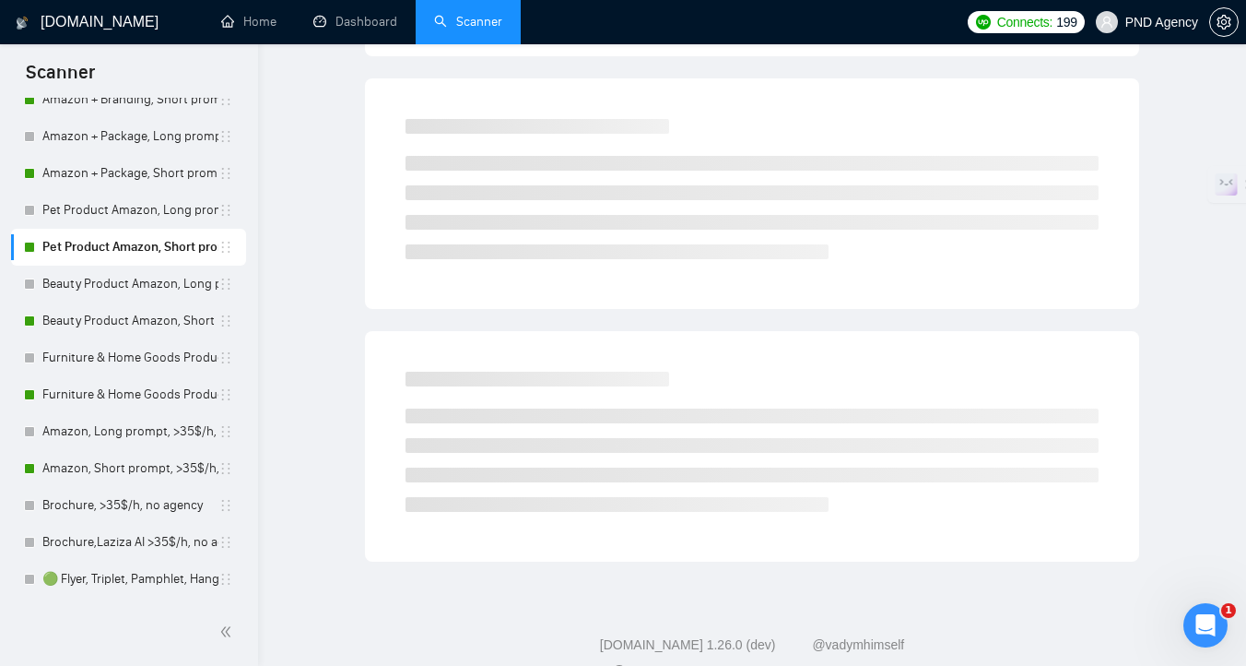
scroll to position [7, 0]
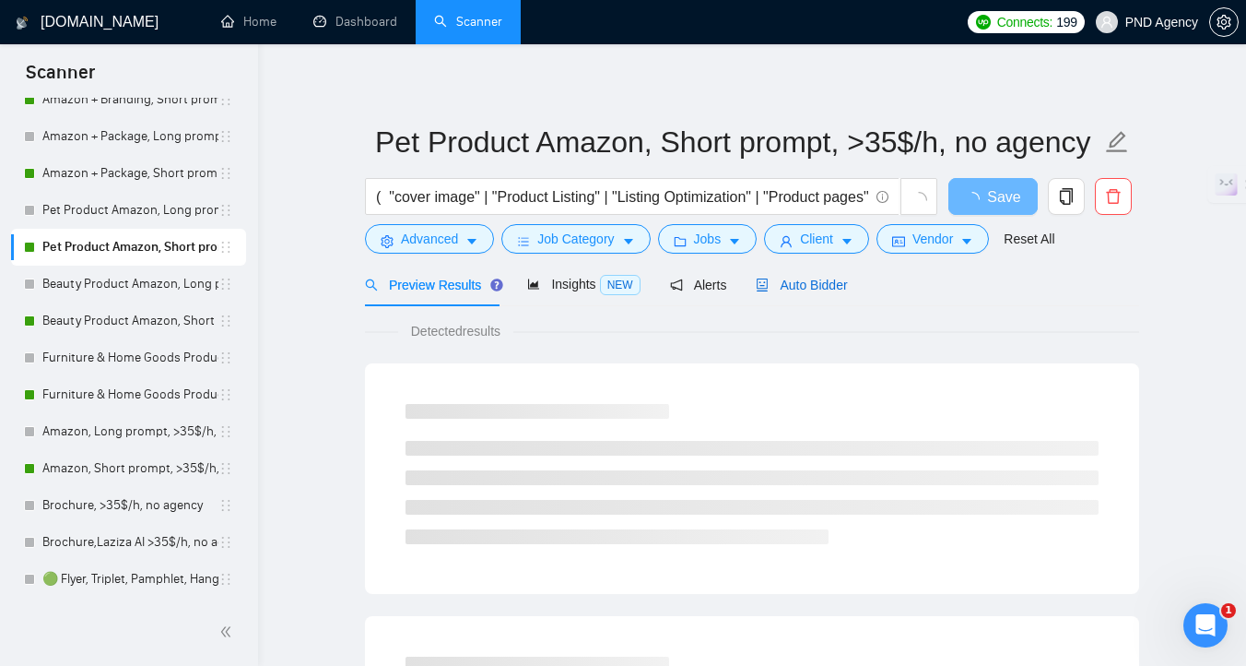
click at [805, 289] on span "Auto Bidder" at bounding box center [801, 284] width 91 height 15
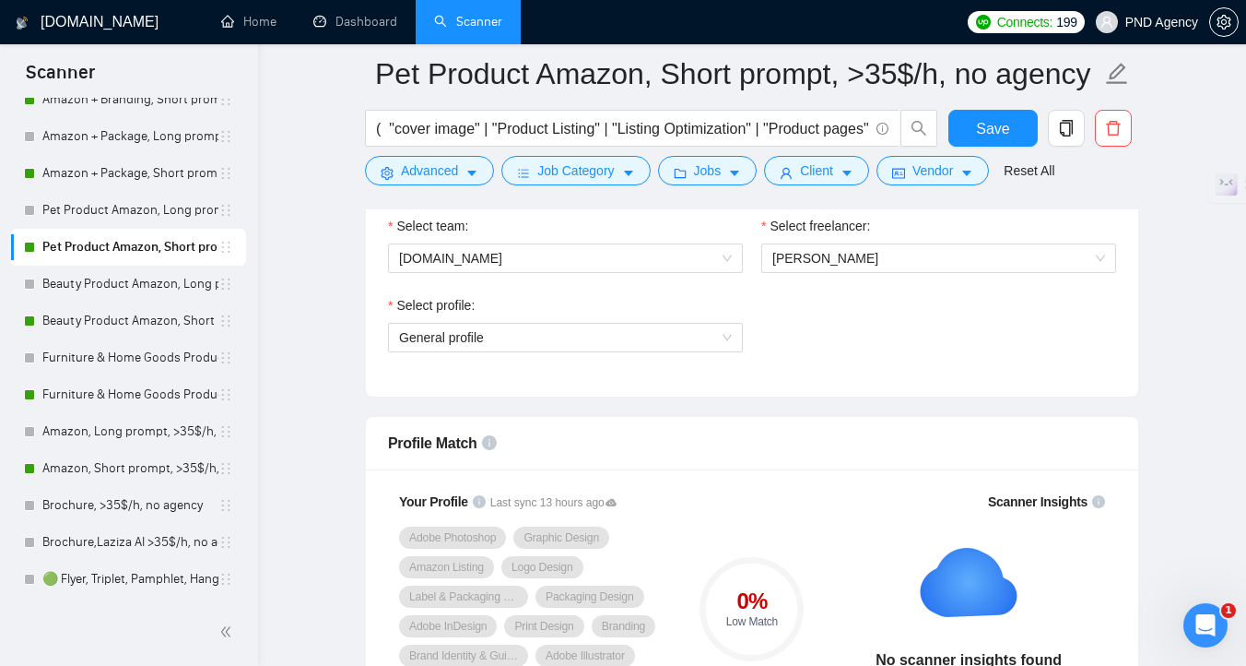
scroll to position [1007, 0]
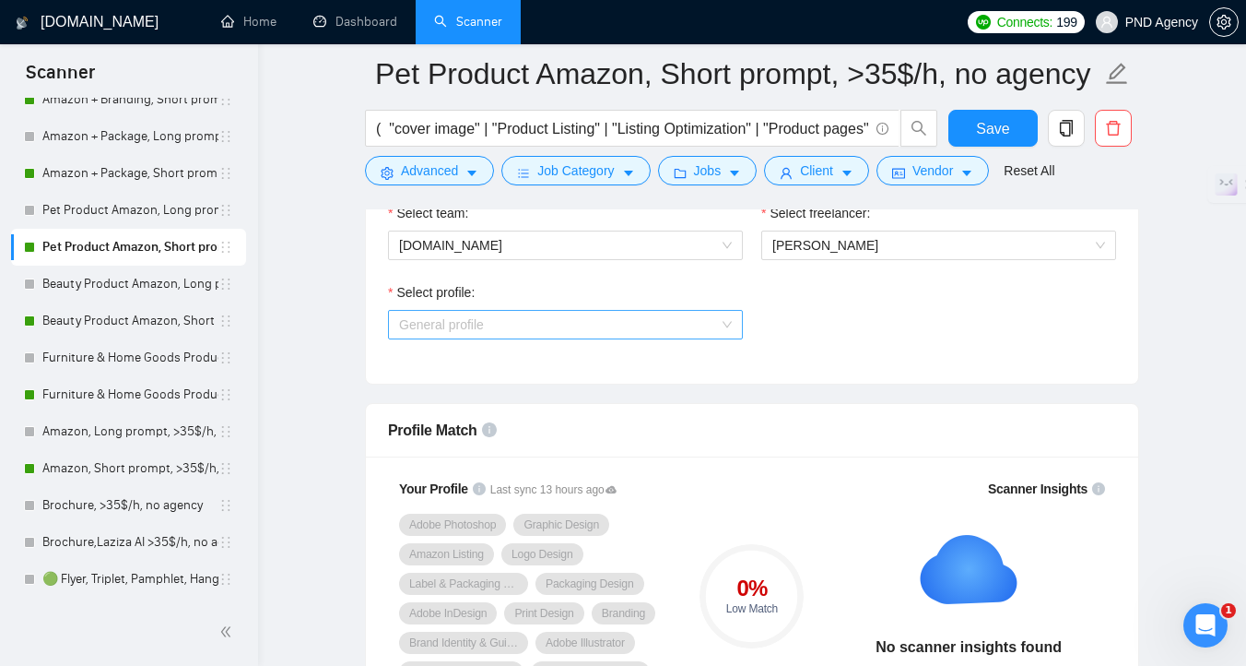
click at [451, 322] on span "General profile" at bounding box center [565, 325] width 333 height 28
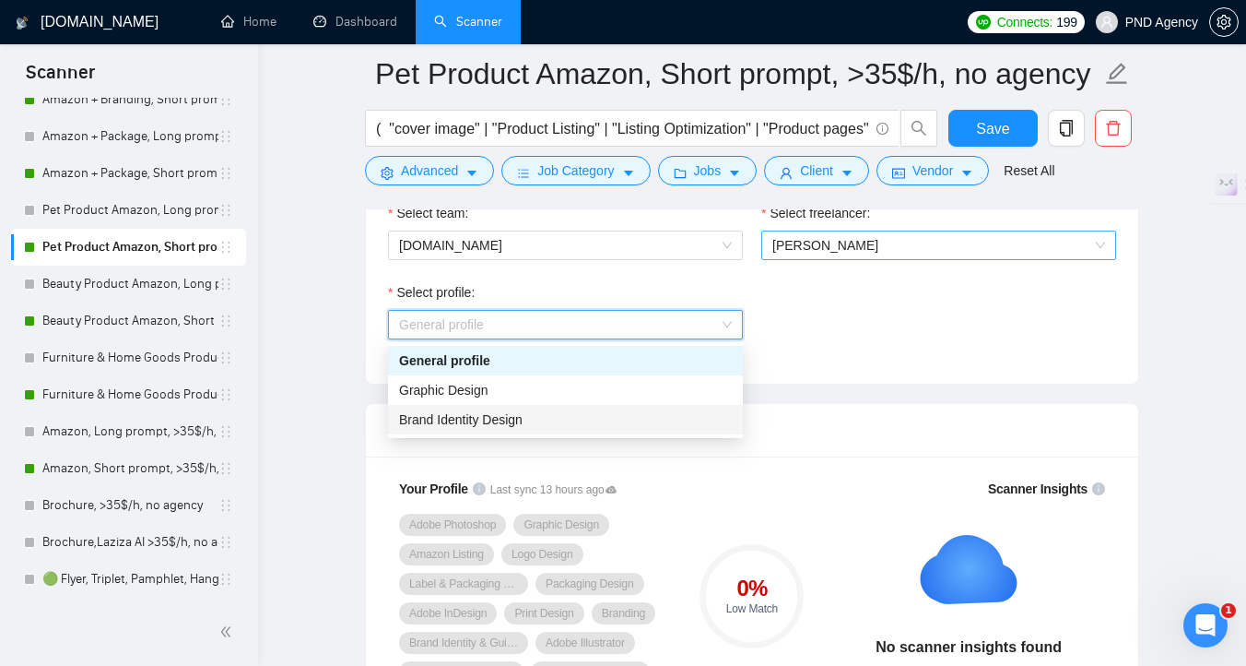
click at [478, 394] on span "Graphic Design" at bounding box center [443, 390] width 89 height 15
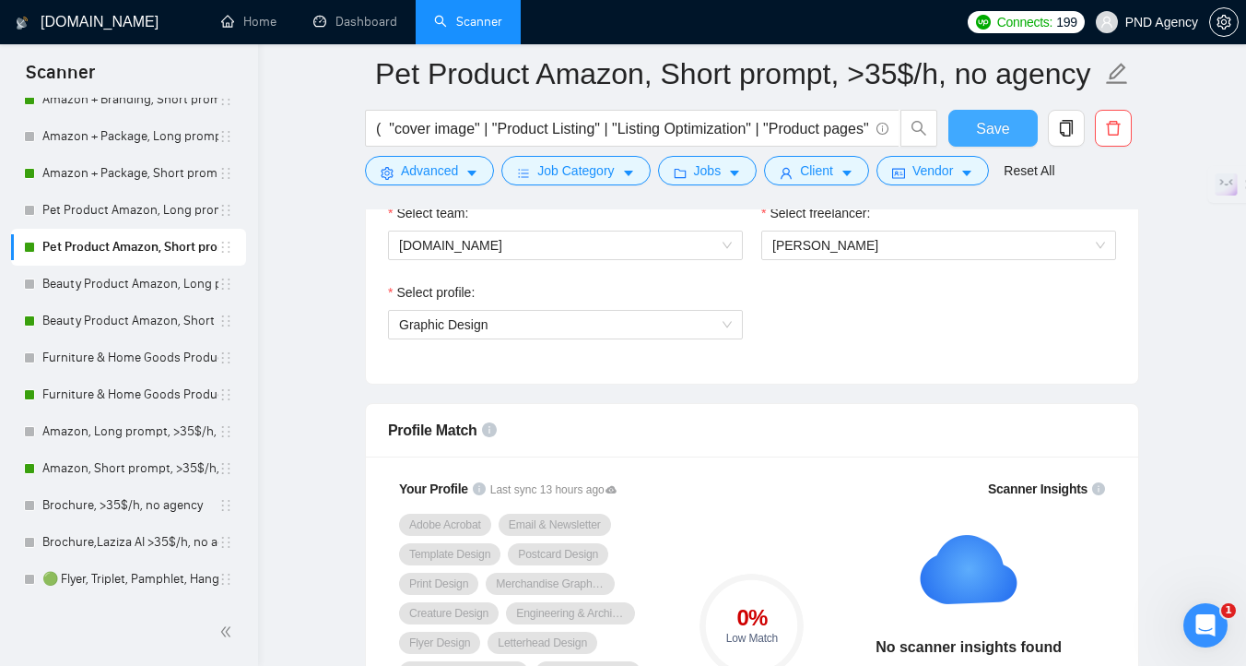
click at [986, 135] on span "Save" at bounding box center [992, 128] width 33 height 23
click at [112, 177] on link "Amazon + Package, Short prompt, >35$/h, no agency" at bounding box center [130, 173] width 176 height 37
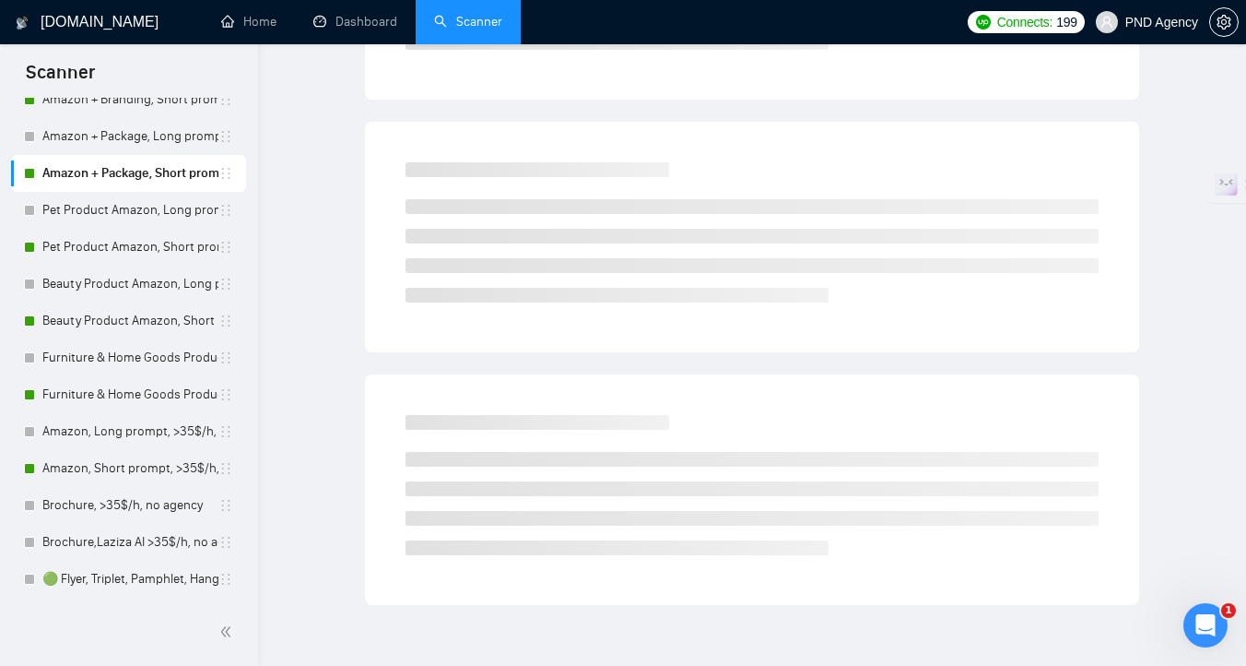
scroll to position [7, 0]
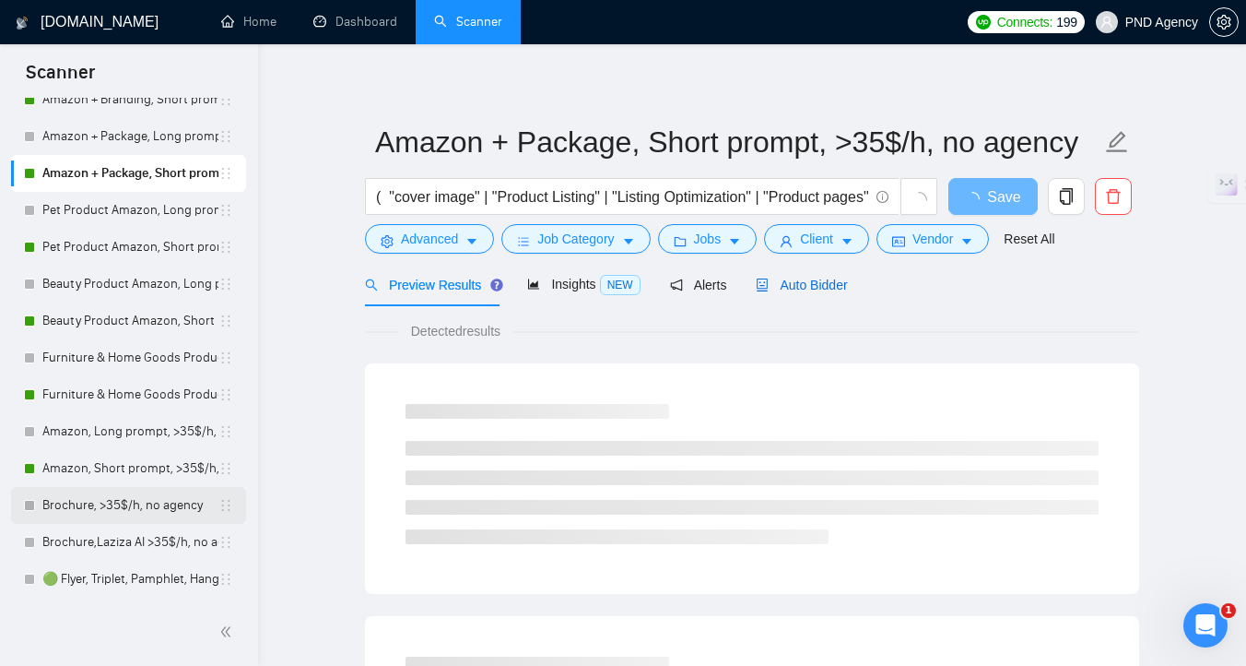
click at [830, 278] on span "Auto Bidder" at bounding box center [801, 284] width 91 height 15
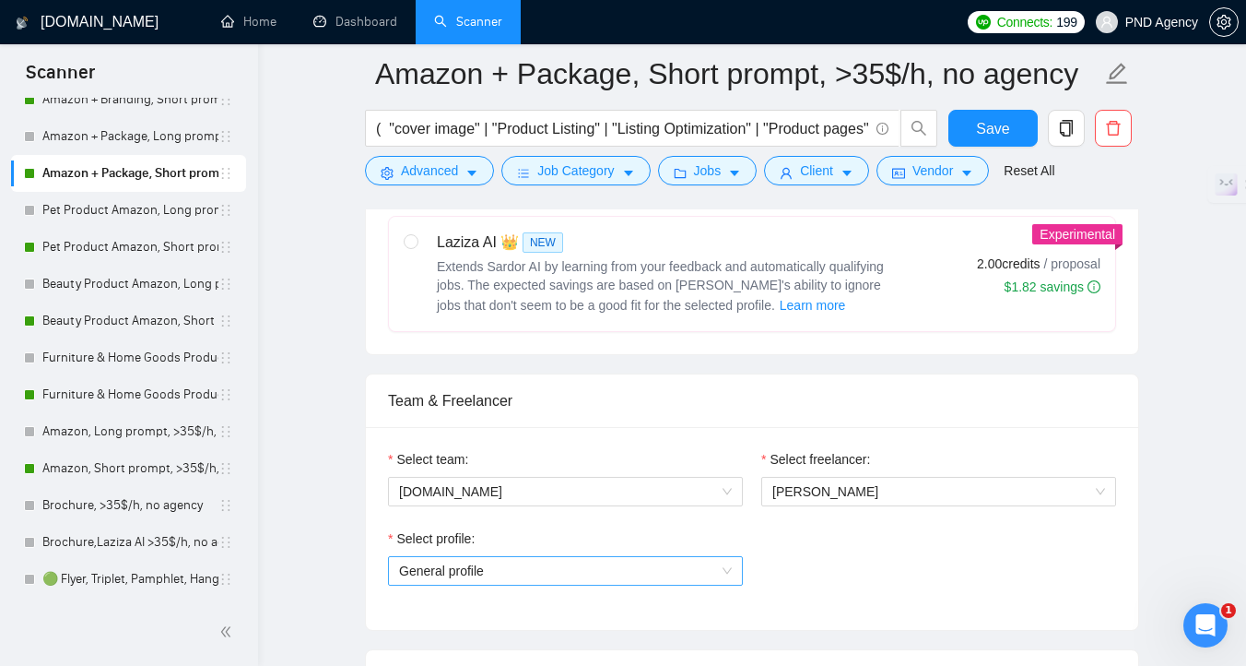
scroll to position [954, 0]
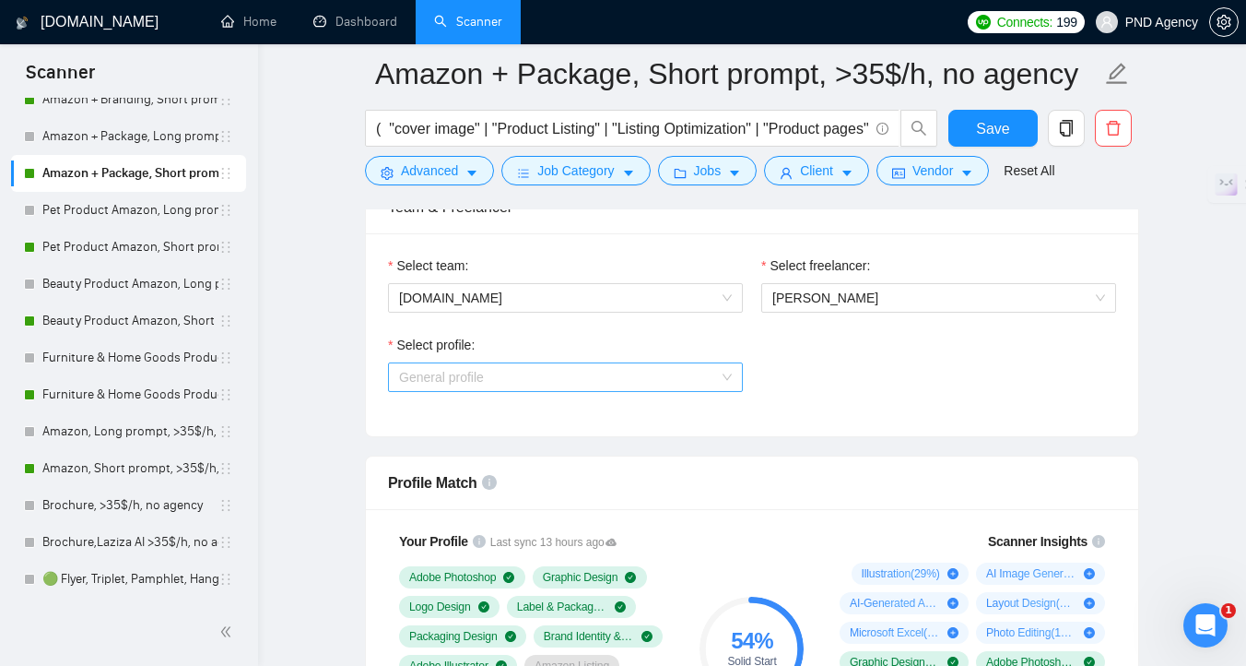
click at [471, 369] on span "General profile" at bounding box center [565, 377] width 333 height 28
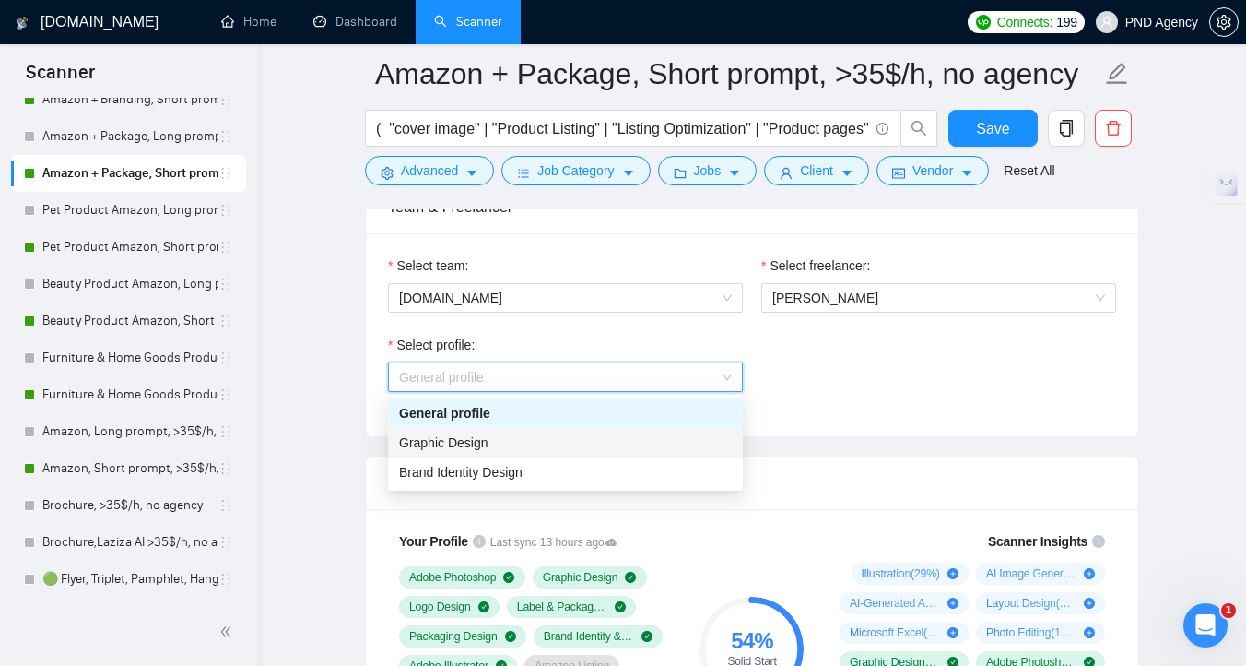
click at [490, 439] on div "Graphic Design" at bounding box center [565, 442] width 333 height 20
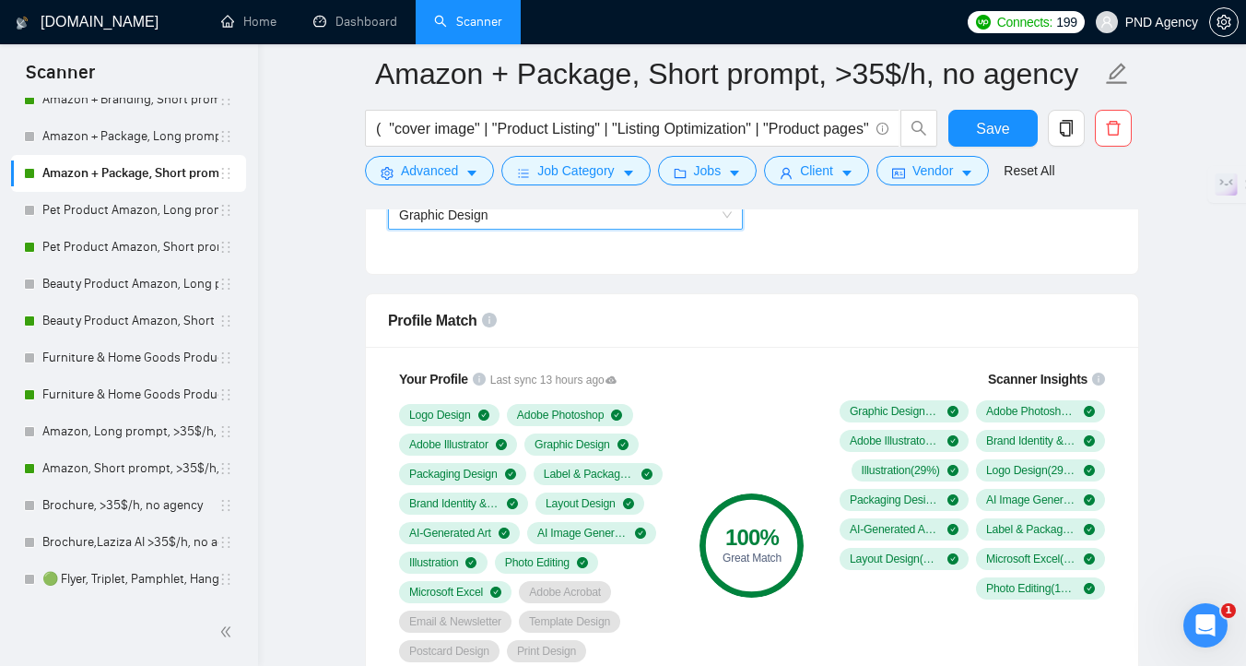
scroll to position [1121, 0]
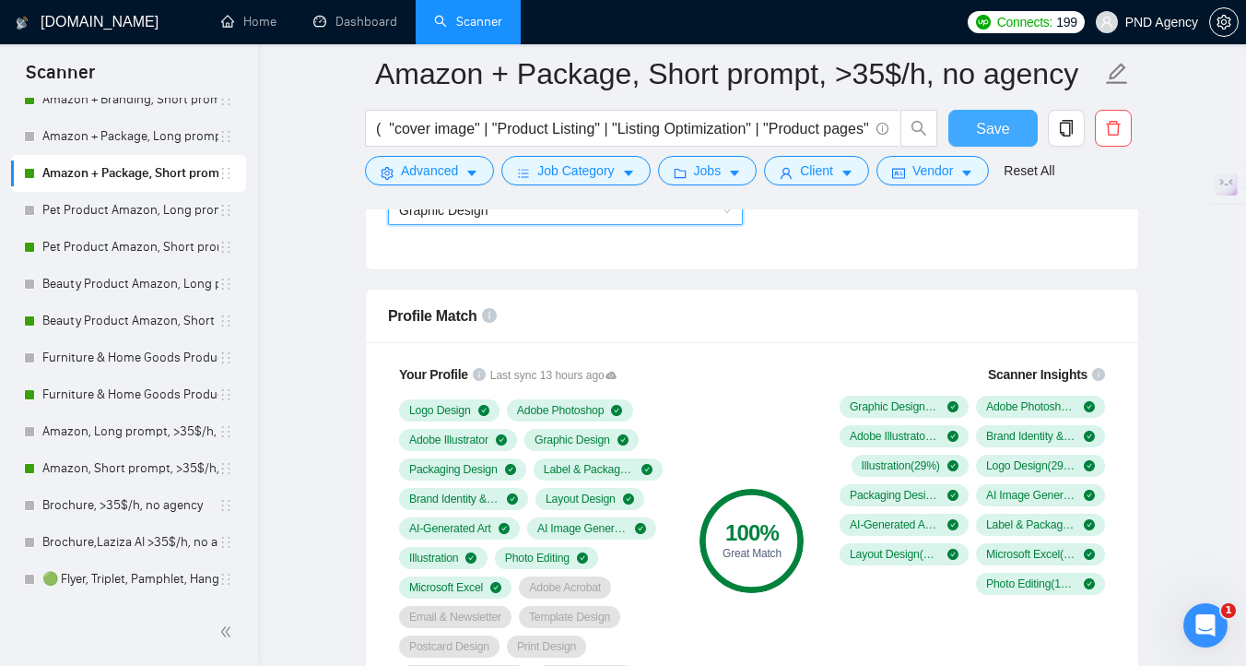
click at [973, 137] on button "Save" at bounding box center [993, 128] width 89 height 37
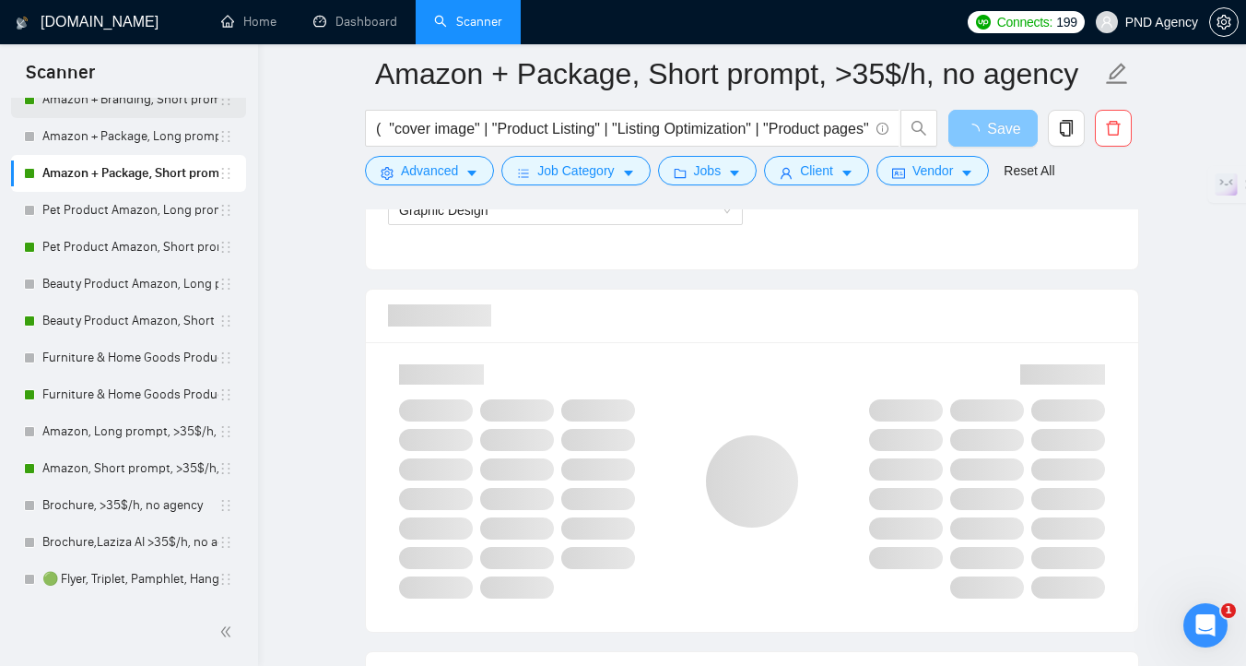
scroll to position [0, 0]
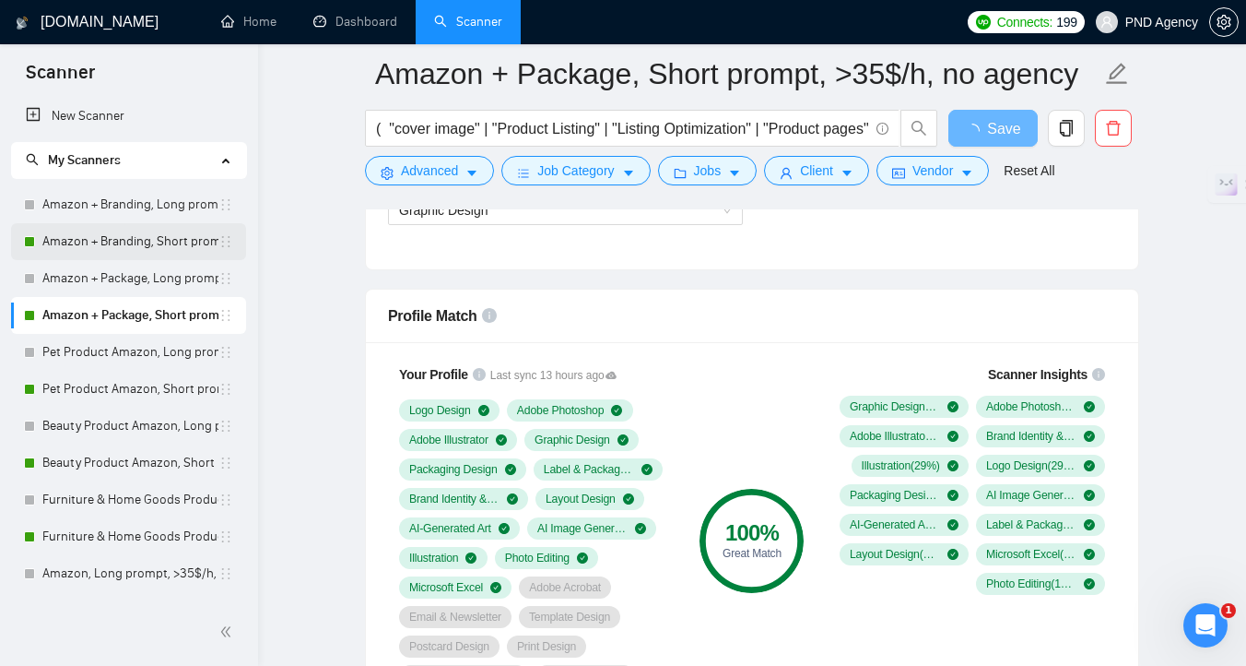
click at [120, 234] on link "Amazon + Branding, Short prompt, >35$/h, no agency" at bounding box center [130, 241] width 176 height 37
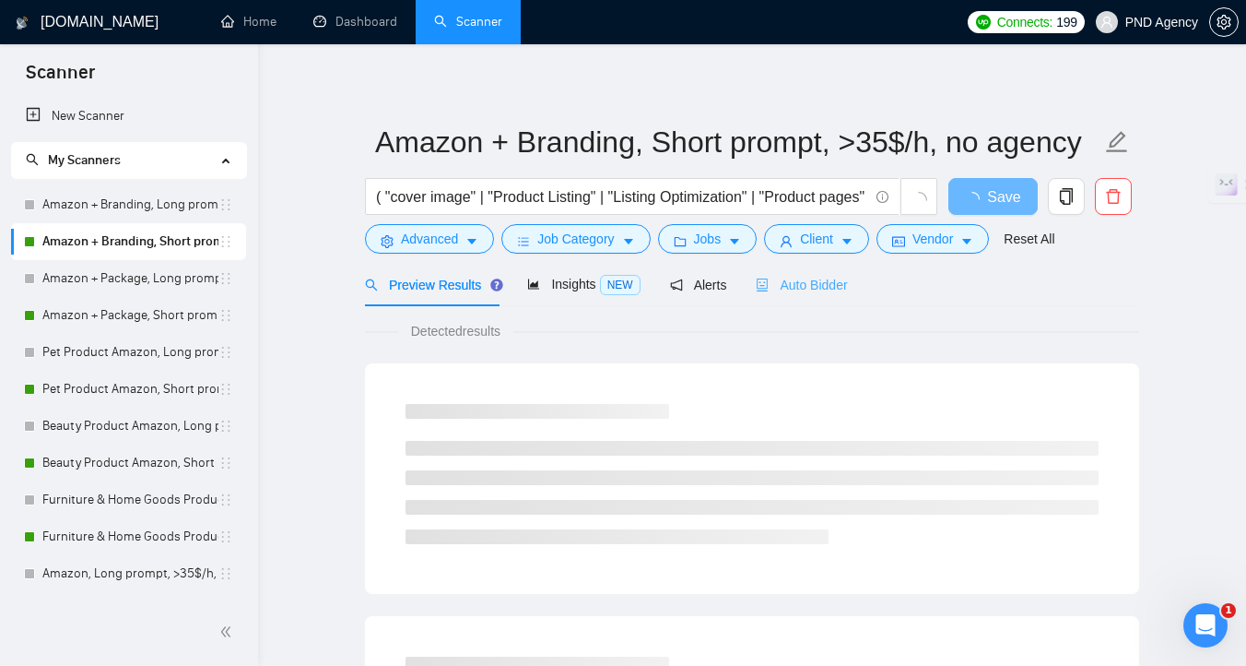
click at [812, 295] on div "Auto Bidder" at bounding box center [801, 284] width 91 height 43
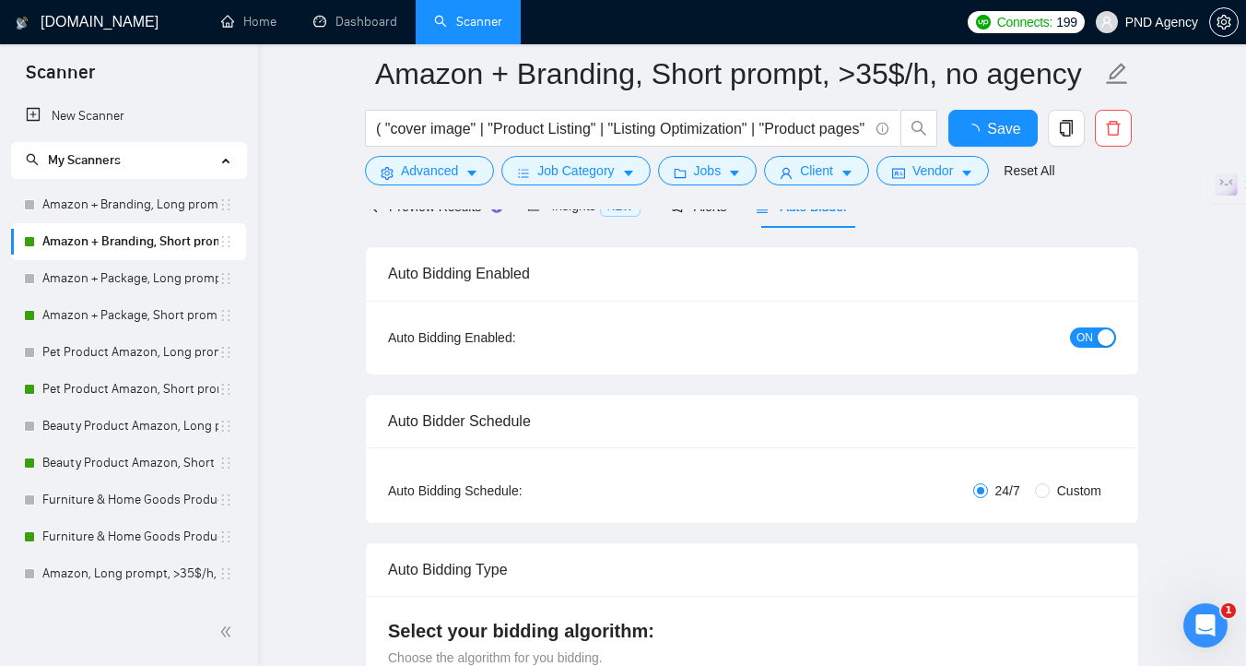
scroll to position [842, 0]
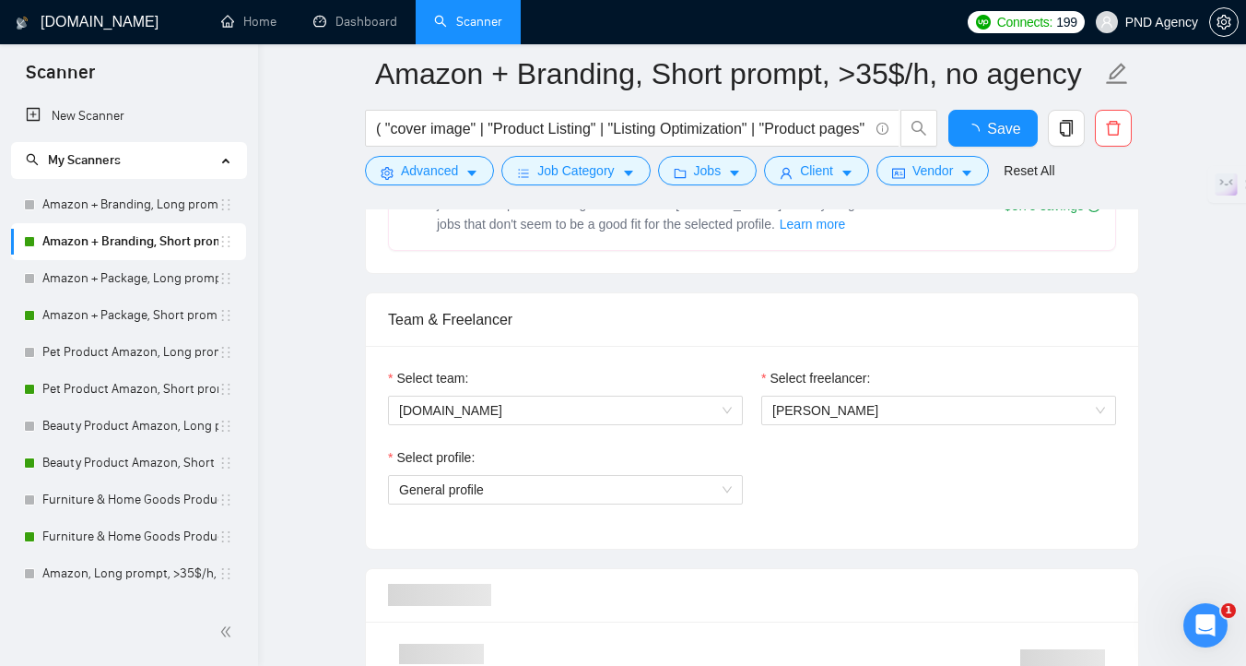
click at [466, 437] on div "Select team: [DOMAIN_NAME]" at bounding box center [565, 407] width 373 height 79
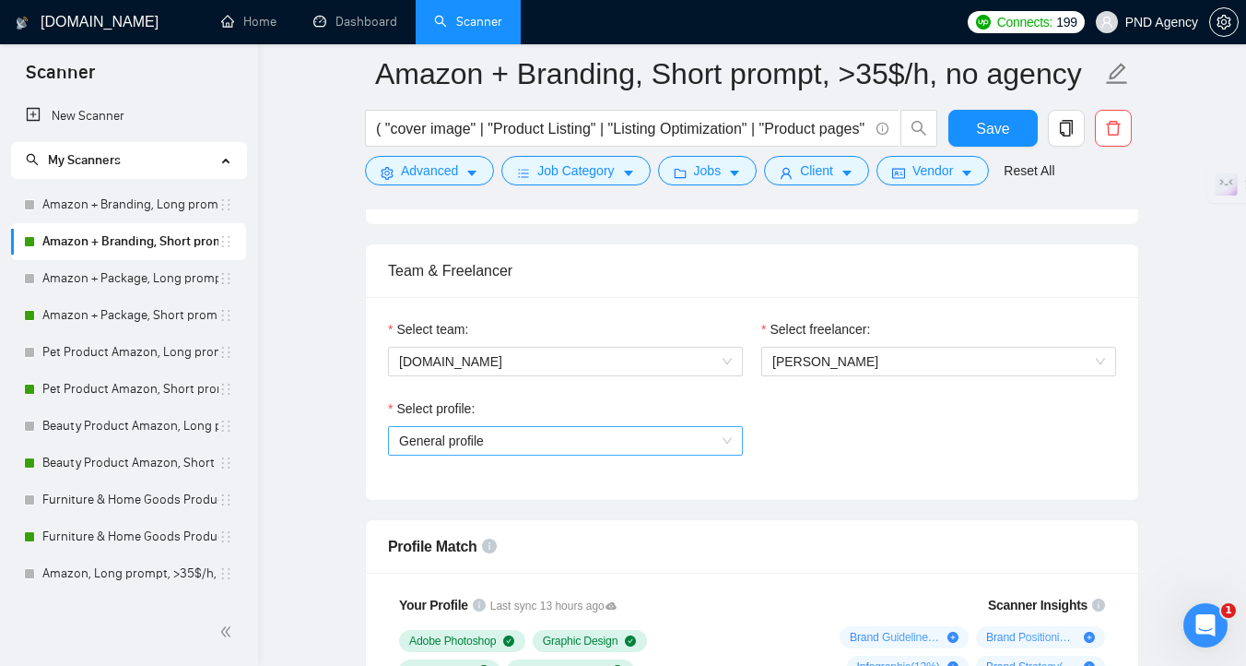
click at [485, 442] on span "General profile" at bounding box center [565, 441] width 333 height 28
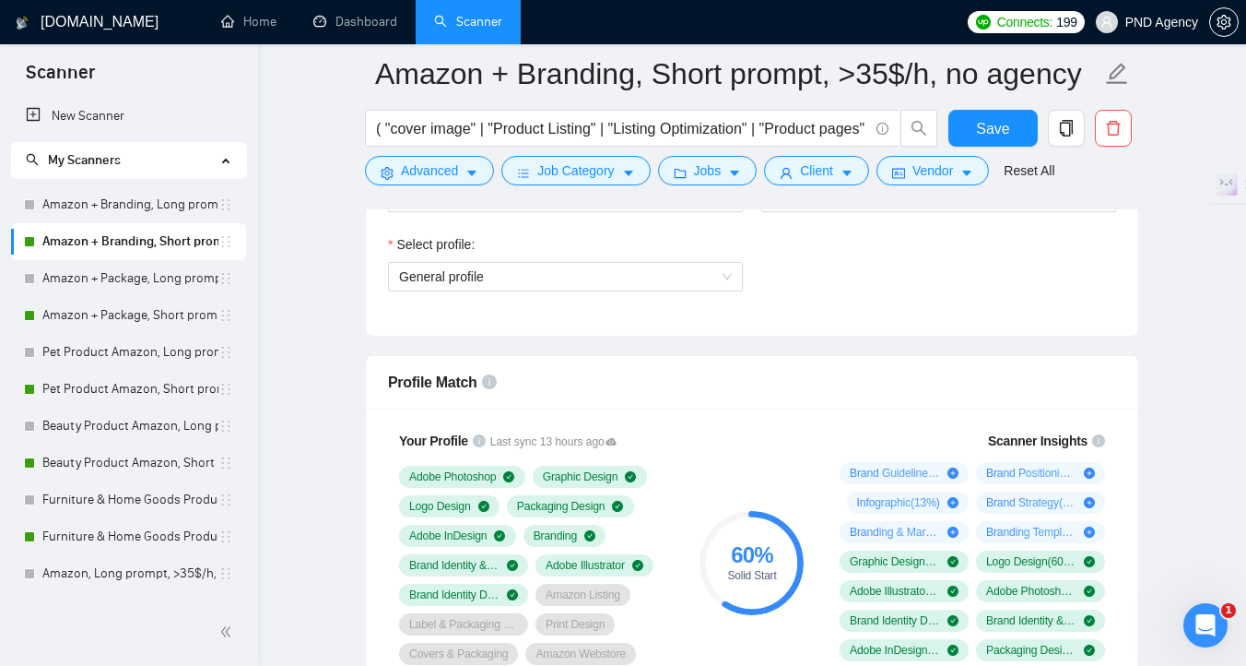
scroll to position [1115, 0]
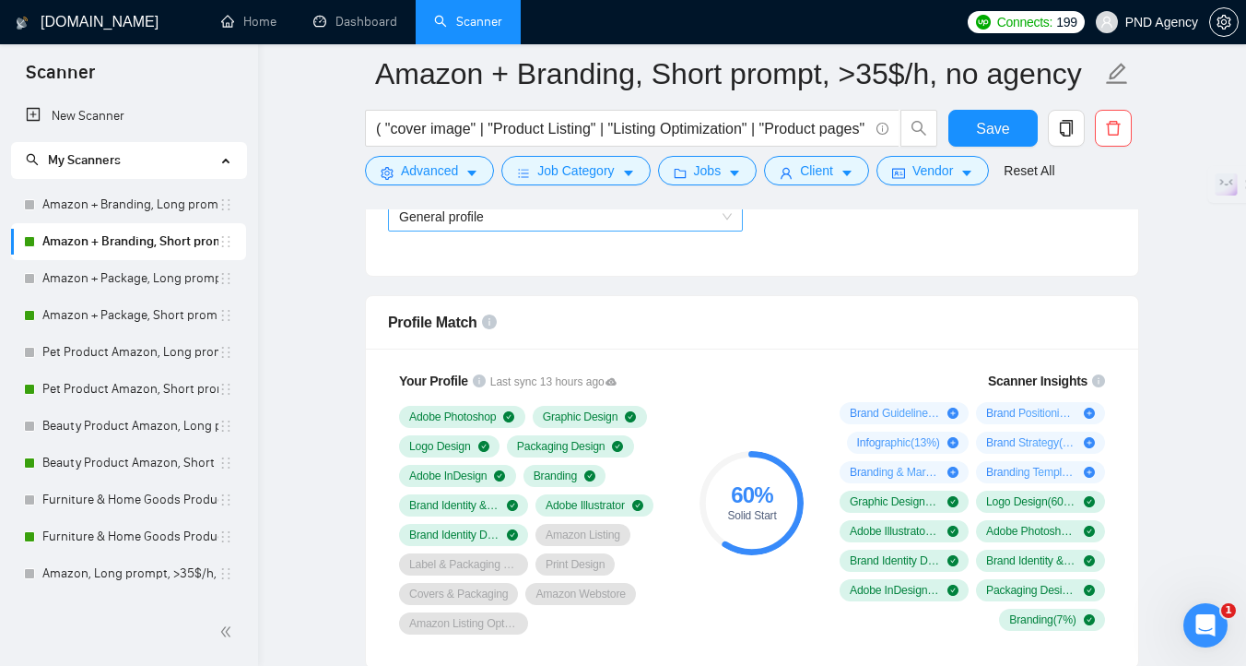
click at [447, 224] on span "General profile" at bounding box center [565, 217] width 333 height 28
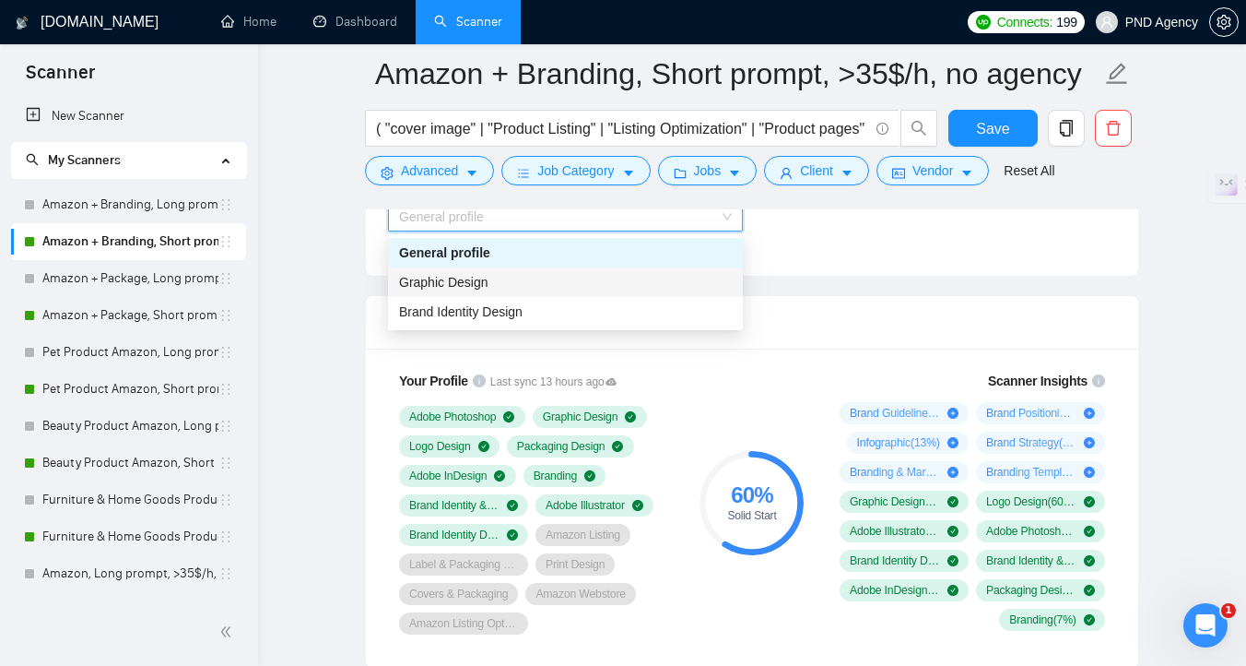
click at [448, 277] on span "Graphic Design" at bounding box center [443, 282] width 89 height 15
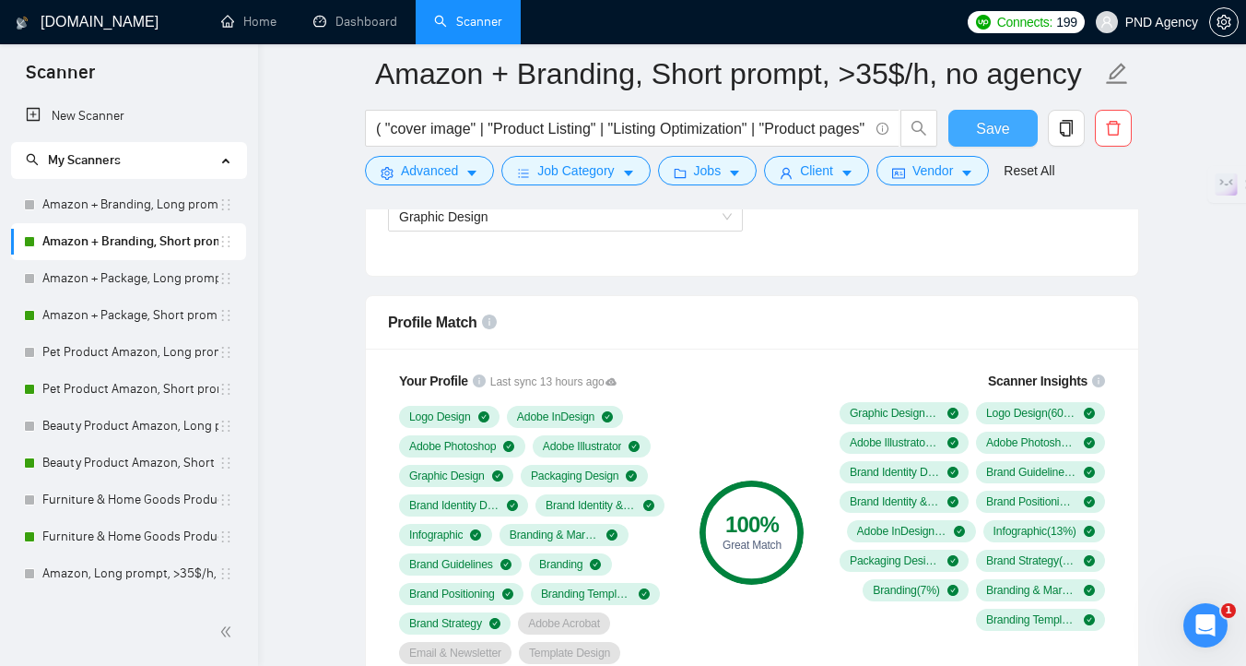
click at [997, 131] on span "Save" at bounding box center [992, 128] width 33 height 23
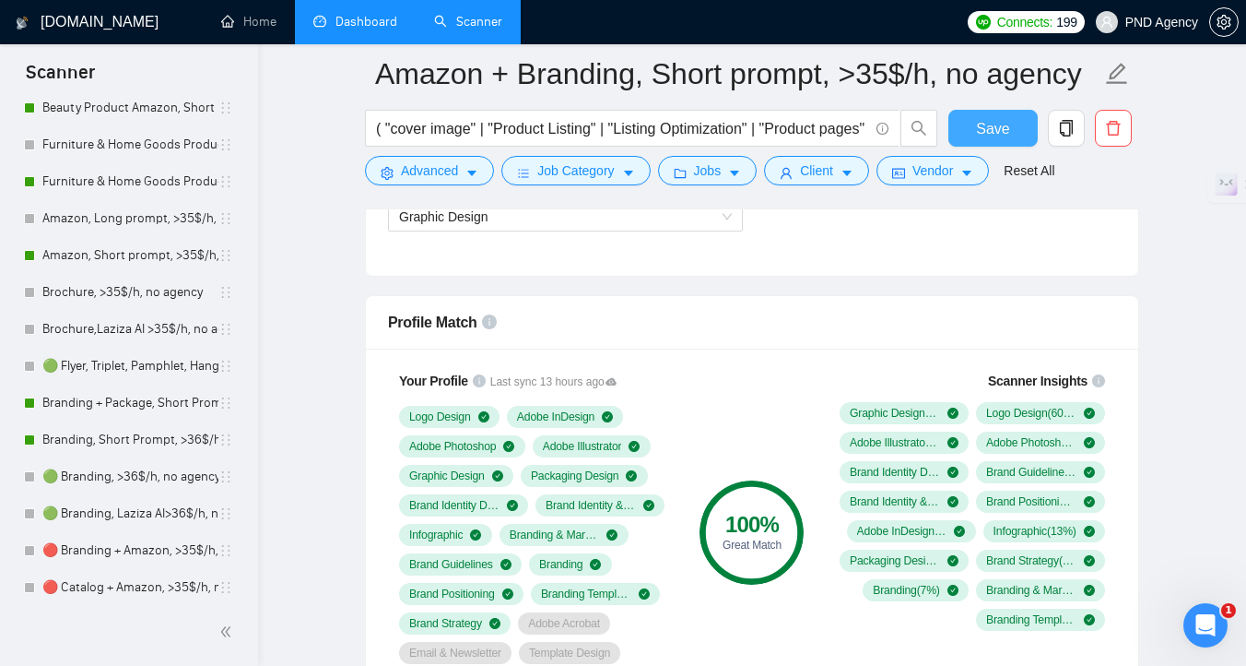
scroll to position [358, 0]
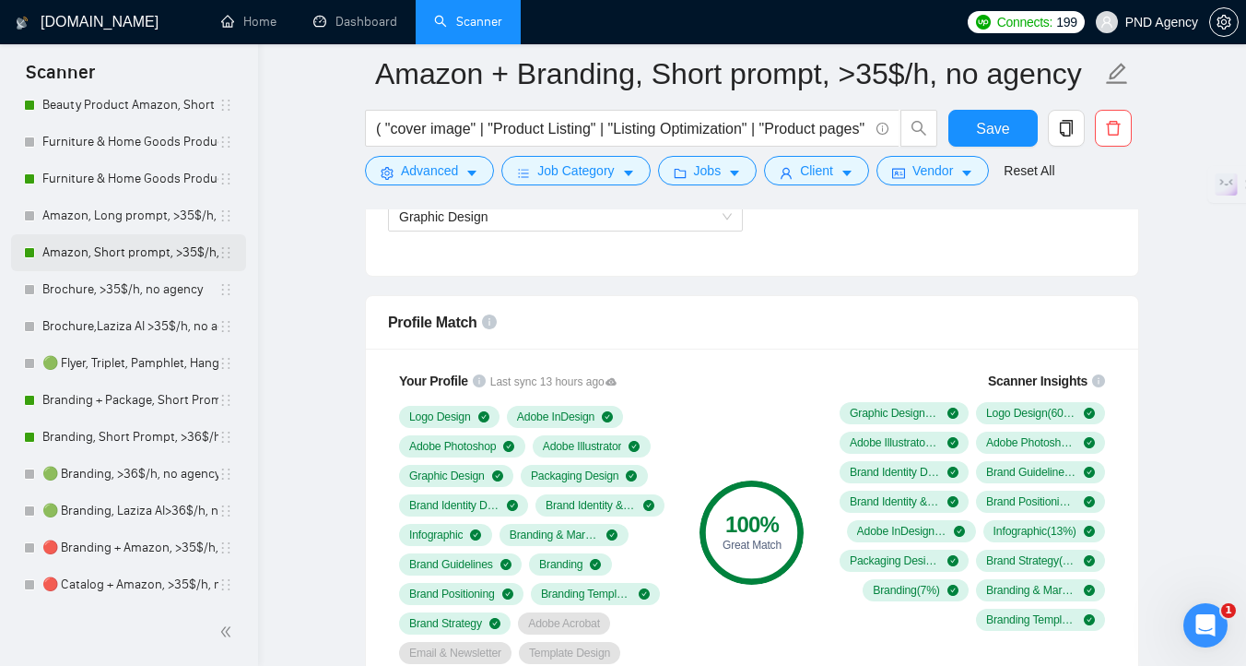
click at [115, 262] on link "Amazon, Short prompt, >35$/h, no agency" at bounding box center [130, 252] width 176 height 37
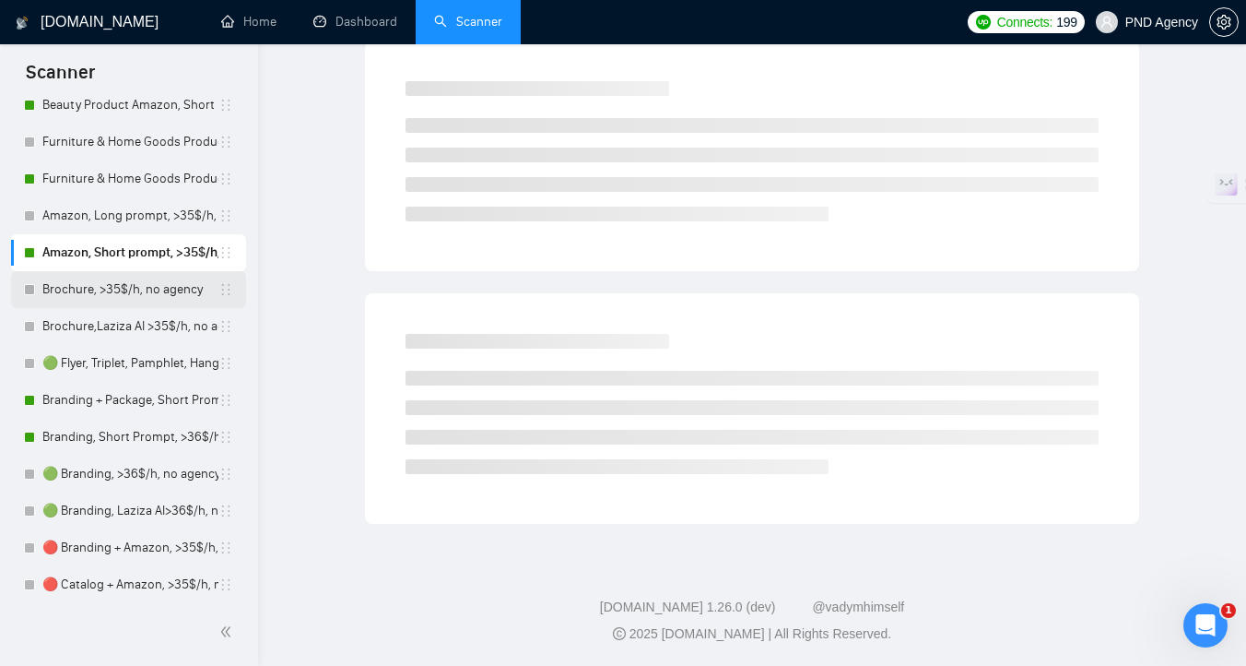
scroll to position [7, 0]
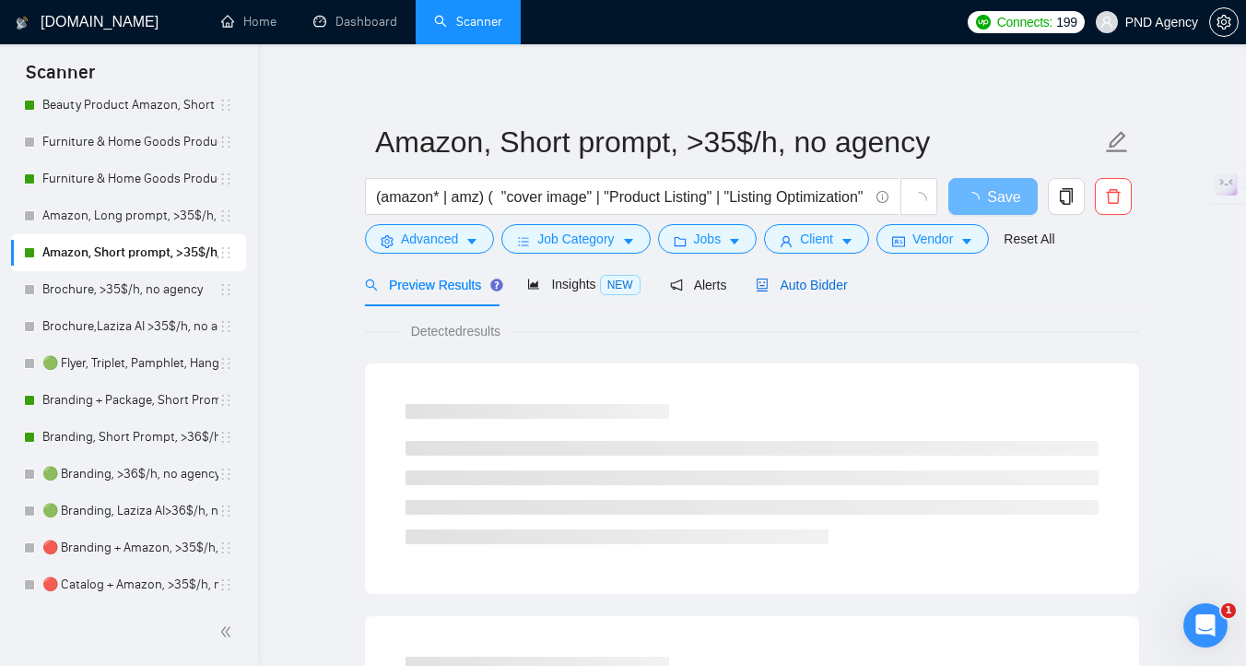
click at [781, 281] on span "Auto Bidder" at bounding box center [801, 284] width 91 height 15
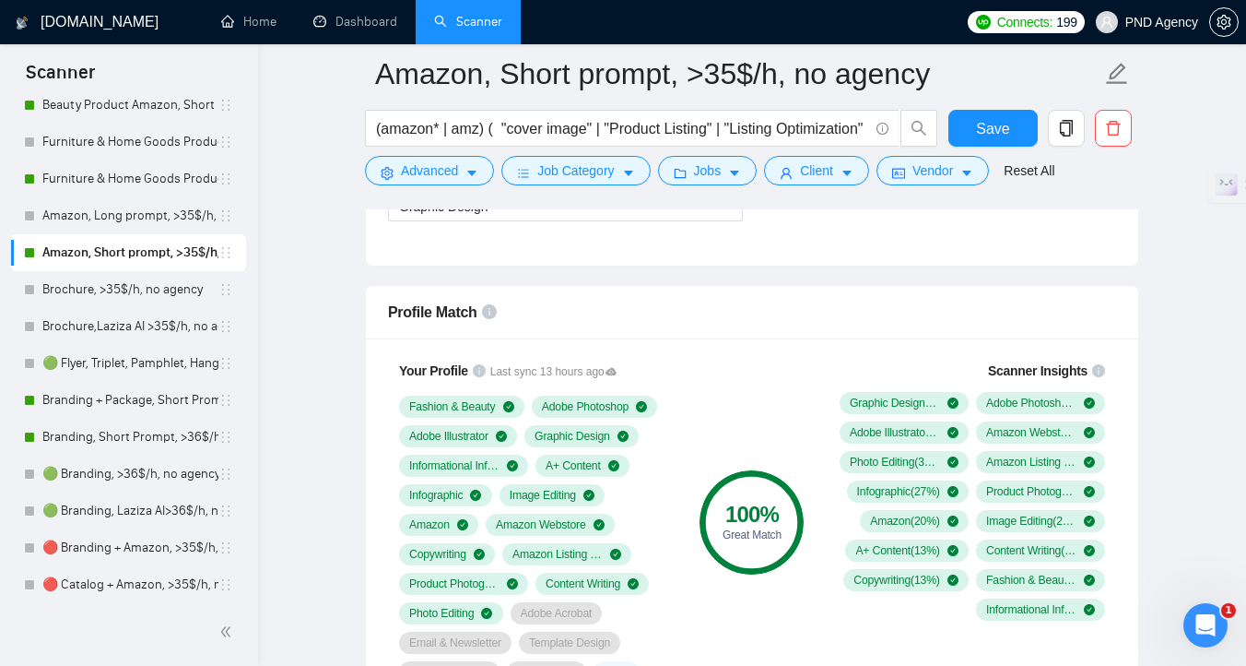
scroll to position [1198, 0]
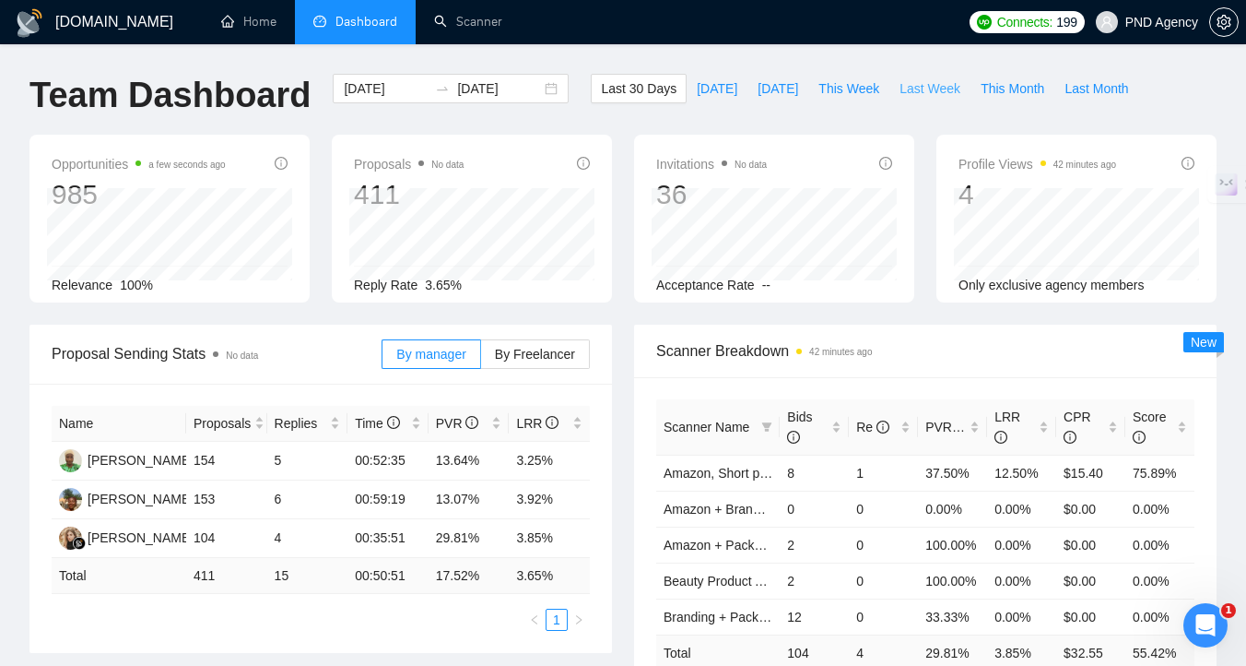
click at [937, 84] on span "Last Week" at bounding box center [930, 88] width 61 height 20
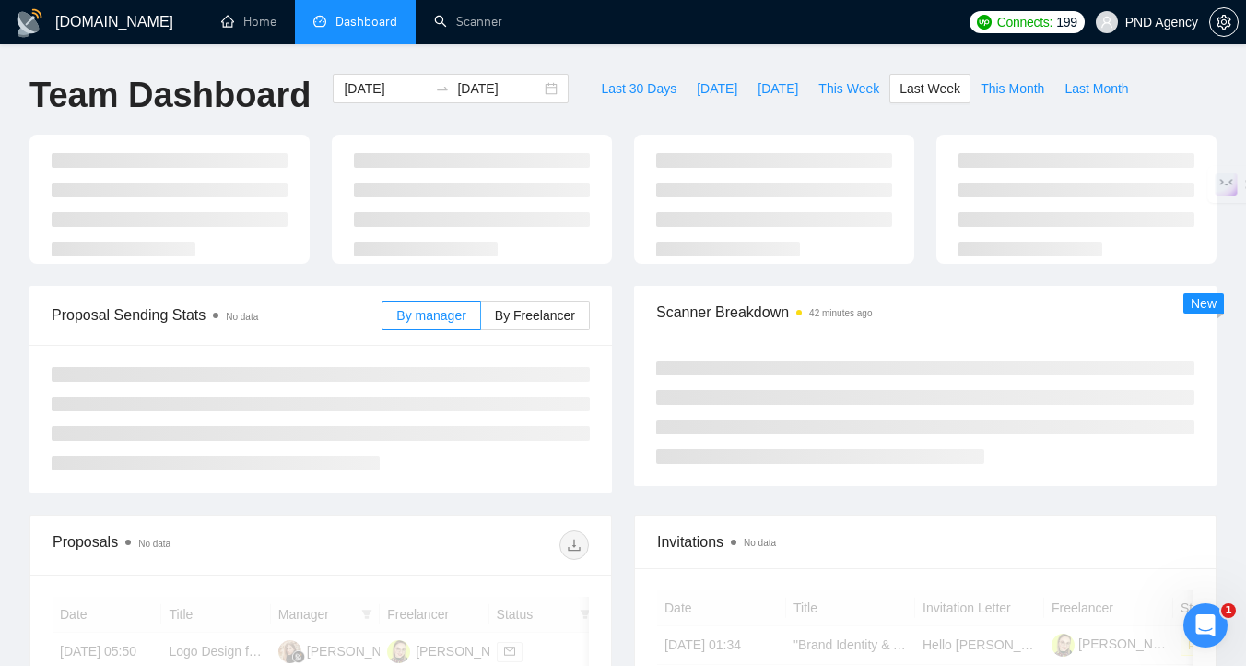
type input "2025-08-11"
type input "2025-08-17"
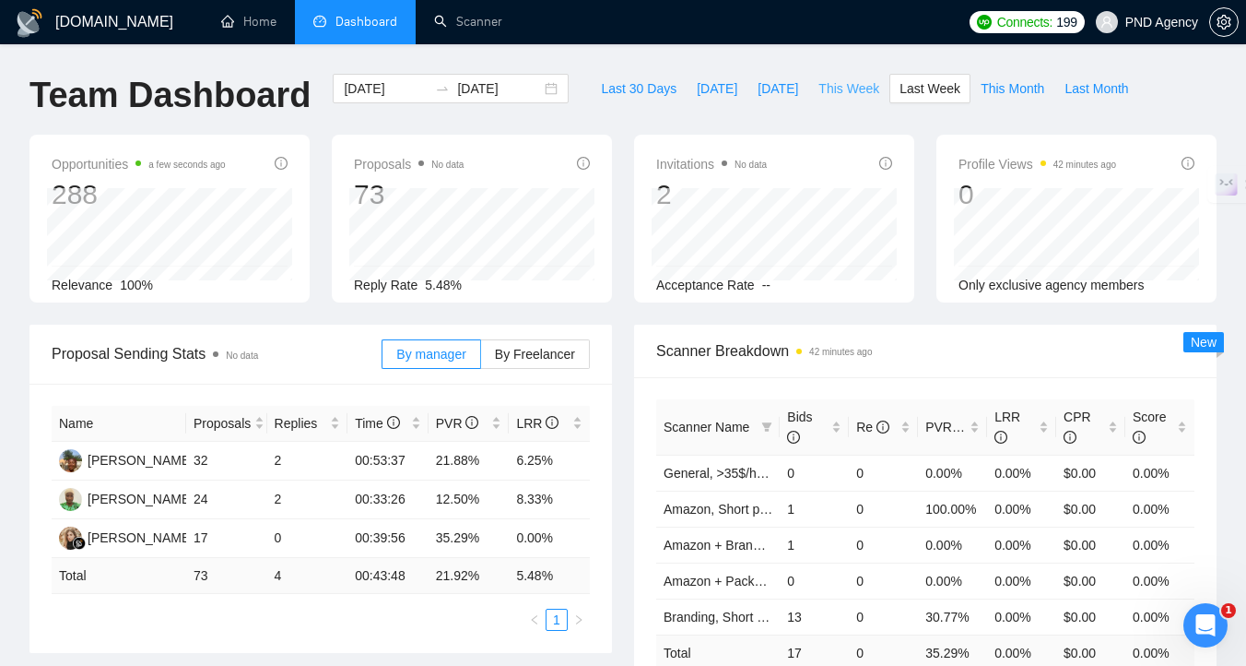
click at [854, 91] on span "This Week" at bounding box center [849, 88] width 61 height 20
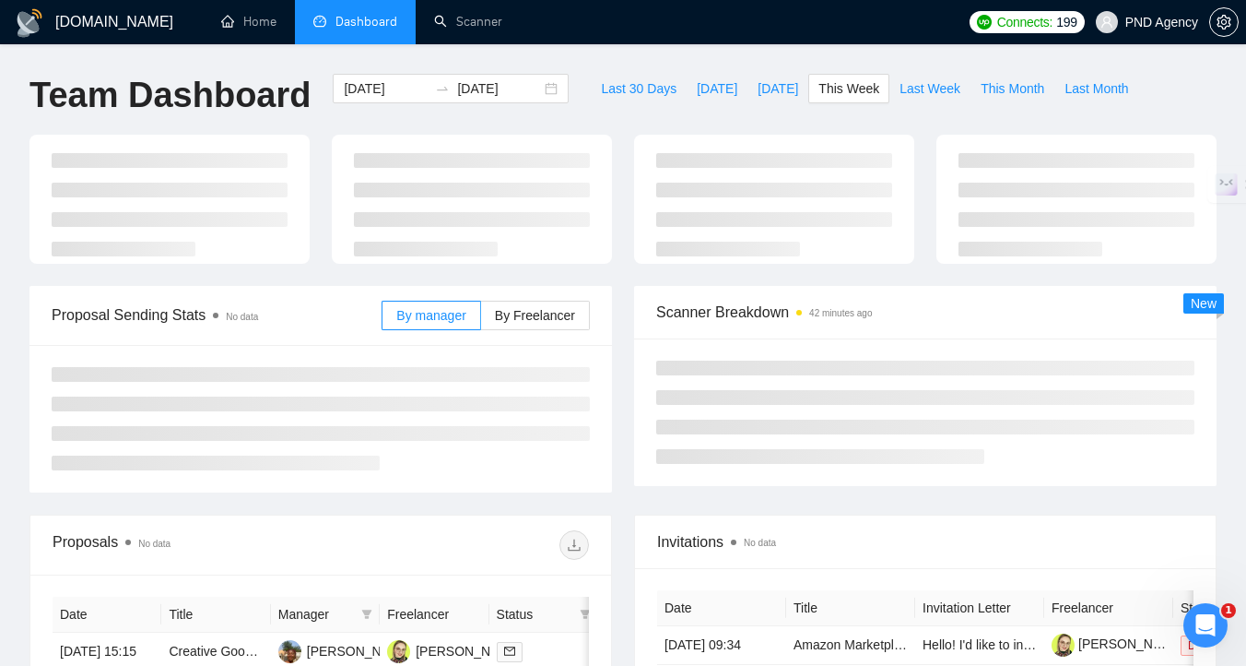
type input "2025-08-18"
type input "2025-08-24"
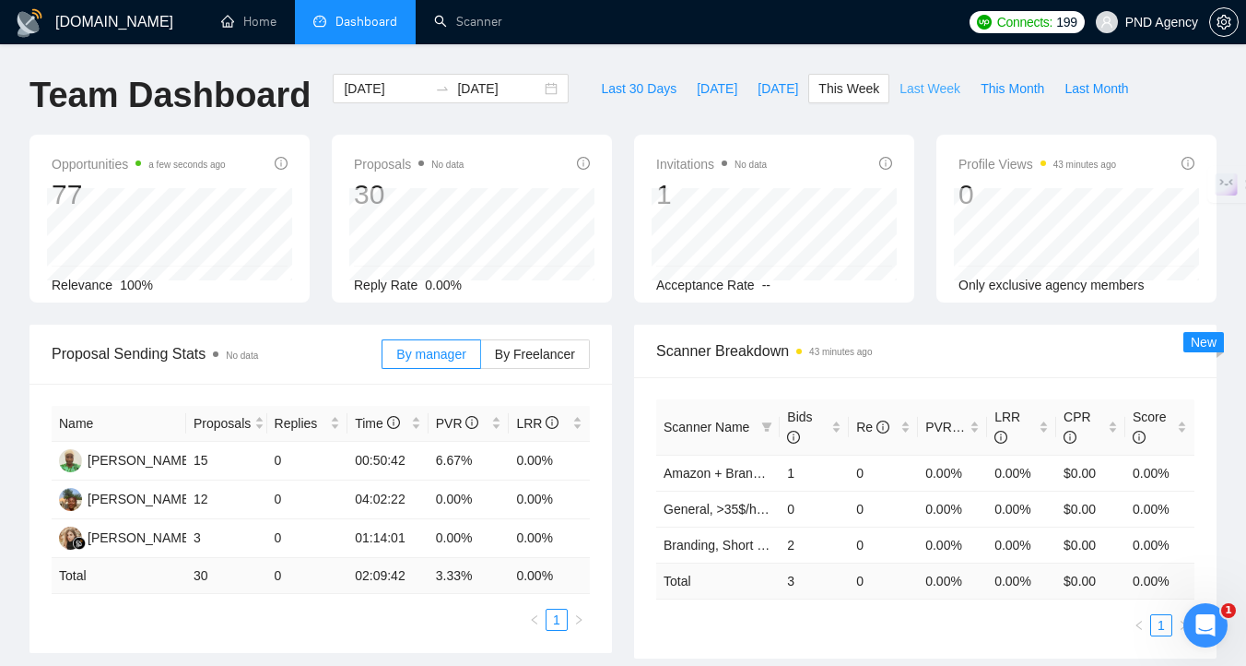
click at [937, 94] on span "Last Week" at bounding box center [930, 88] width 61 height 20
type input "2025-08-11"
type input "2025-08-17"
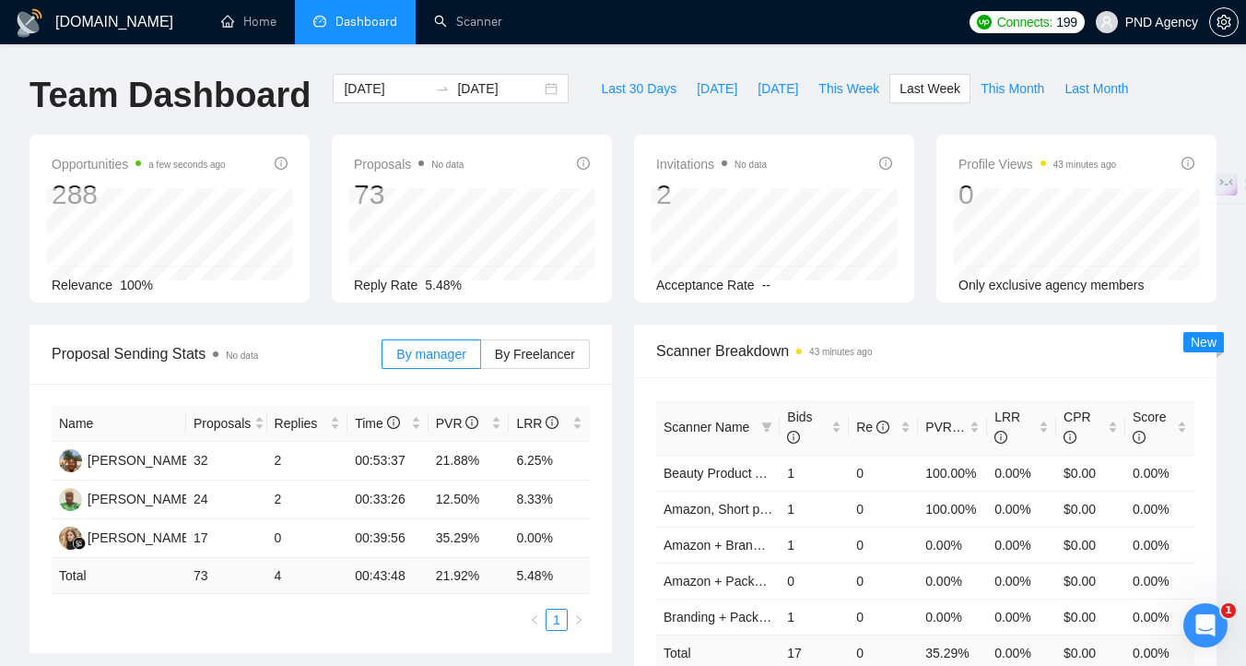
scroll to position [6, 0]
